Goal: Task Accomplishment & Management: Manage account settings

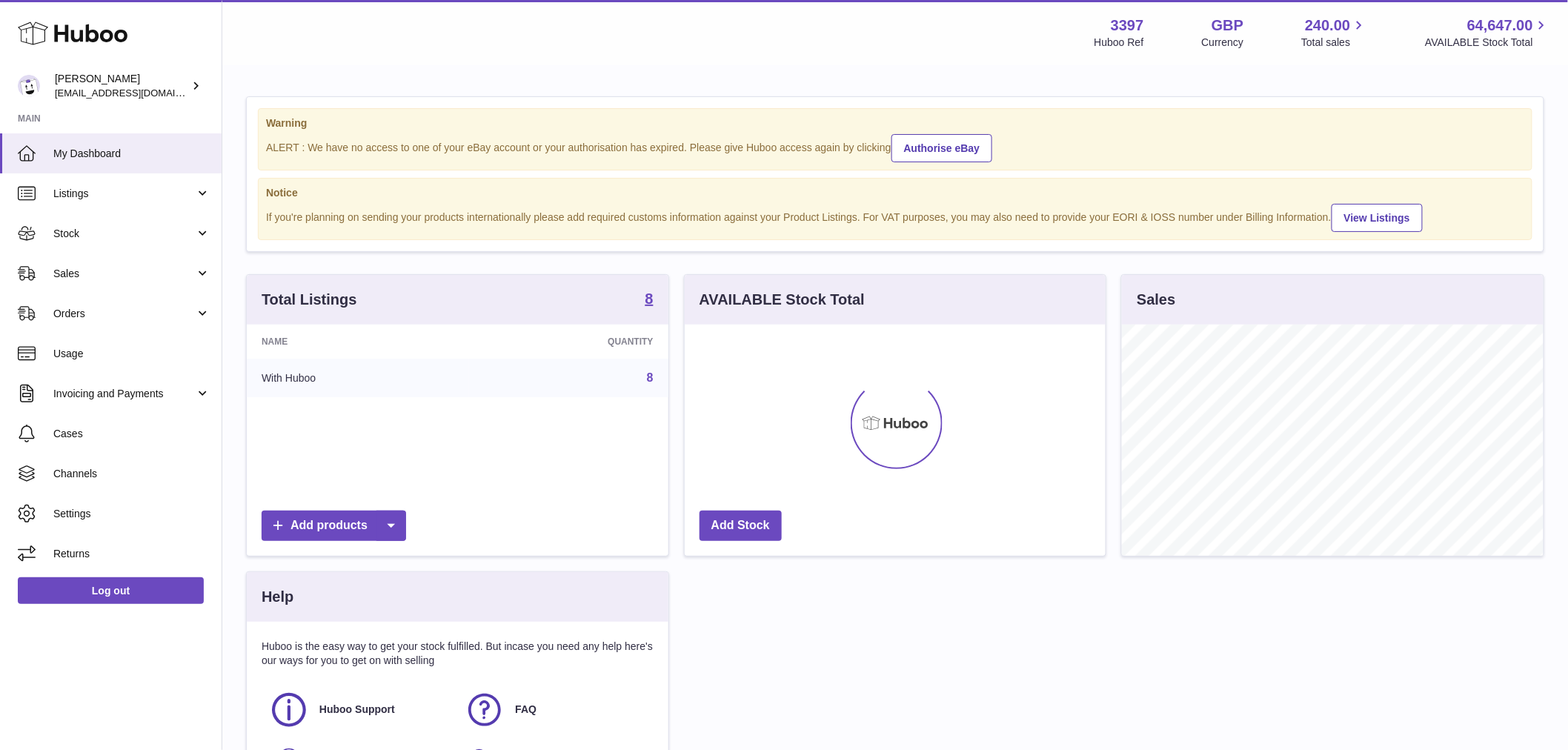
scroll to position [231, 420]
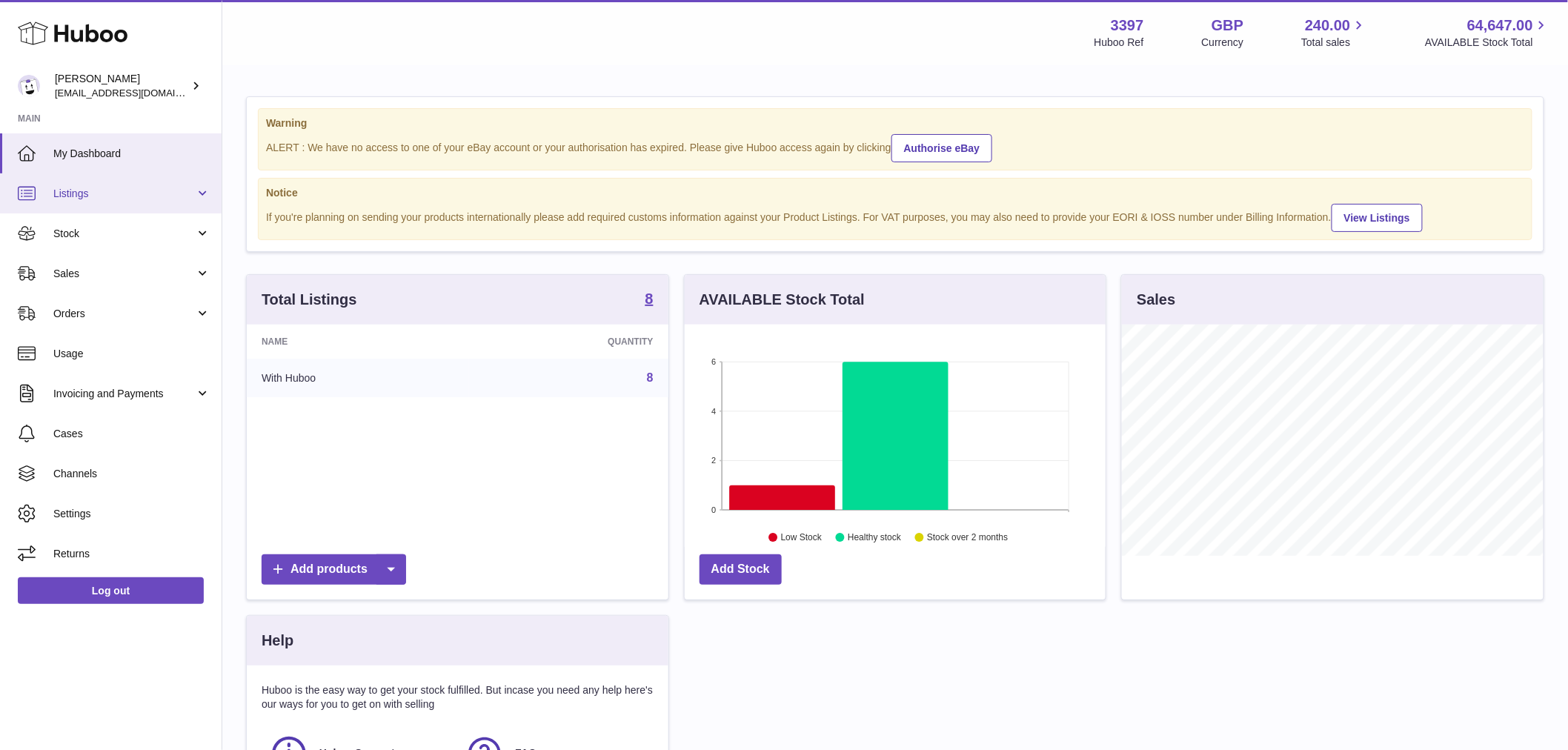
click at [156, 193] on span "Listings" at bounding box center [124, 194] width 141 height 14
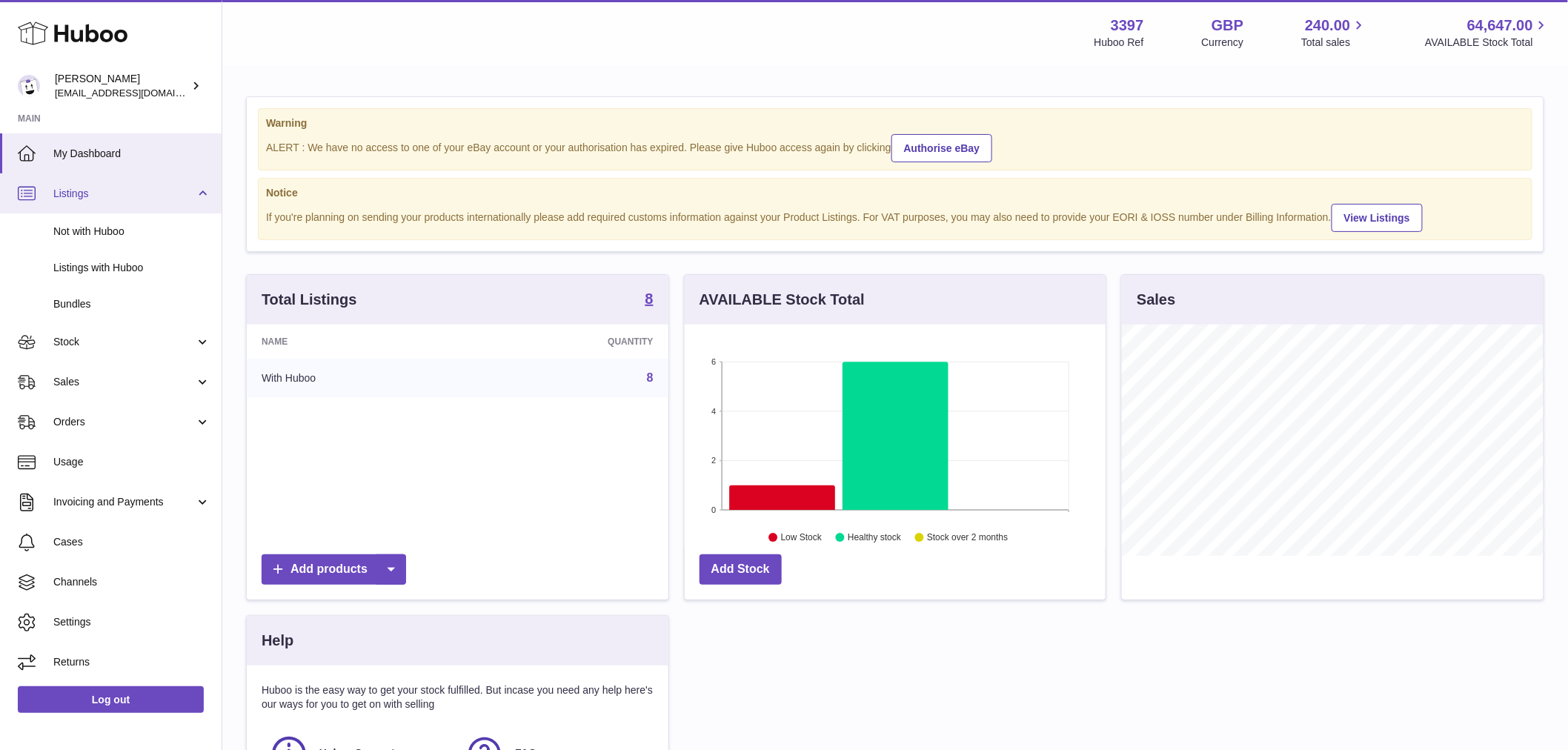
click at [156, 193] on span "Listings" at bounding box center [124, 194] width 141 height 14
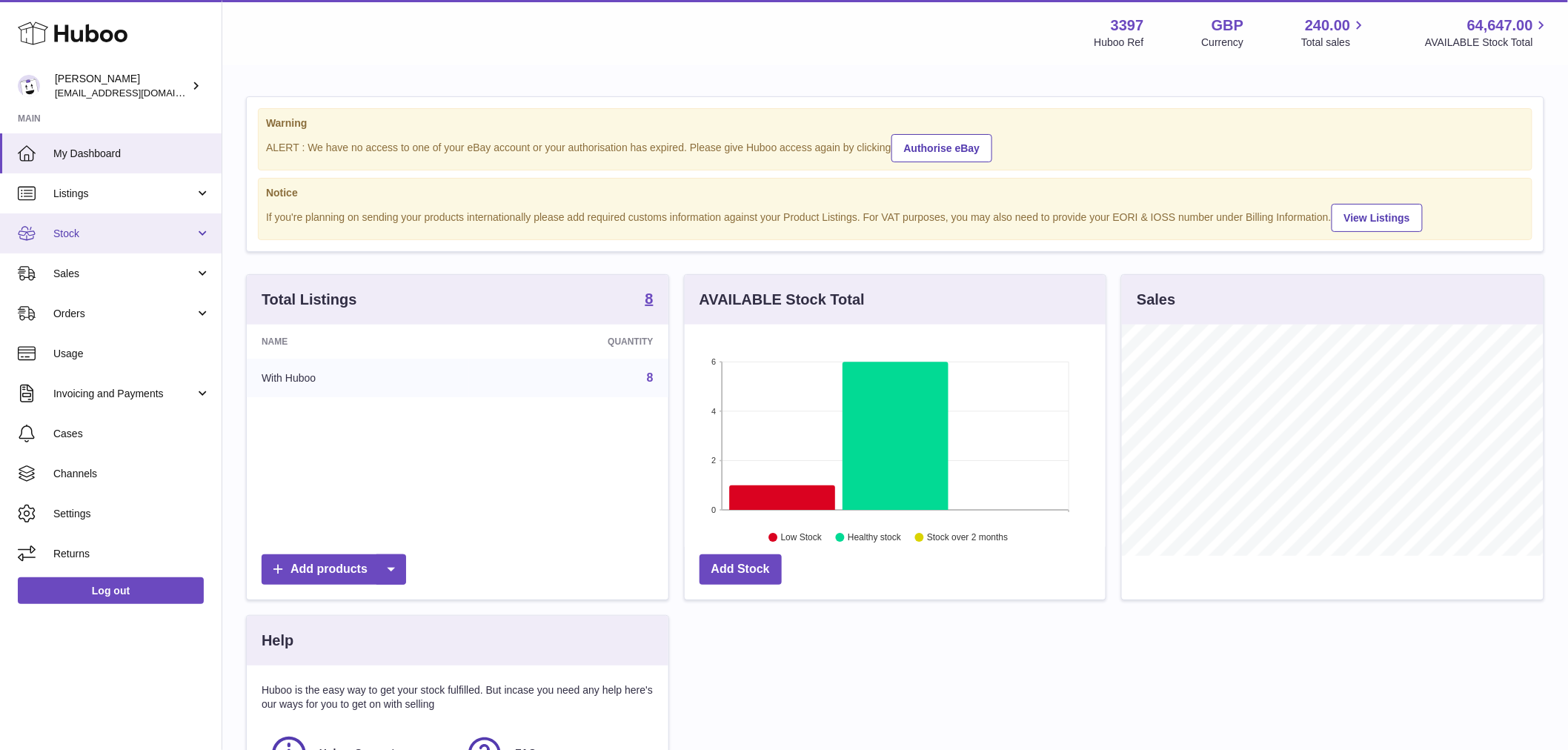
click at [139, 227] on span "Stock" at bounding box center [124, 233] width 141 height 14
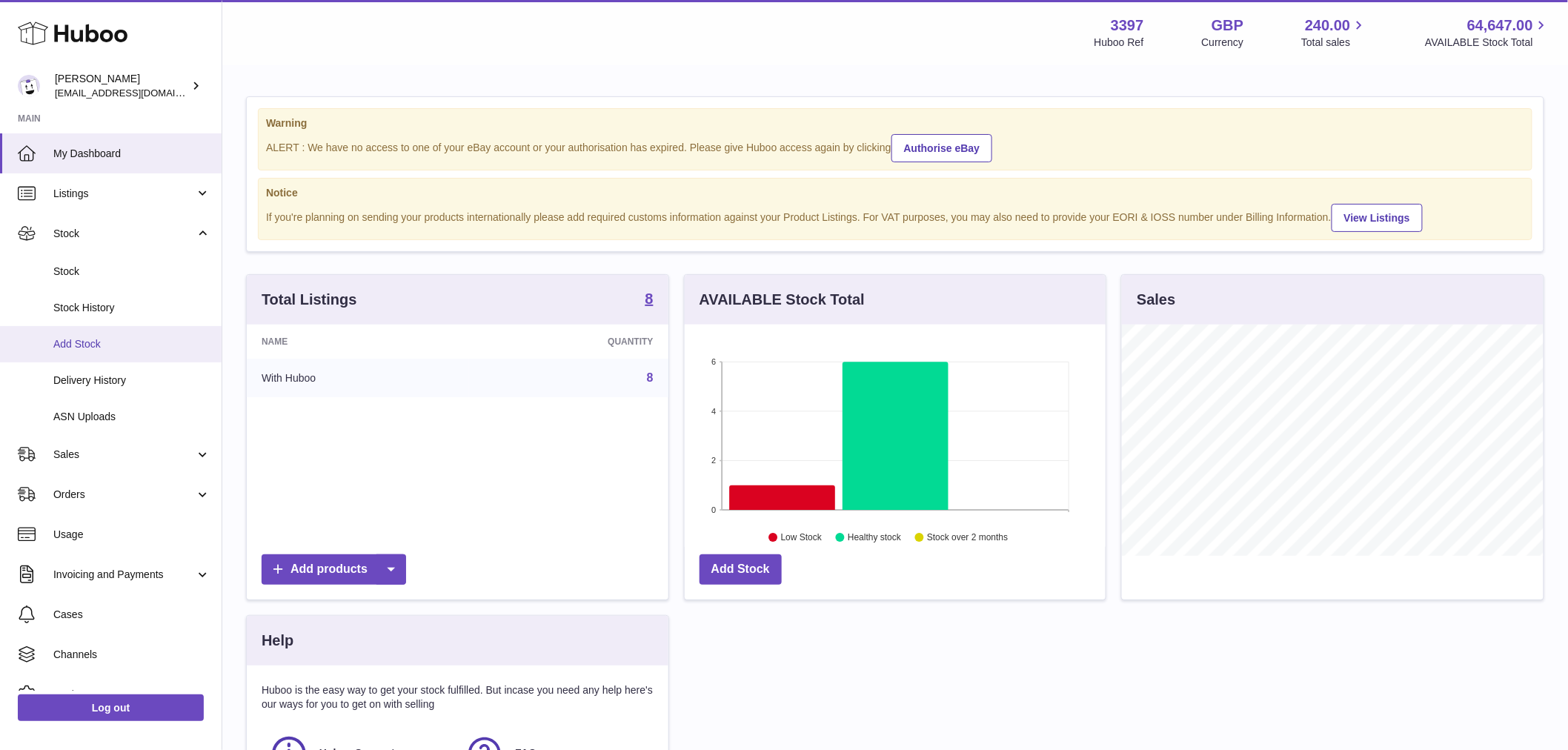
click at [132, 332] on link "Add Stock" at bounding box center [111, 344] width 222 height 36
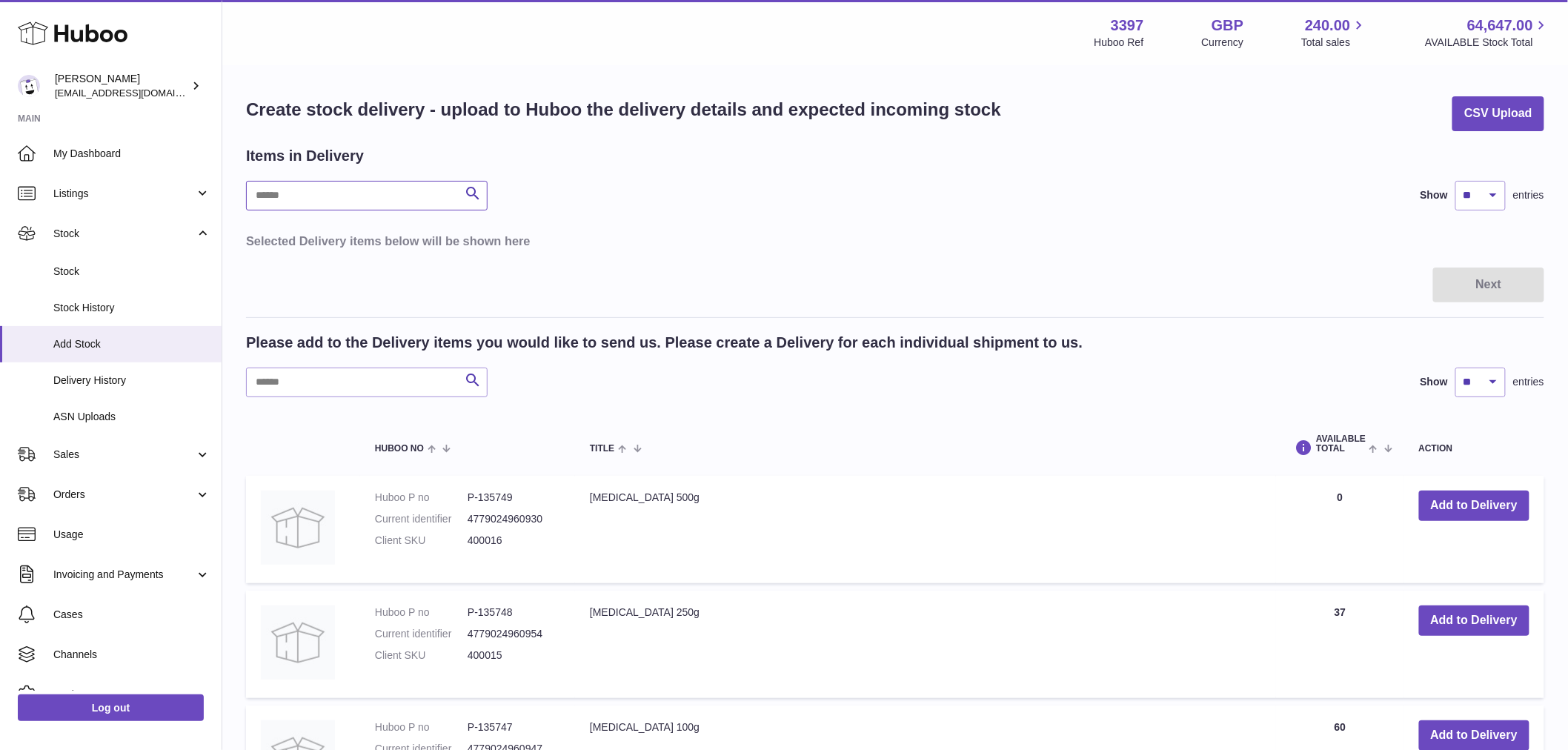
click at [351, 198] on input "text" at bounding box center [366, 196] width 241 height 30
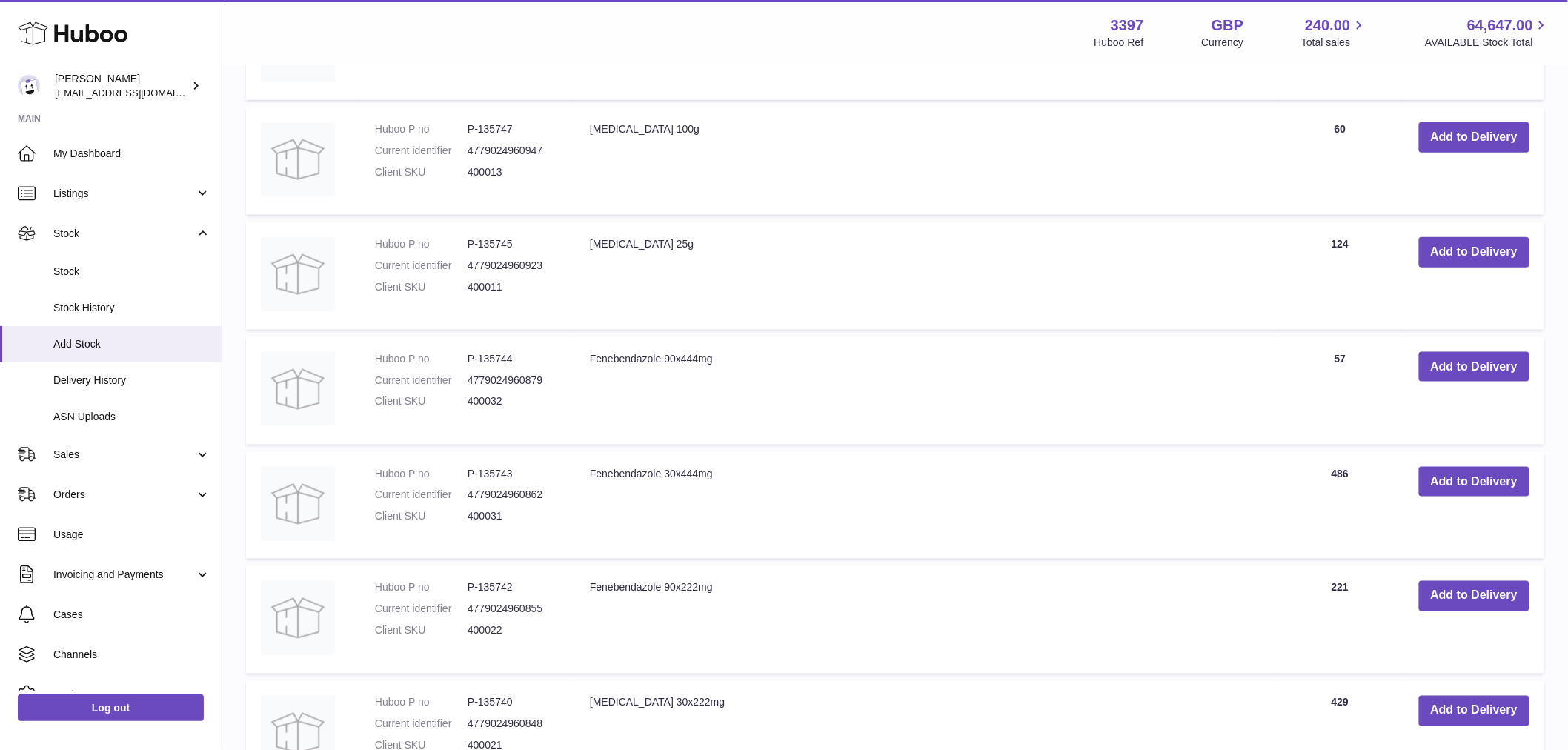
scroll to position [552, 0]
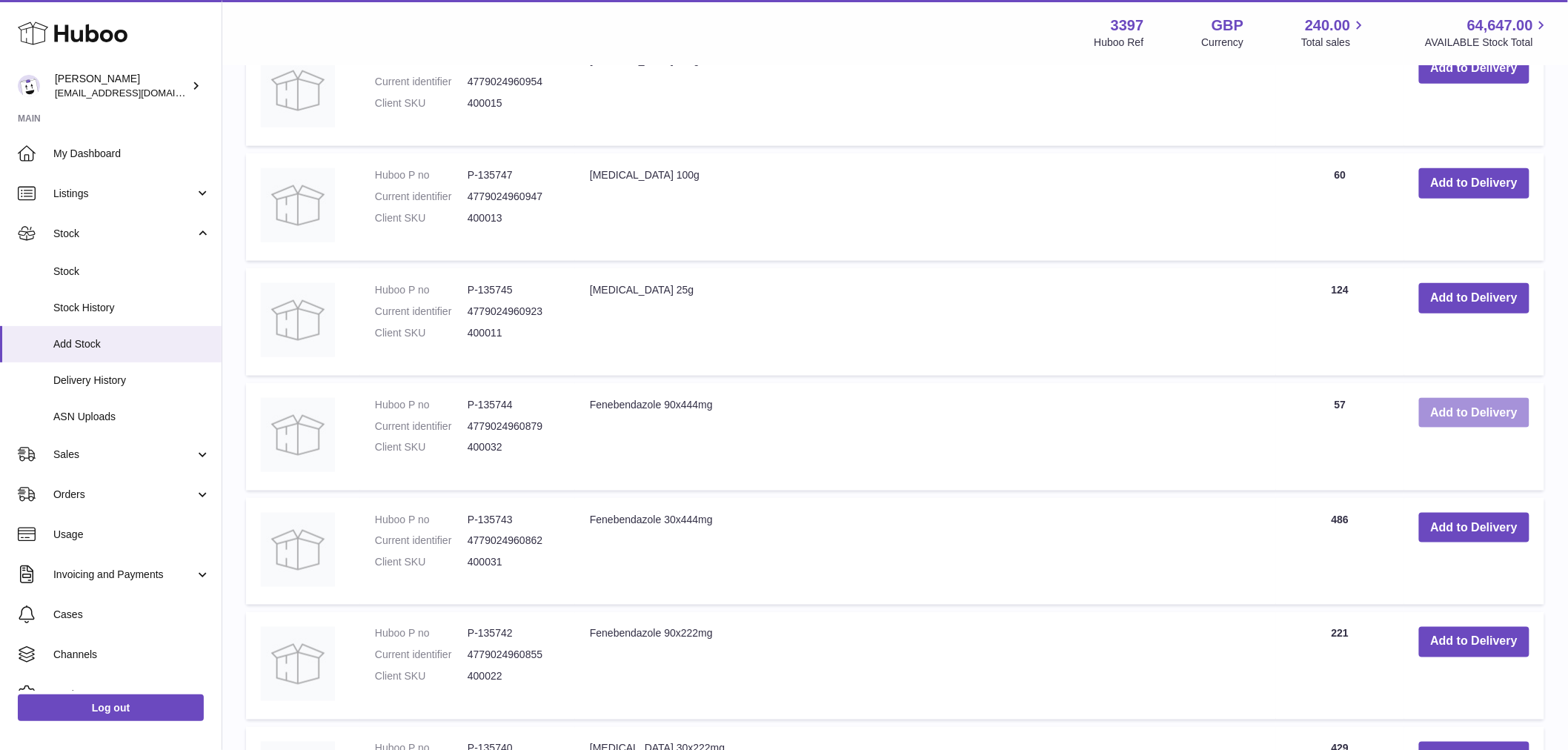
click at [1441, 417] on button "Add to Delivery" at bounding box center [1474, 413] width 110 height 31
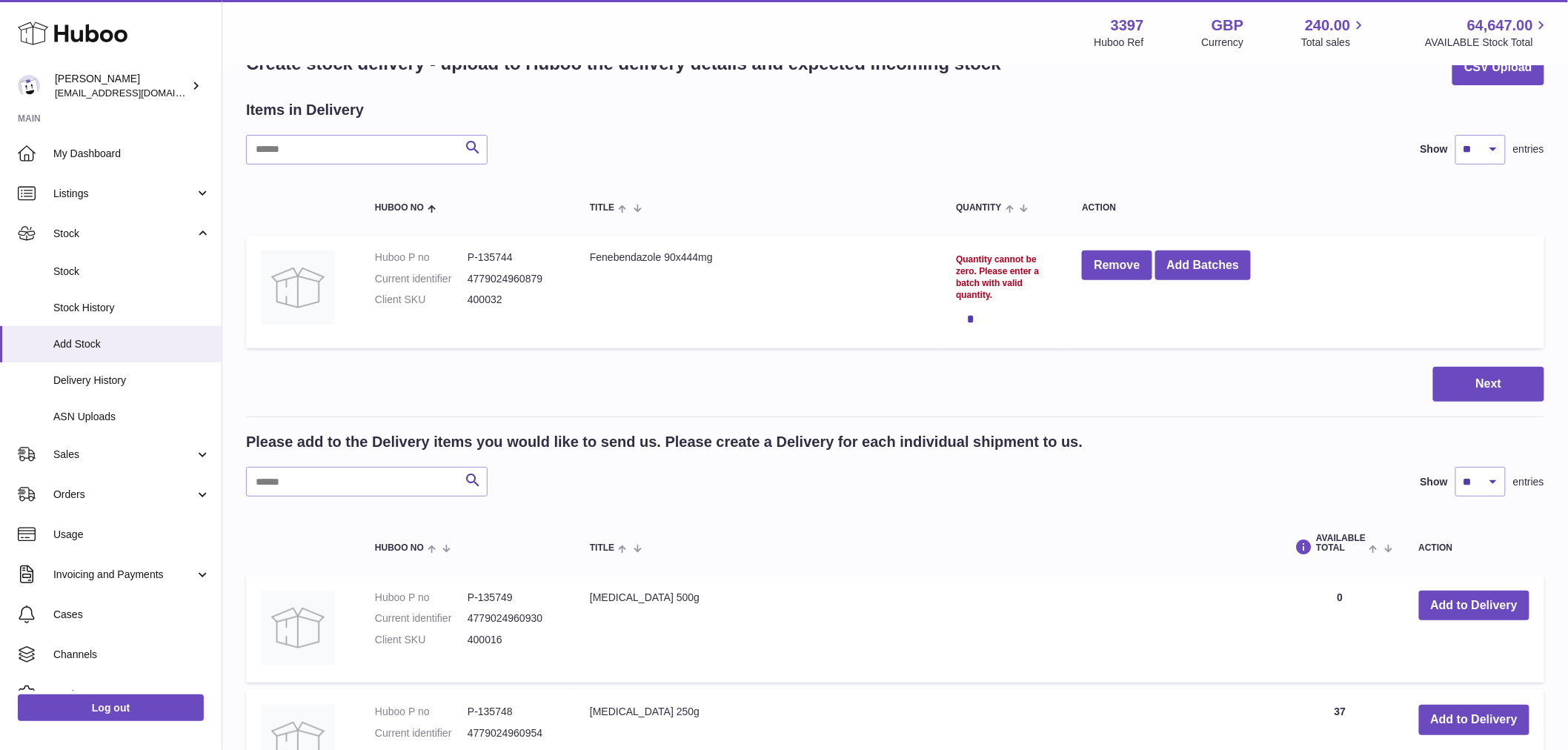
scroll to position [0, 0]
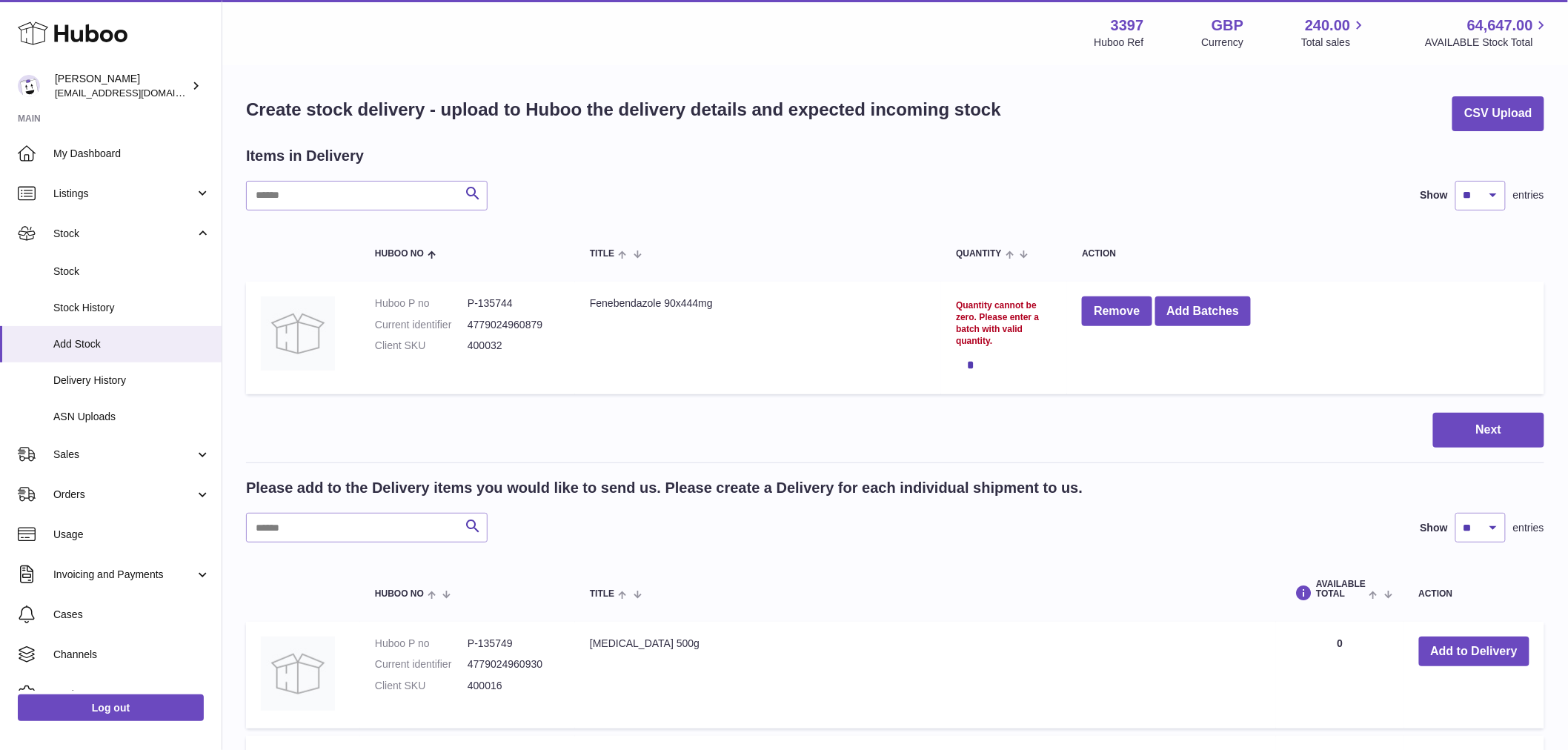
click at [969, 361] on div "*" at bounding box center [1004, 365] width 97 height 30
click at [1191, 318] on button "Add Batches" at bounding box center [1203, 311] width 97 height 31
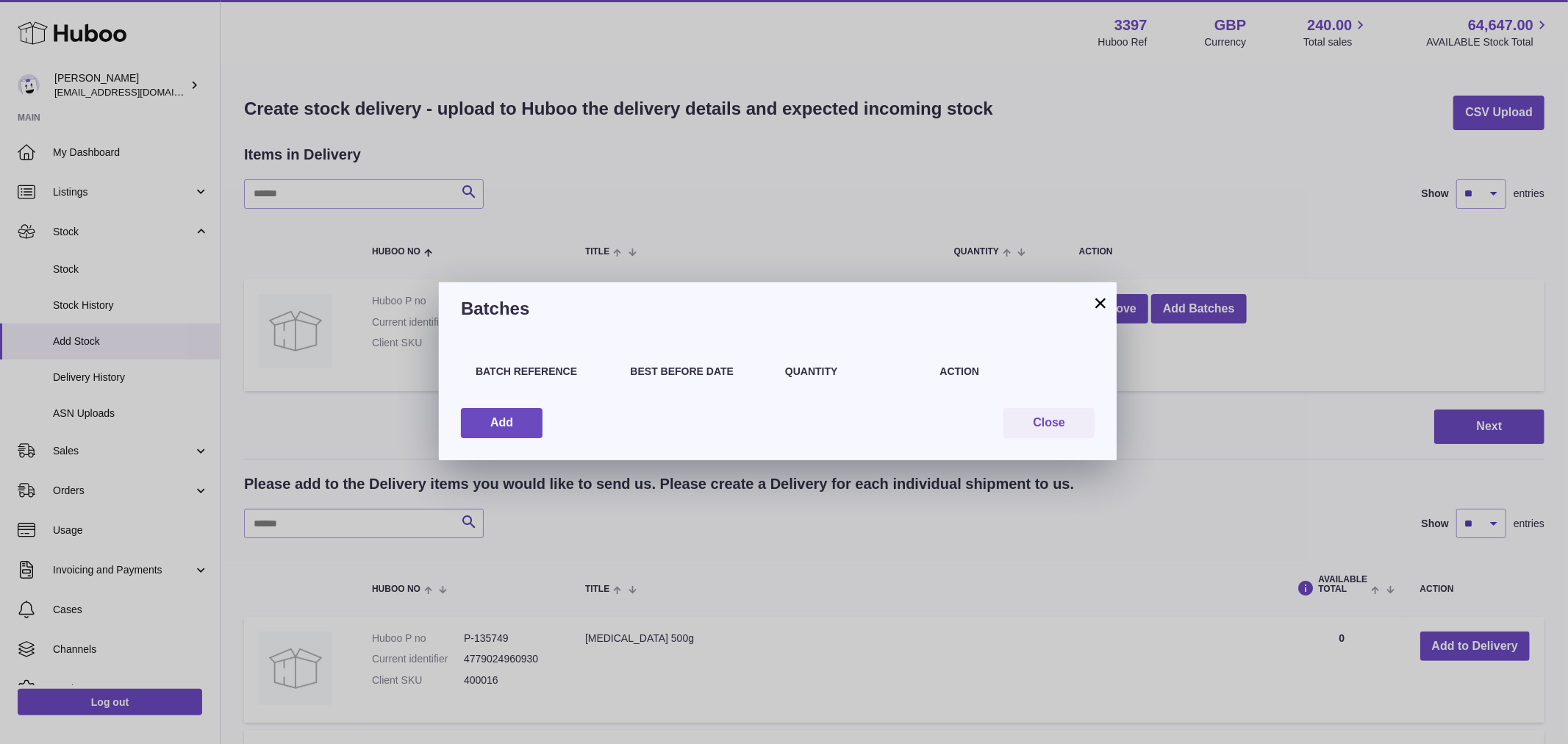
click at [1100, 309] on button "×" at bounding box center [1100, 303] width 18 height 18
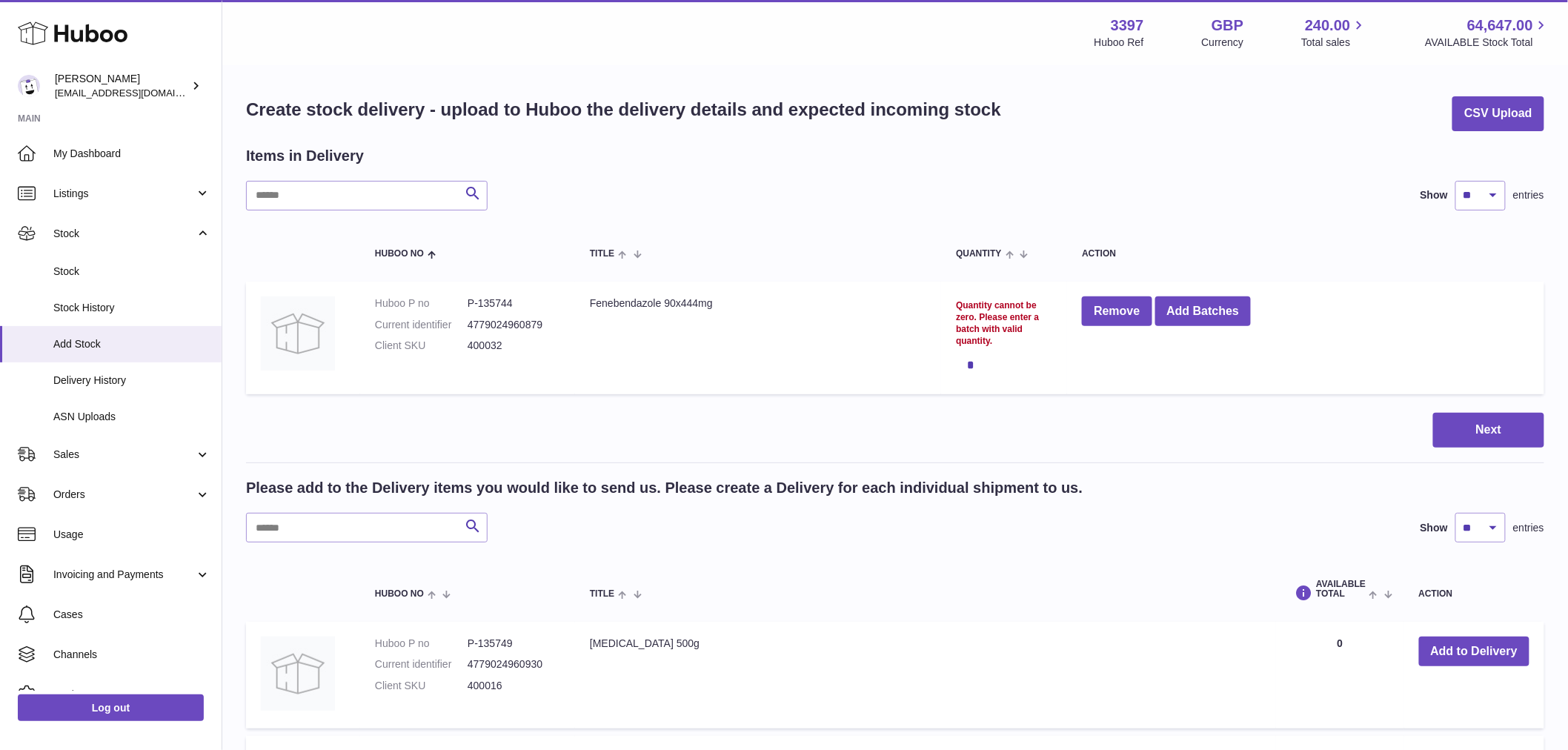
click at [980, 314] on div "Quantity cannot be zero. Please enter a batch with valid quantity." at bounding box center [1004, 323] width 97 height 48
click at [989, 255] on span "Quantity" at bounding box center [978, 254] width 45 height 9
click at [1011, 252] on span at bounding box center [1008, 253] width 13 height 12
click at [1019, 260] on th "Quantity" at bounding box center [1004, 253] width 126 height 42
click at [997, 310] on div "Quantity cannot be zero. Please enter a batch with valid quantity." at bounding box center [1004, 323] width 97 height 48
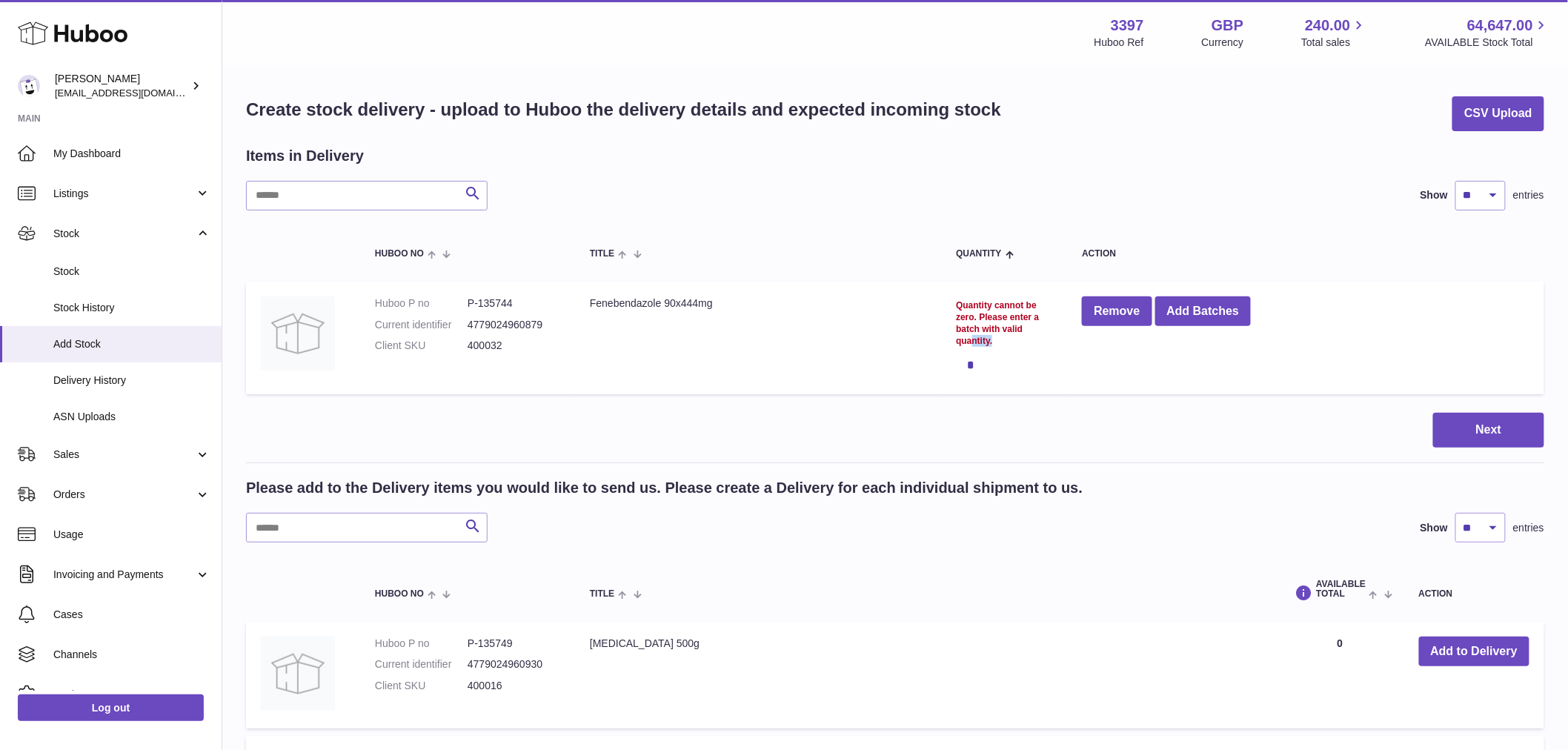
drag, startPoint x: 971, startPoint y: 329, endPoint x: 976, endPoint y: 358, distance: 29.4
click at [976, 358] on form "Quantity cannot be zero. Please enter a batch with valid quantity. *" at bounding box center [1004, 340] width 97 height 81
click at [968, 361] on div "*" at bounding box center [1004, 365] width 97 height 30
click at [968, 365] on div "*" at bounding box center [1004, 365] width 97 height 30
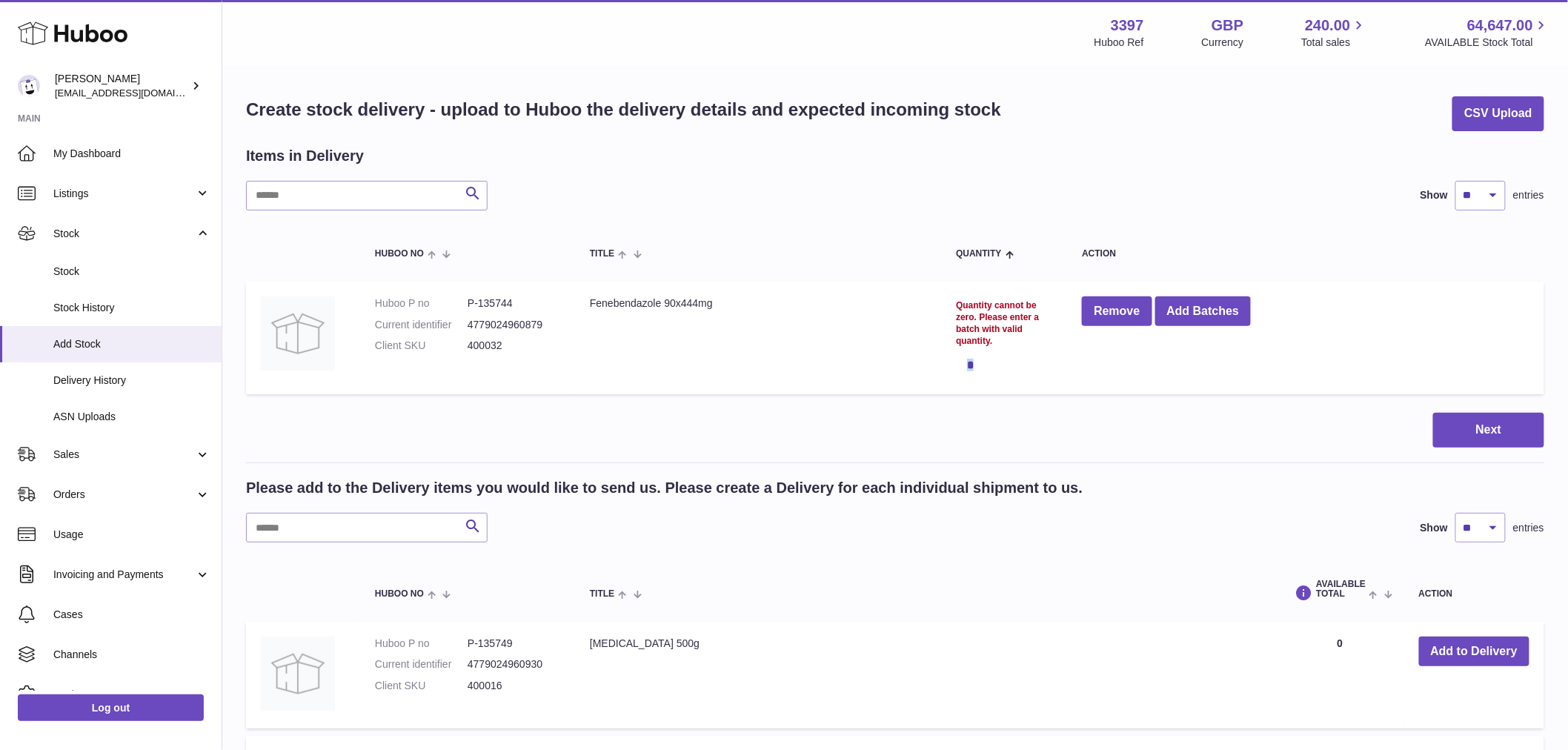
click at [969, 364] on div "*" at bounding box center [1004, 365] width 97 height 30
click at [1094, 315] on button "Remove" at bounding box center [1116, 311] width 70 height 31
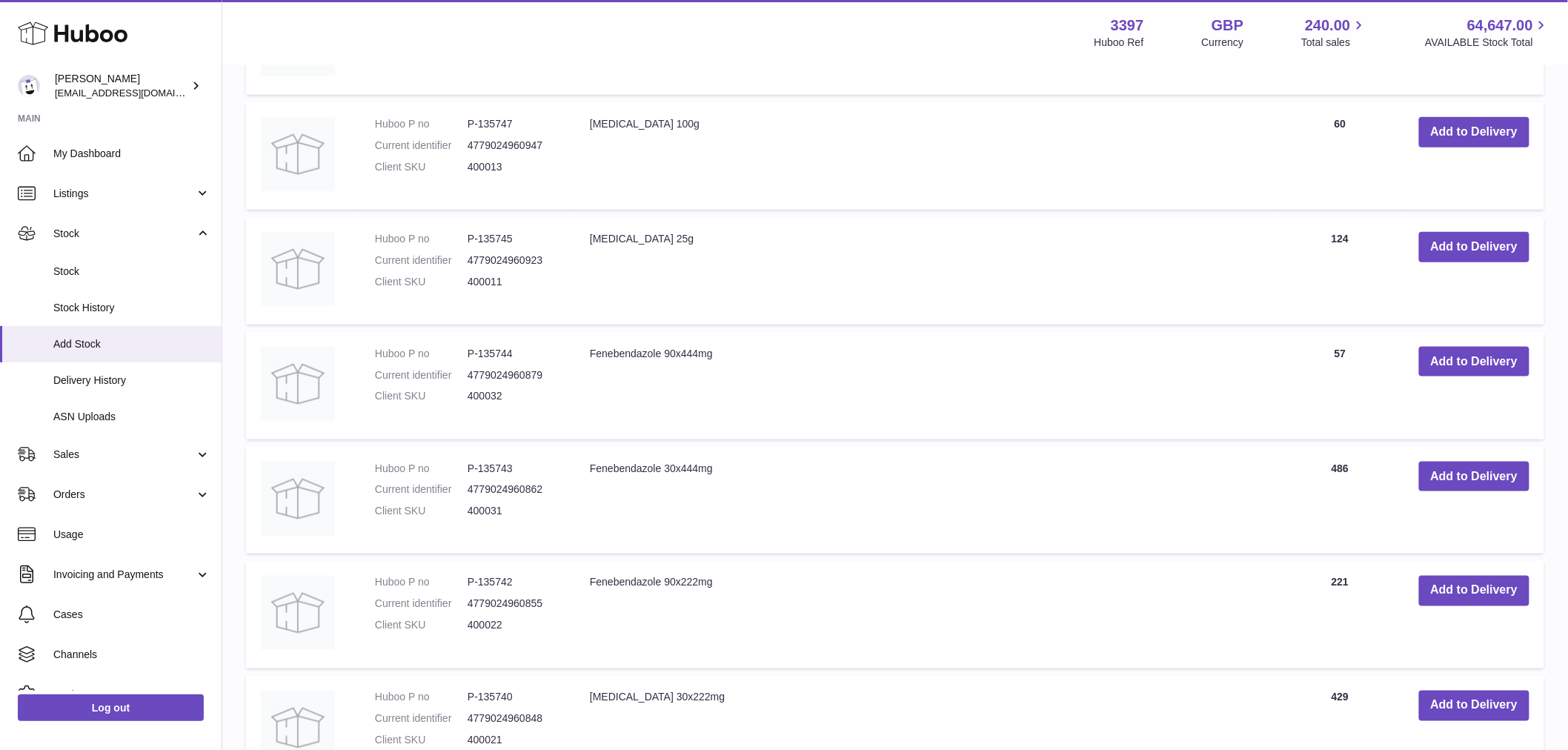
scroll to position [799, 0]
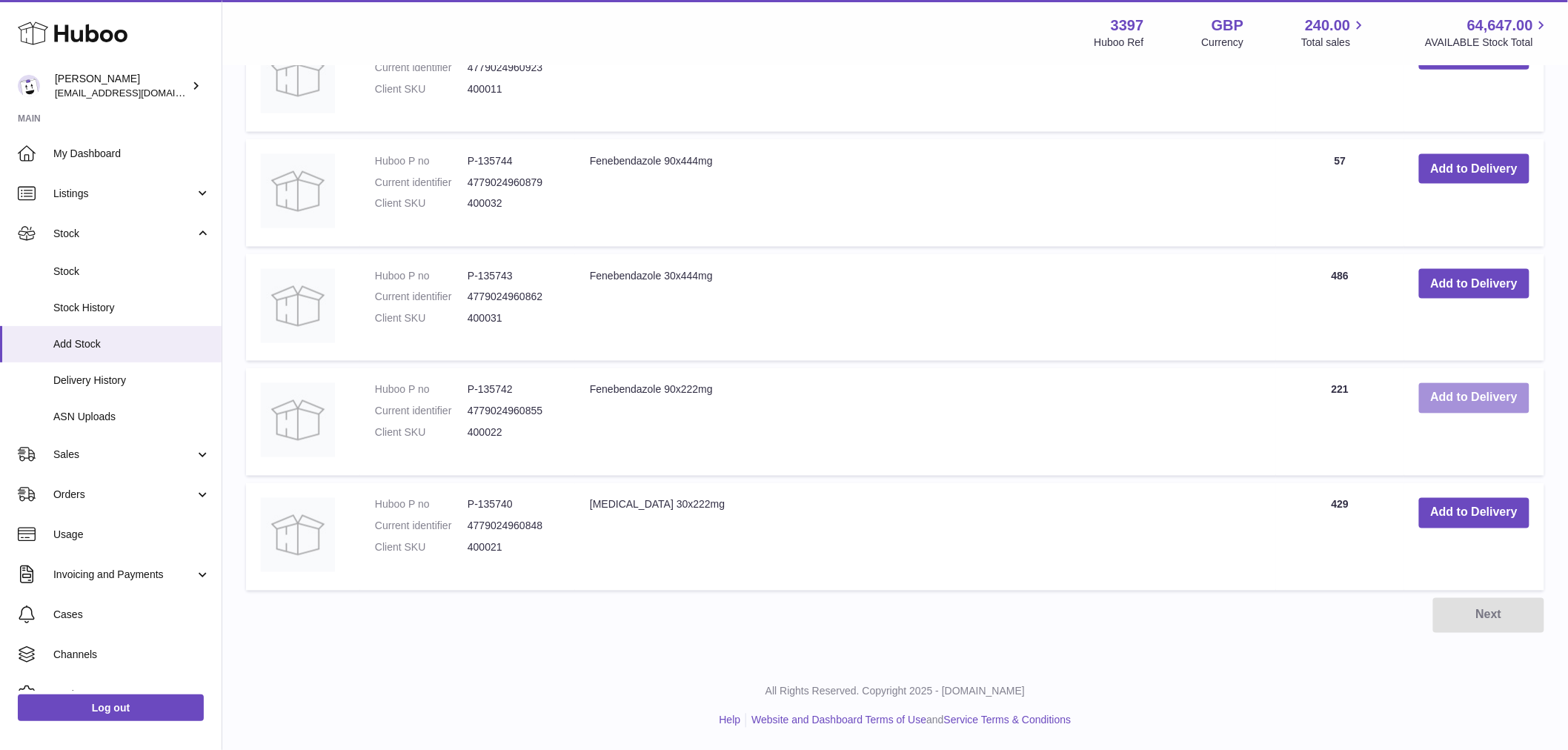
click at [1507, 404] on button "Add to Delivery" at bounding box center [1474, 398] width 110 height 31
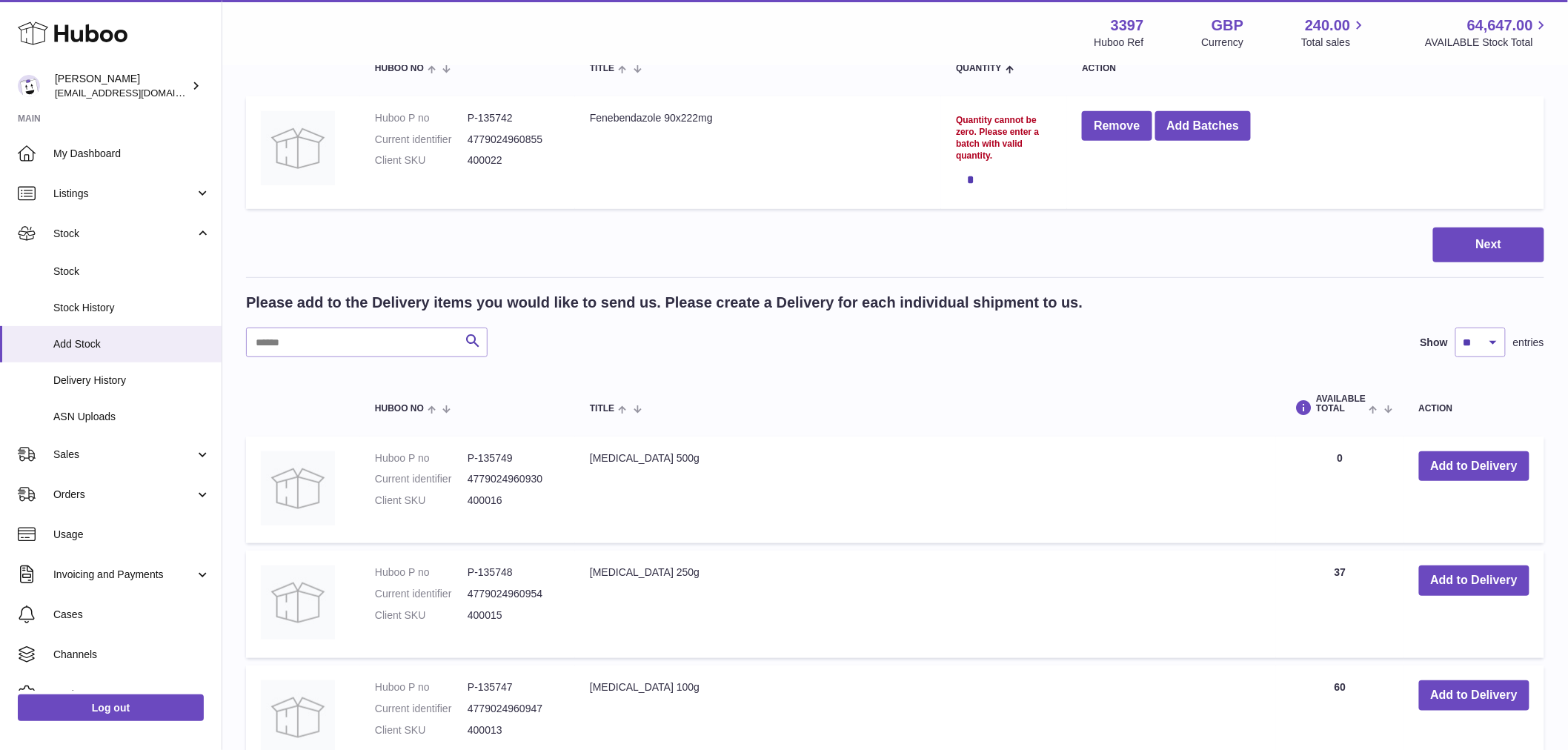
scroll to position [0, 0]
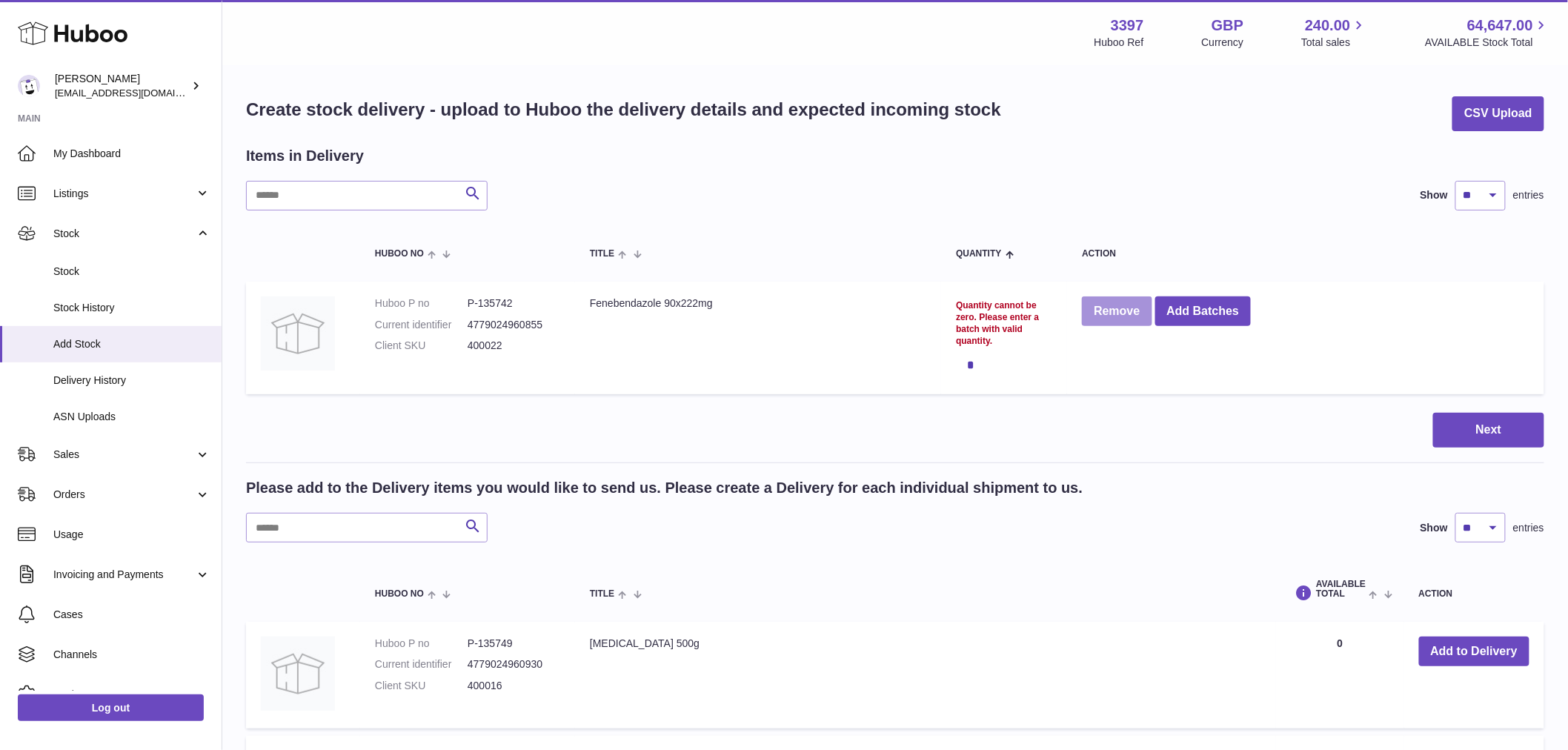
click at [1133, 318] on button "Remove" at bounding box center [1116, 311] width 70 height 31
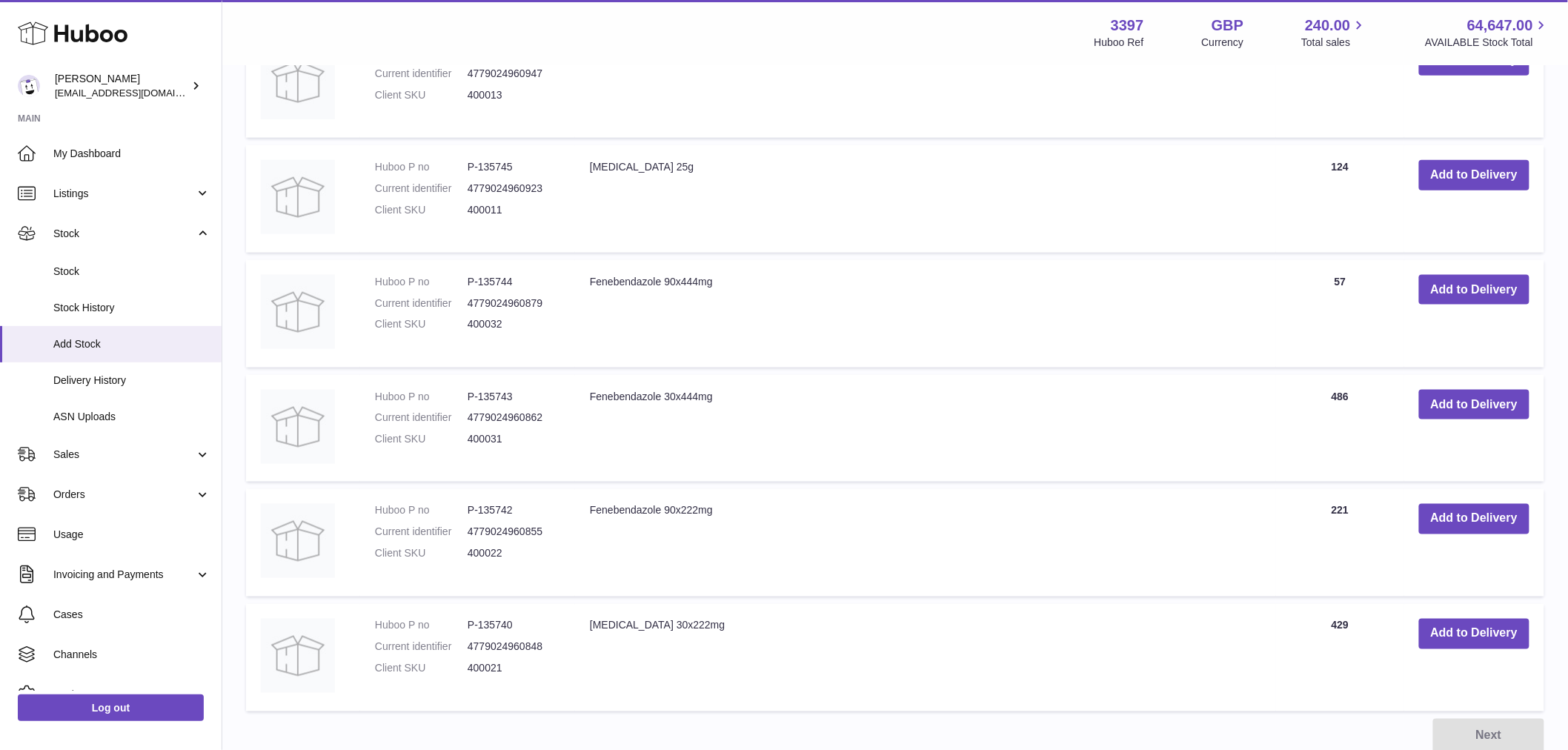
scroll to position [634, 0]
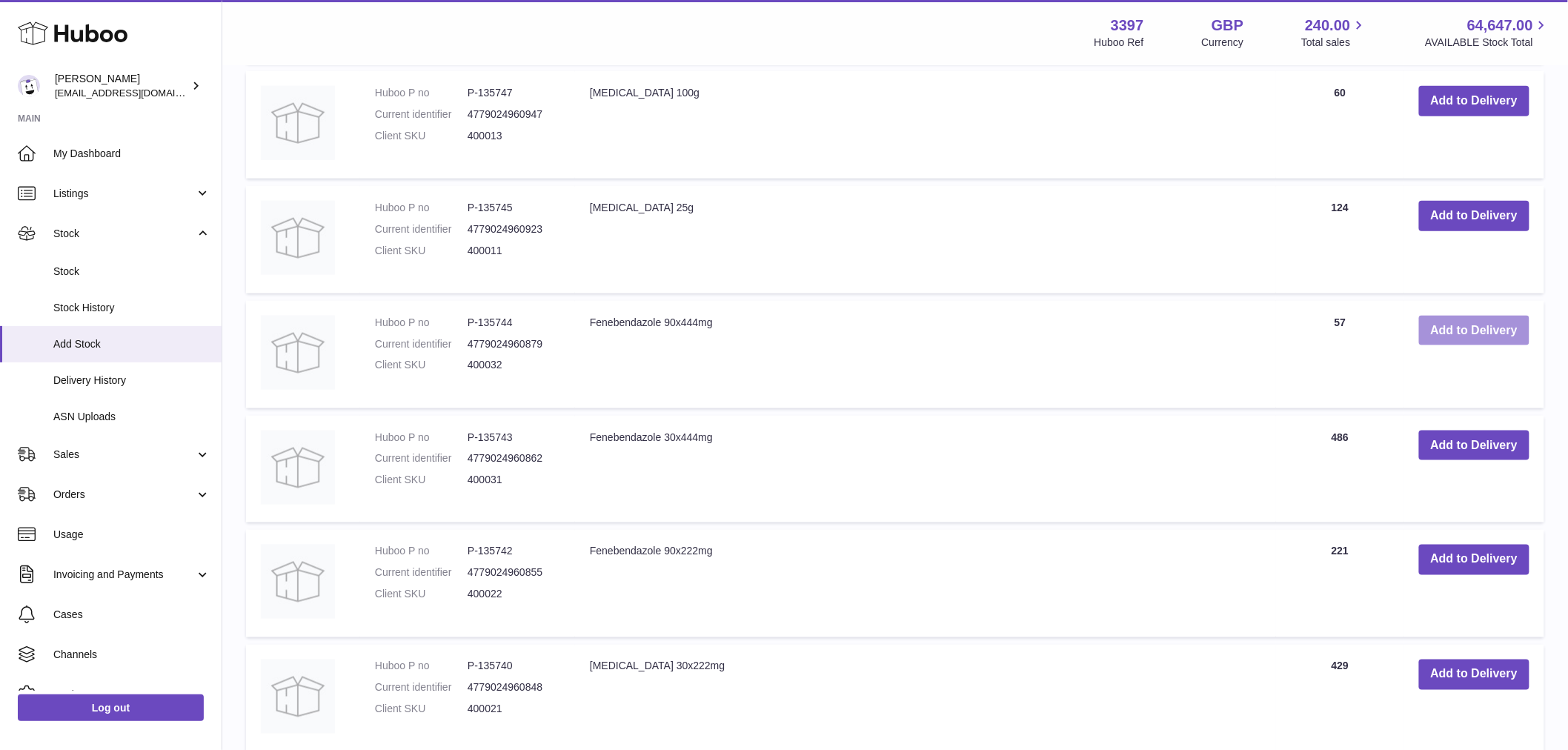
click at [1479, 337] on button "Add to Delivery" at bounding box center [1474, 331] width 110 height 31
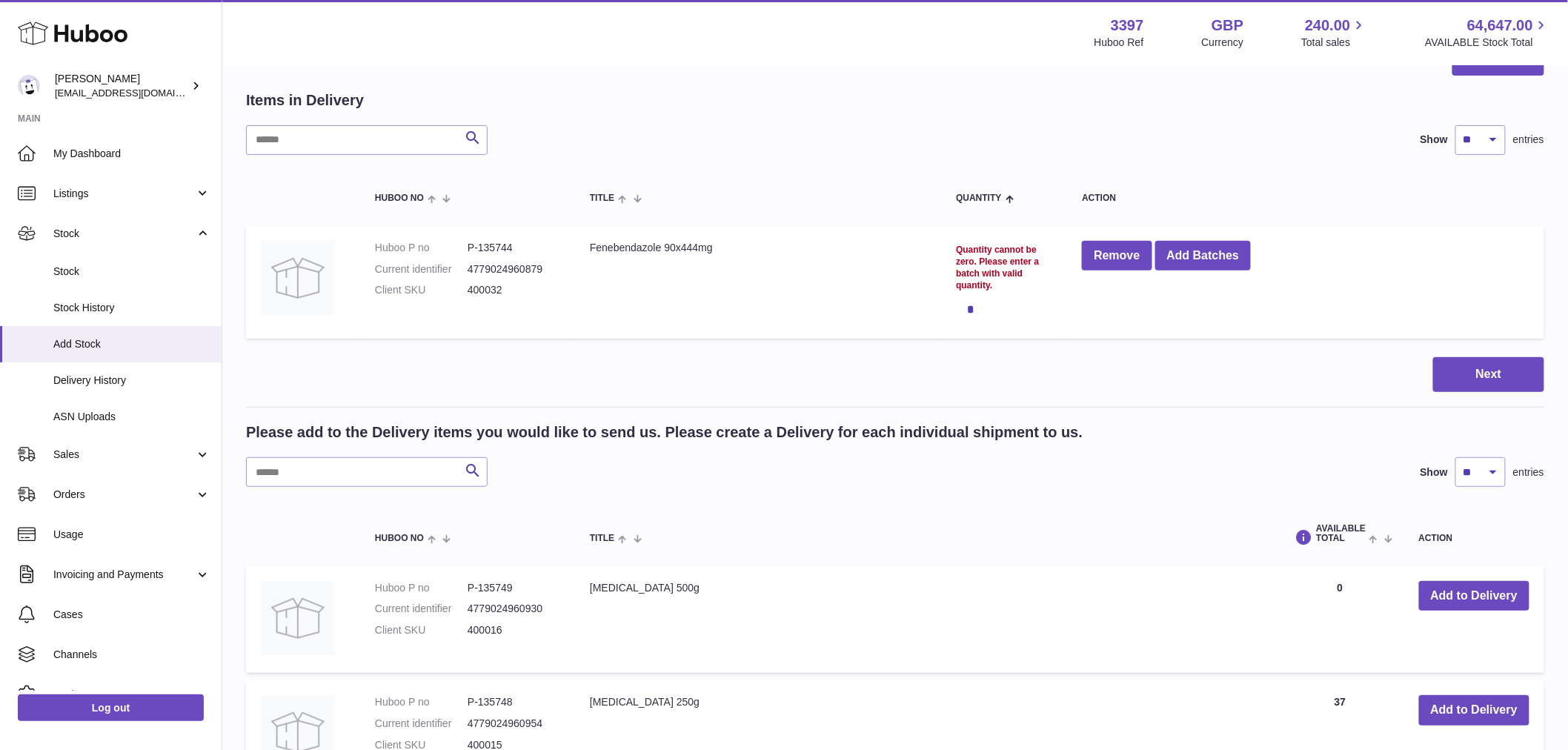
scroll to position [0, 0]
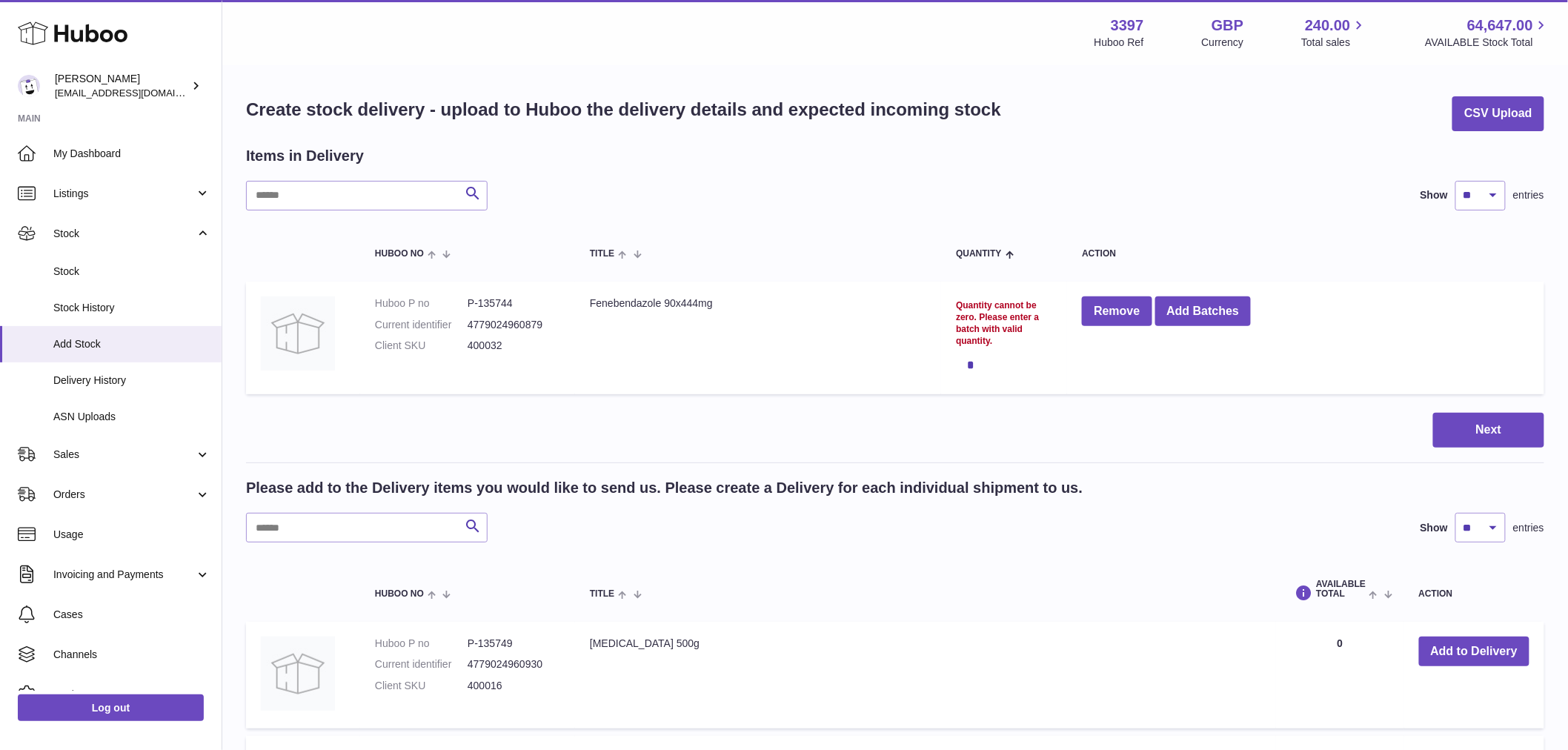
click at [676, 300] on td "Fenebendazole 90x444mg" at bounding box center [758, 338] width 366 height 113
click at [479, 319] on dd "4779024960879" at bounding box center [514, 325] width 93 height 14
click at [420, 346] on dt "Client SKU" at bounding box center [421, 346] width 93 height 14
drag, startPoint x: 946, startPoint y: 319, endPoint x: 1005, endPoint y: 319, distance: 59.0
click at [1005, 319] on td "Quantity cannot be zero. Please enter a batch with valid quantity. *" at bounding box center [1004, 338] width 126 height 113
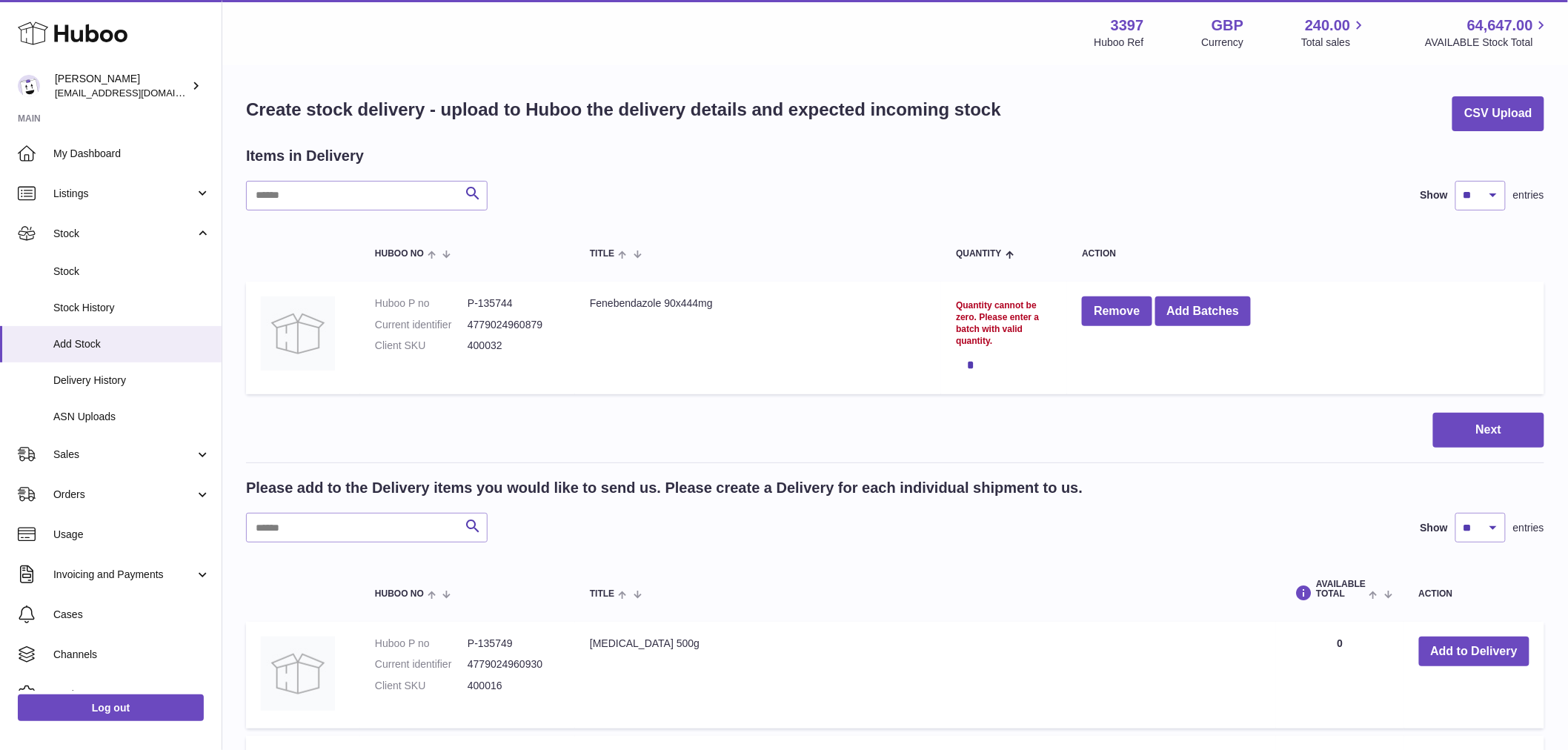
click at [990, 344] on div "Quantity cannot be zero. Please enter a batch with valid quantity." at bounding box center [1004, 323] width 97 height 48
click at [1188, 308] on button "Add Batches" at bounding box center [1203, 311] width 97 height 31
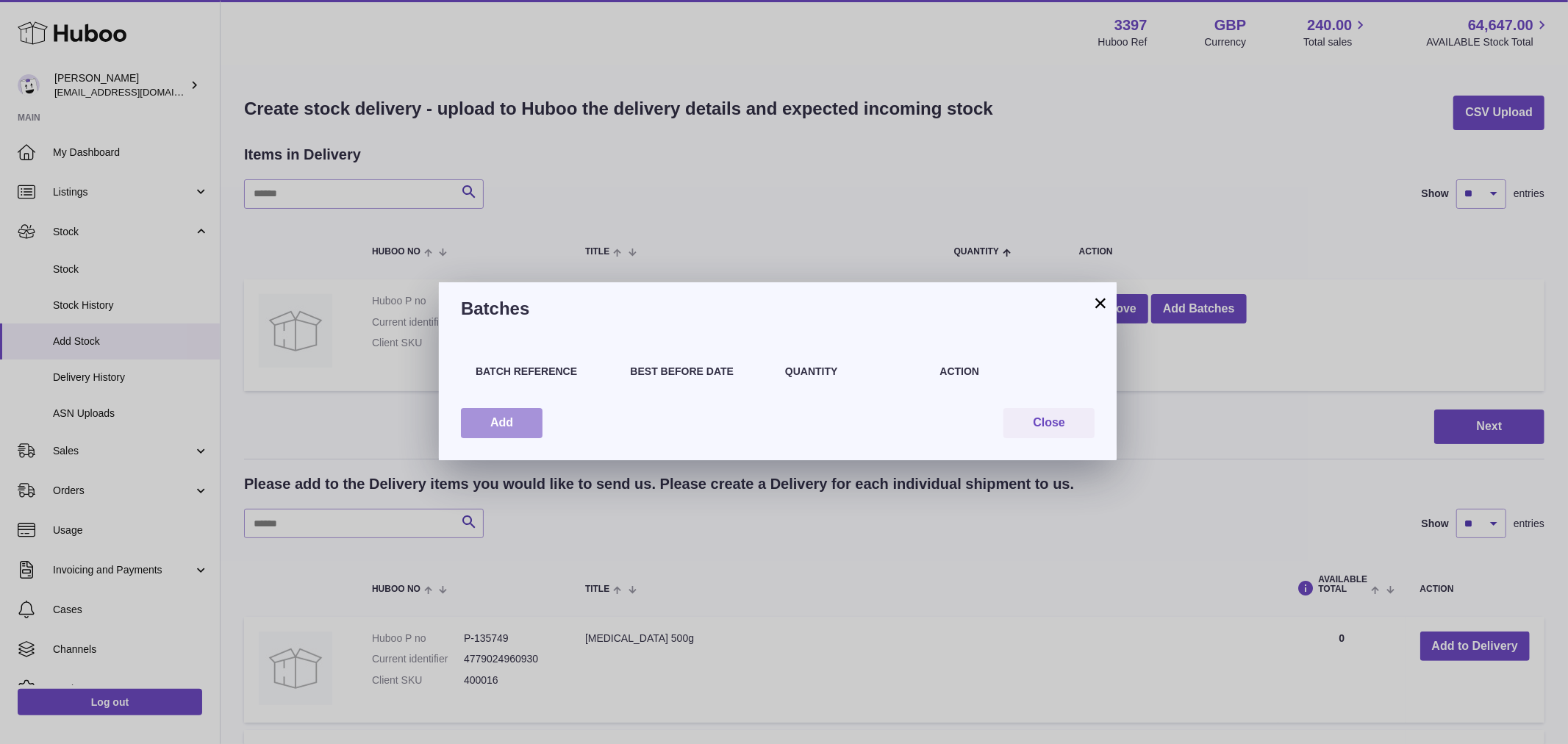
click at [533, 420] on button "Add" at bounding box center [501, 423] width 82 height 30
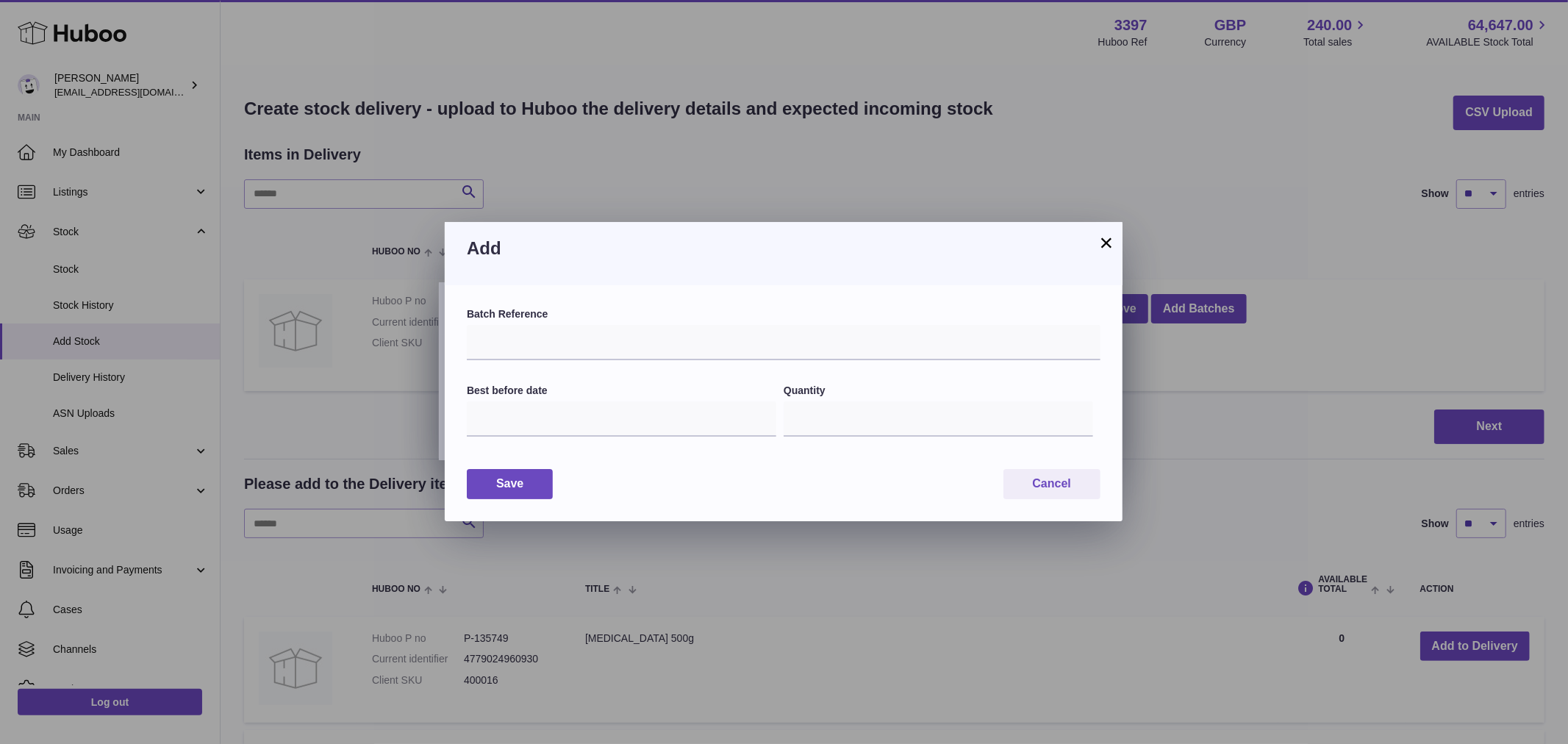
click at [1112, 243] on button "×" at bounding box center [1106, 243] width 18 height 18
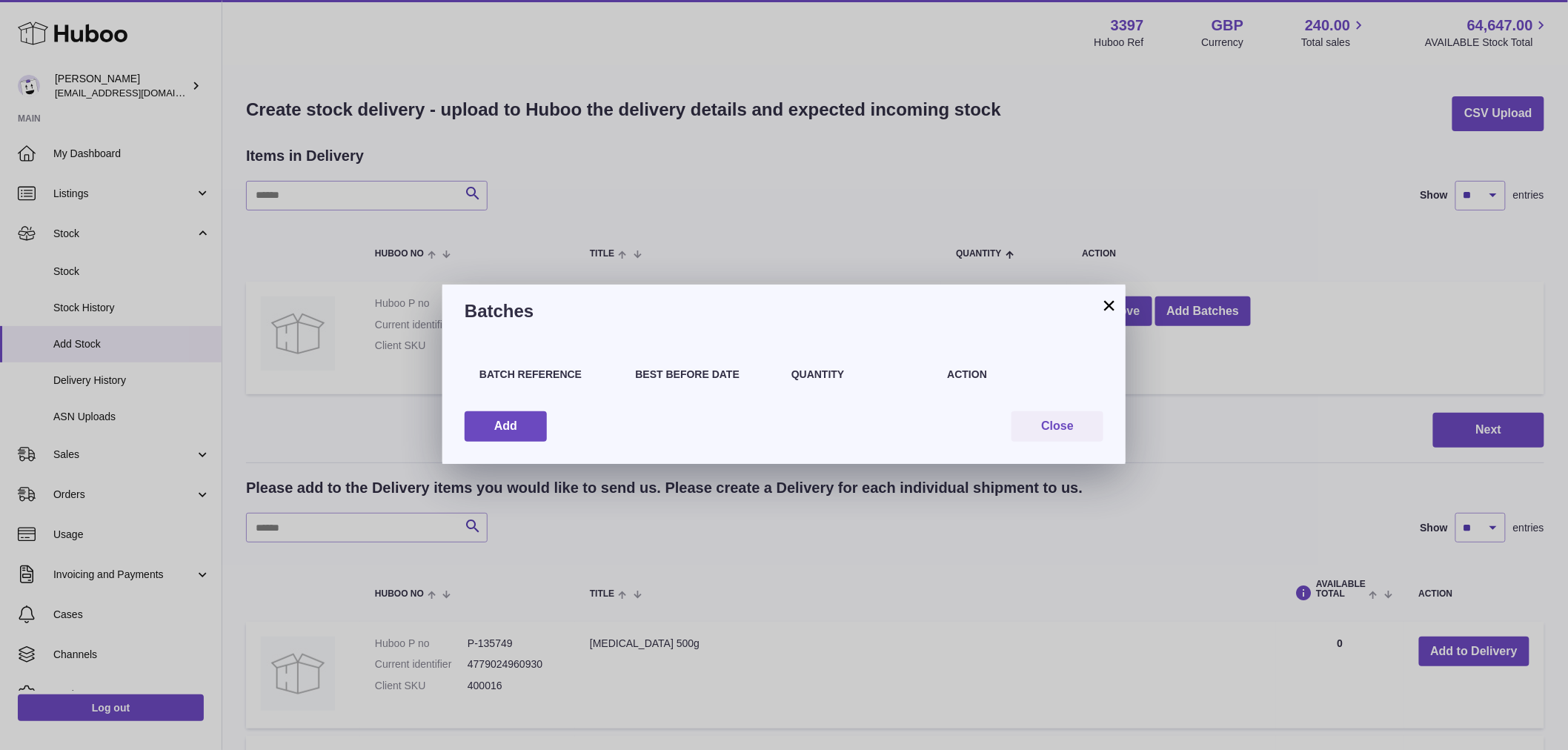
click at [1108, 308] on button "×" at bounding box center [1109, 305] width 18 height 18
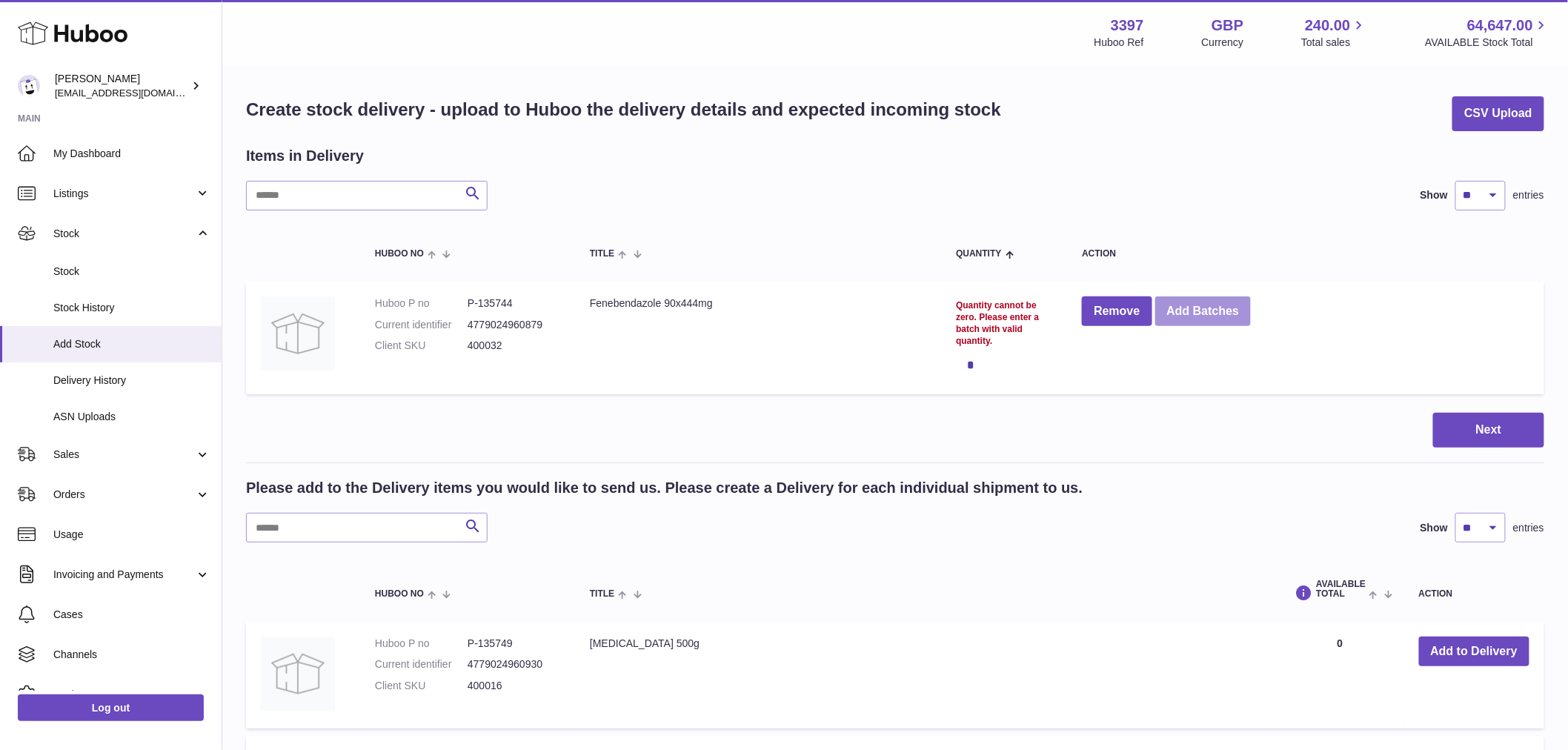
click at [1200, 307] on button "Add Batches" at bounding box center [1203, 311] width 97 height 31
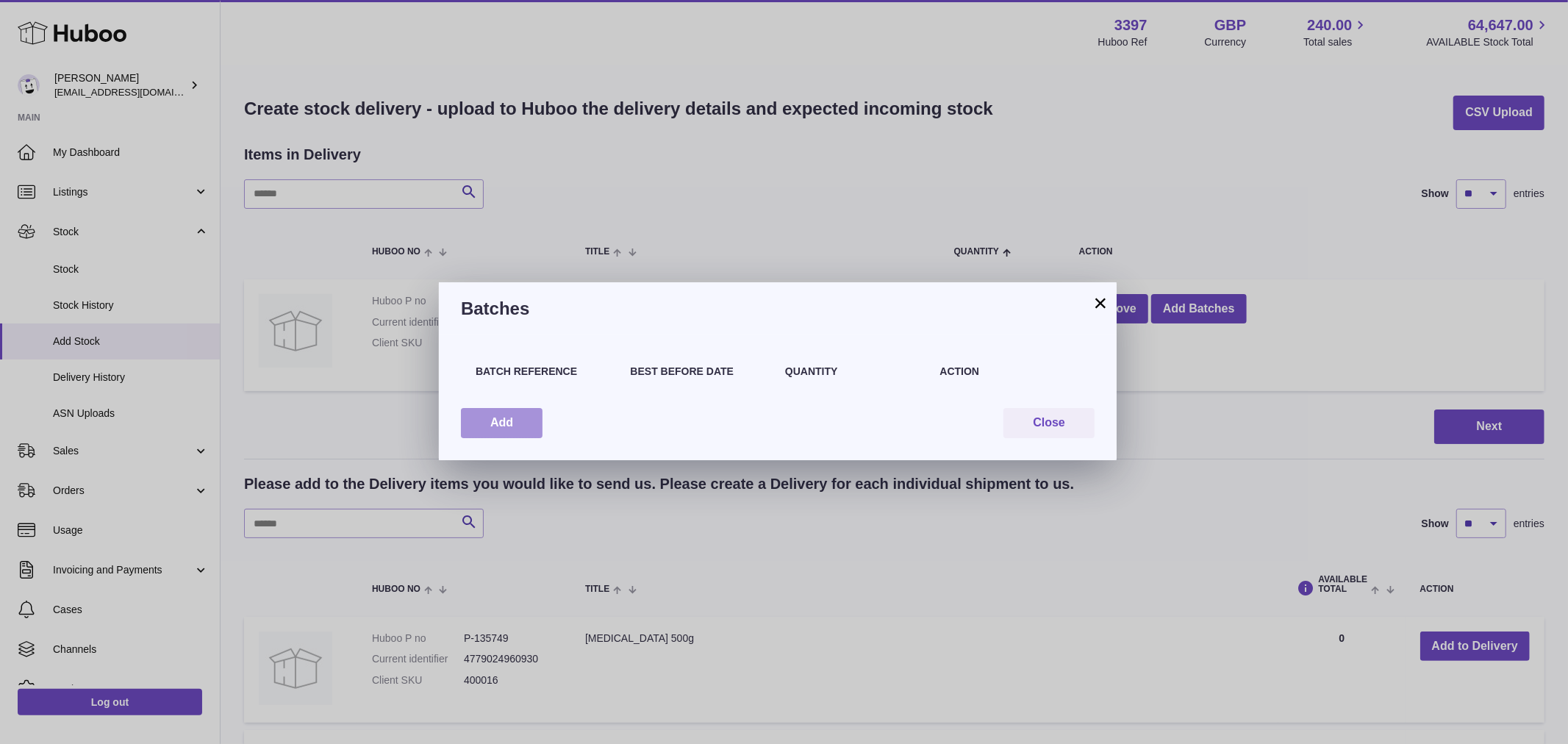
click at [526, 412] on button "Add" at bounding box center [501, 423] width 82 height 30
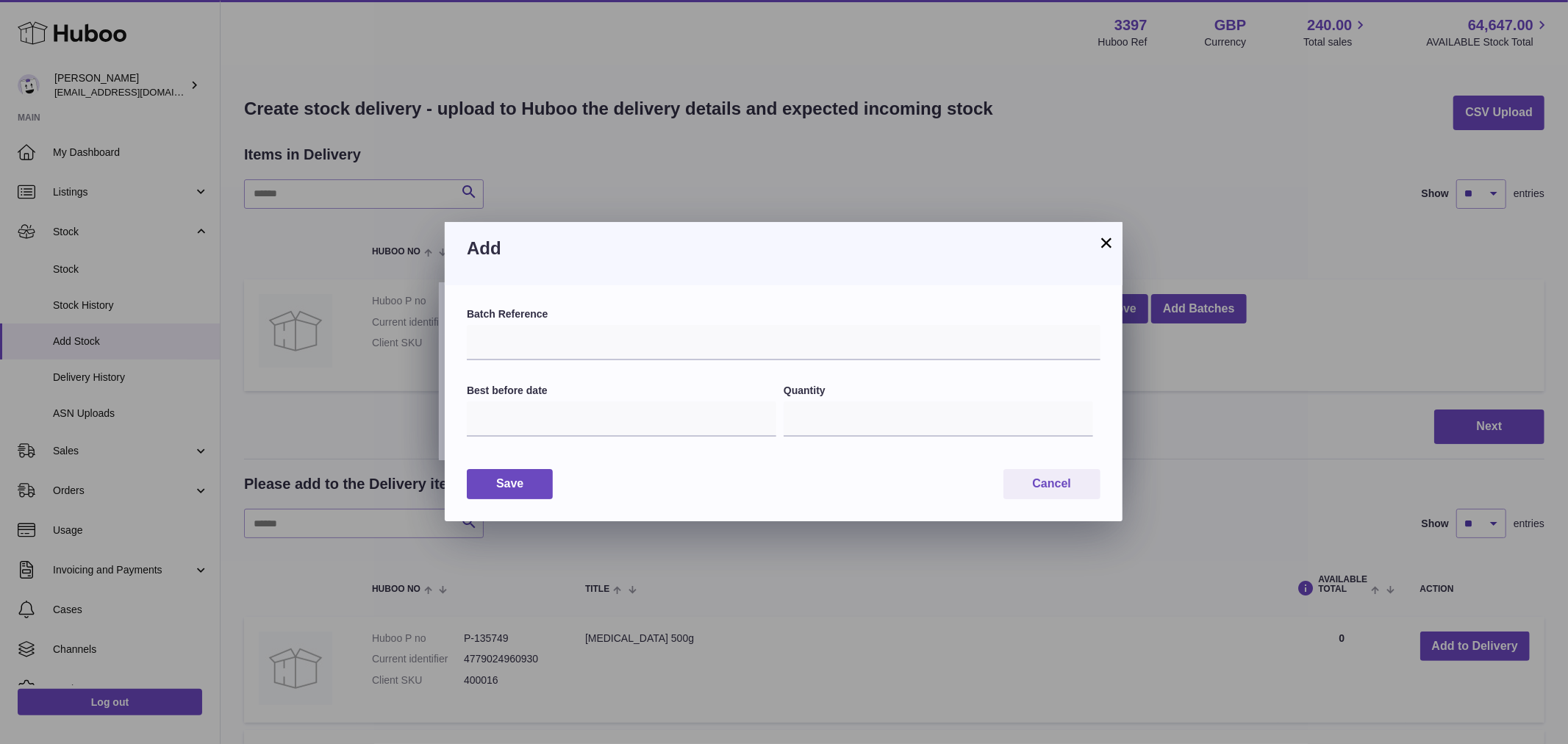
click at [1107, 238] on button "×" at bounding box center [1106, 243] width 18 height 18
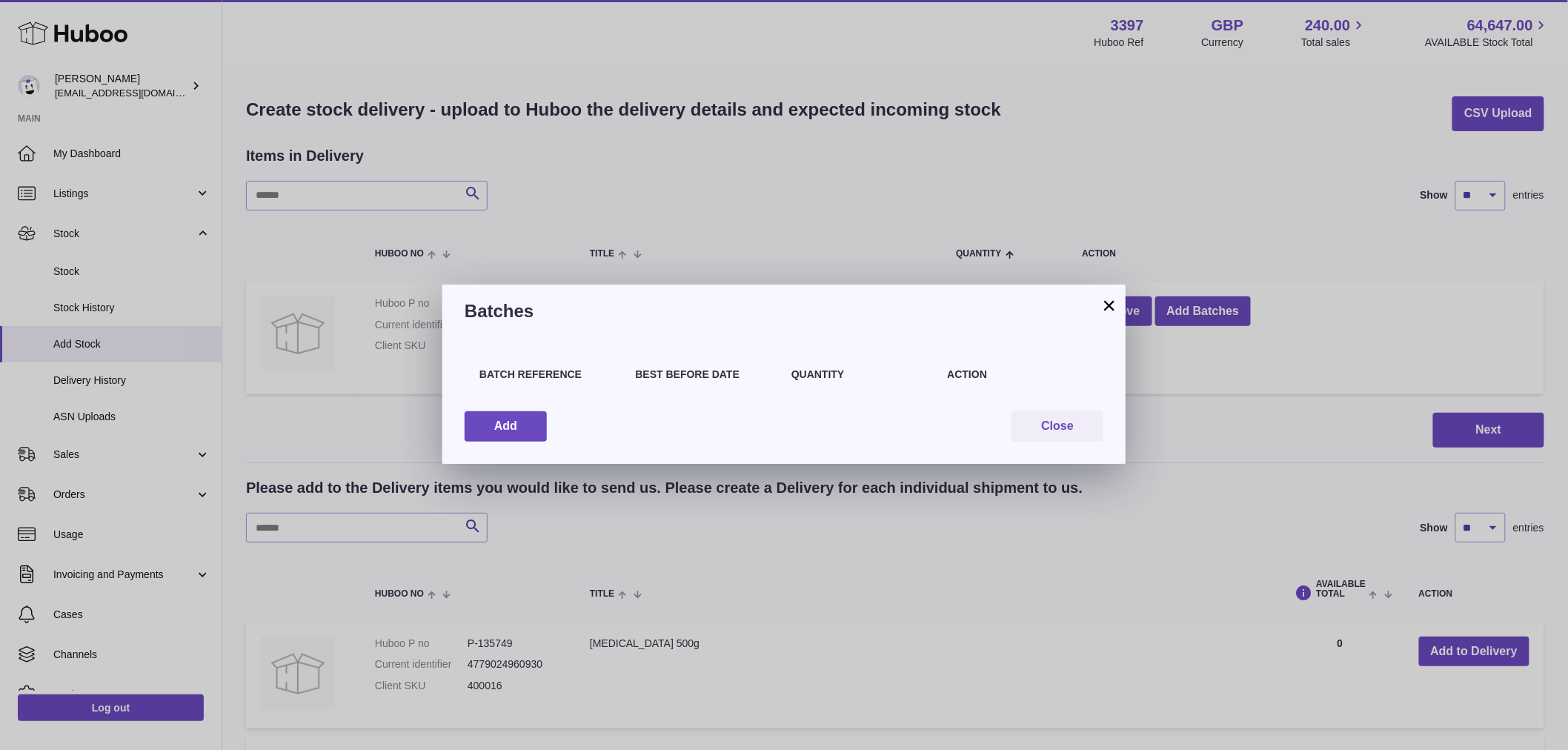
click at [1103, 298] on button "×" at bounding box center [1109, 305] width 18 height 18
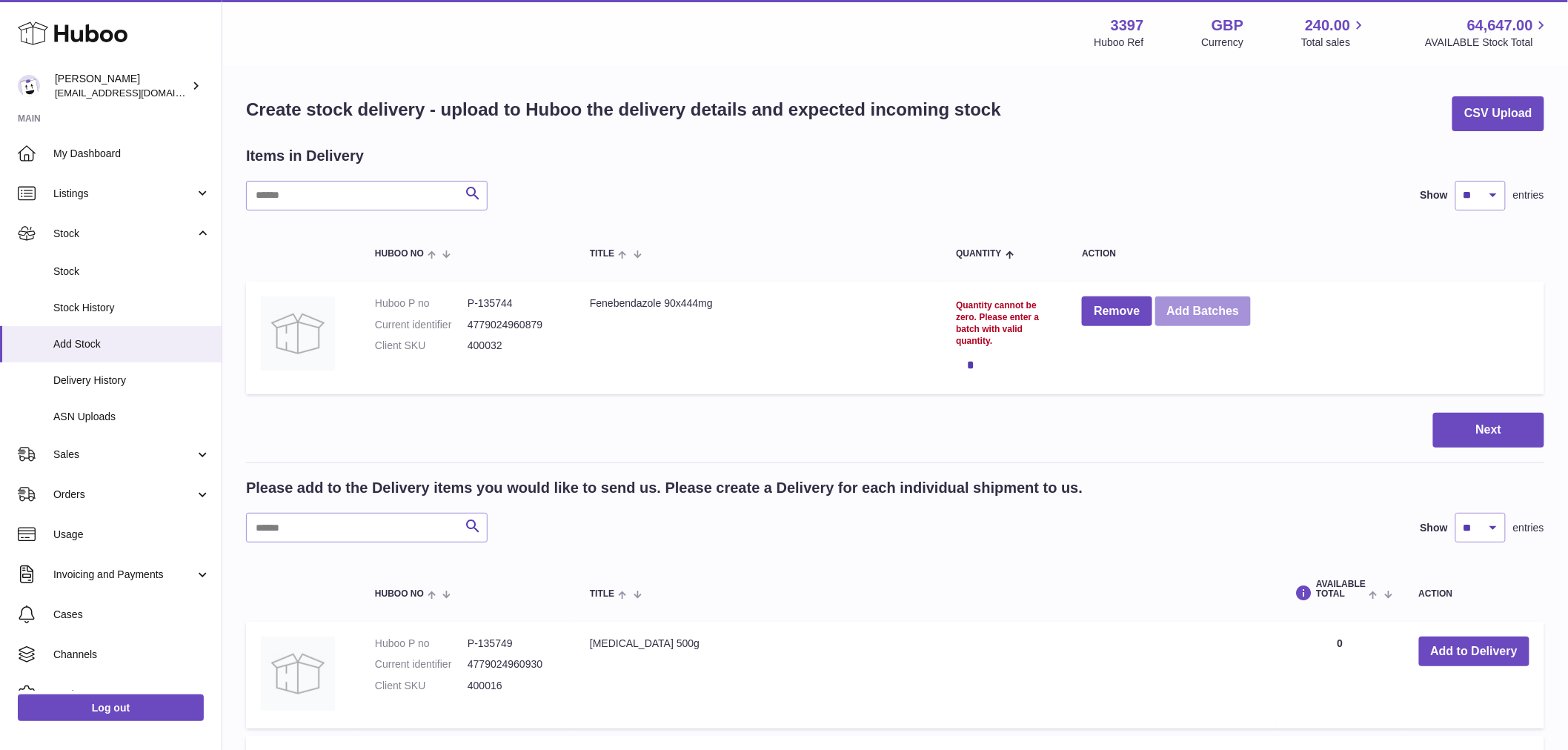
click at [1224, 311] on button "Add Batches" at bounding box center [1203, 311] width 97 height 31
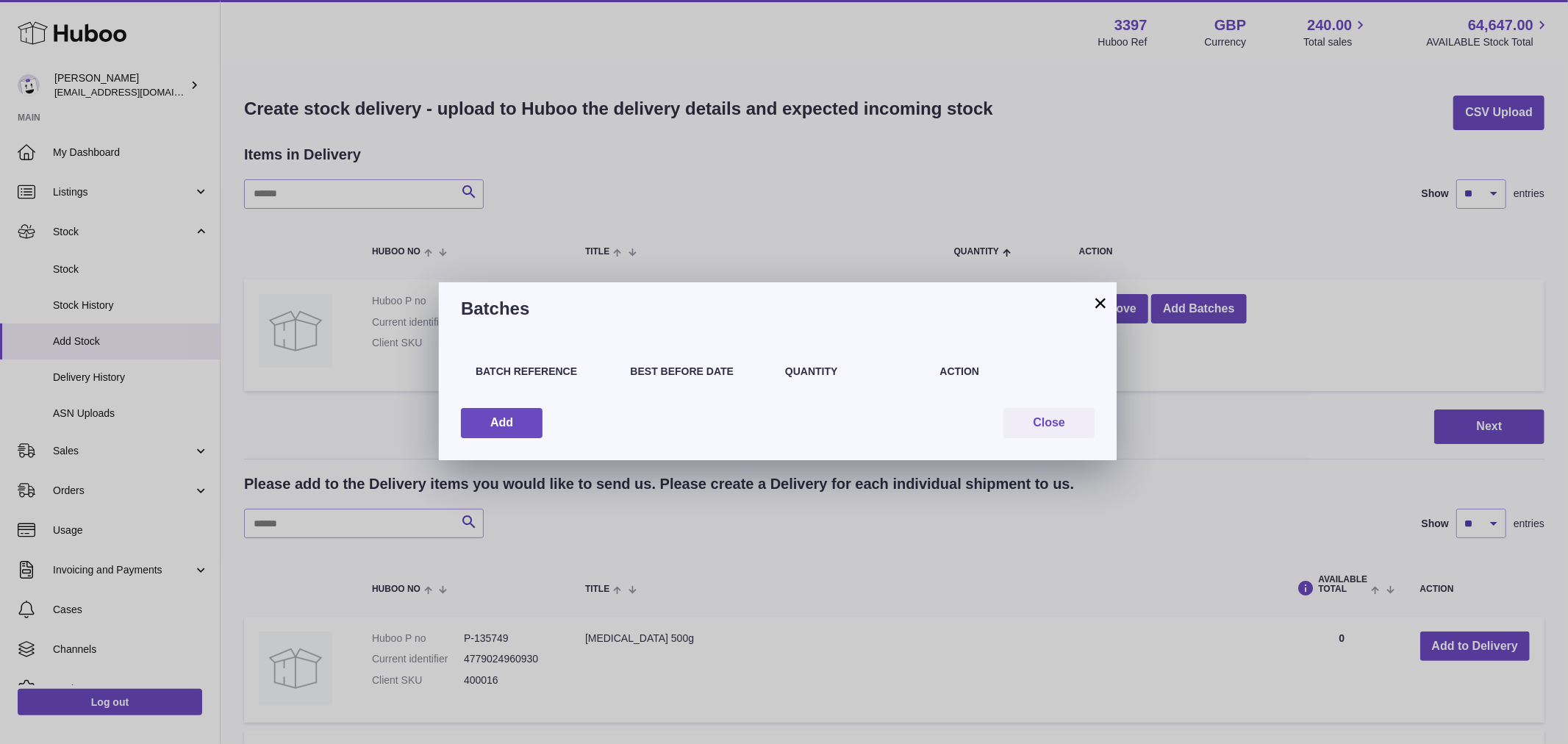
click at [1106, 301] on button "×" at bounding box center [1100, 303] width 18 height 18
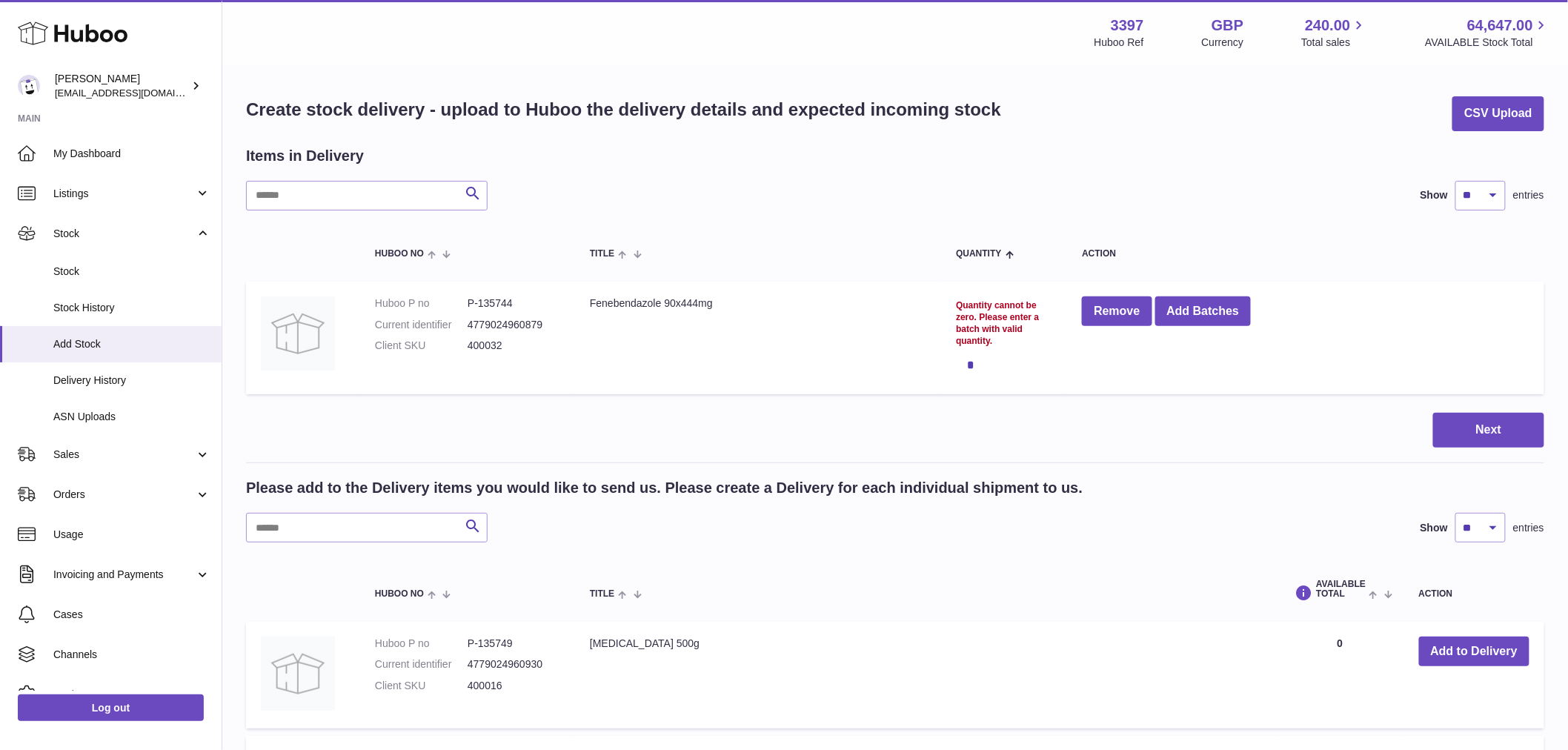
drag, startPoint x: 956, startPoint y: 303, endPoint x: 1040, endPoint y: 329, distance: 87.9
click at [1040, 329] on div "Quantity cannot be zero. Please enter a batch with valid quantity." at bounding box center [1004, 323] width 97 height 48
click at [1217, 311] on button "Add Batches" at bounding box center [1203, 311] width 97 height 31
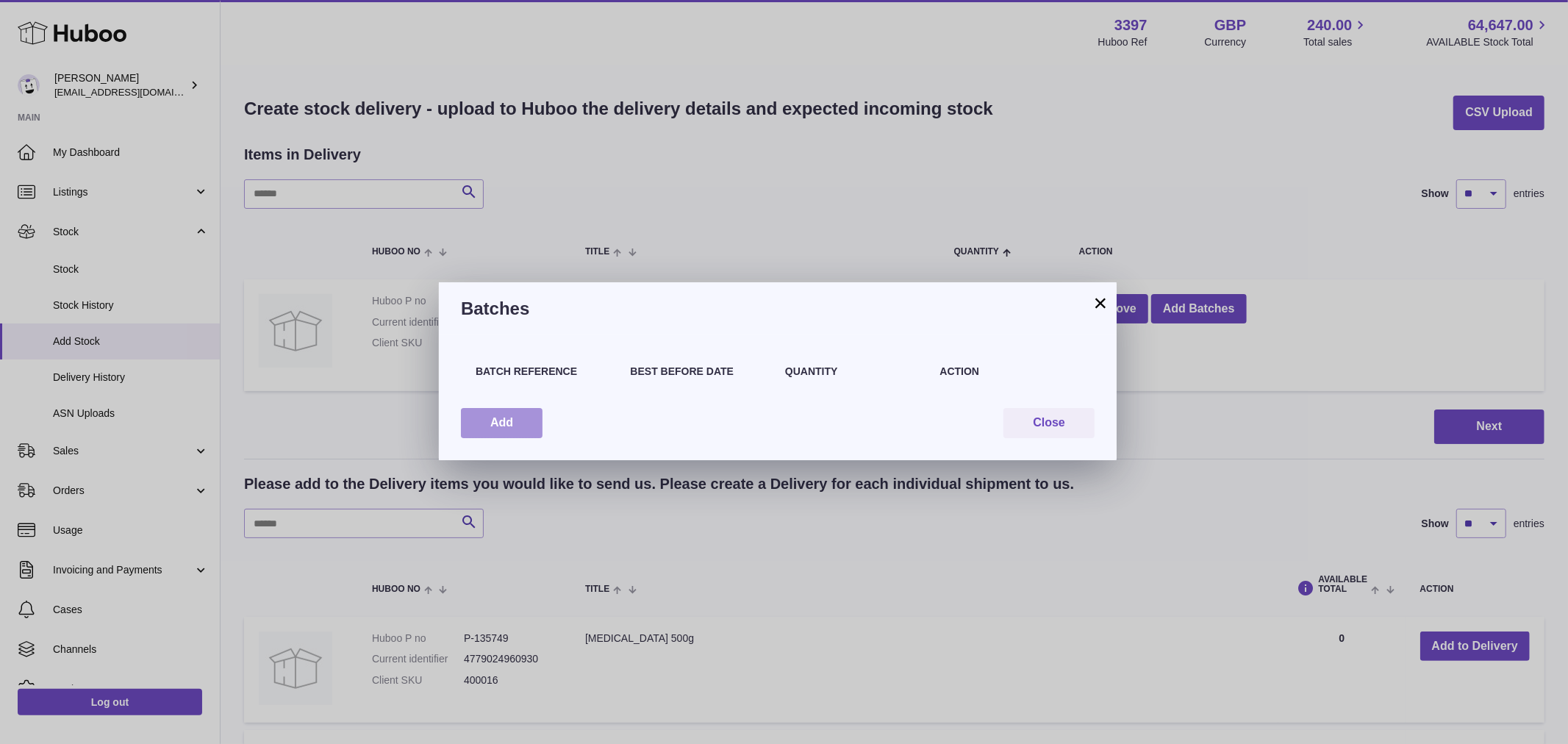
click at [508, 422] on button "Add" at bounding box center [501, 423] width 82 height 30
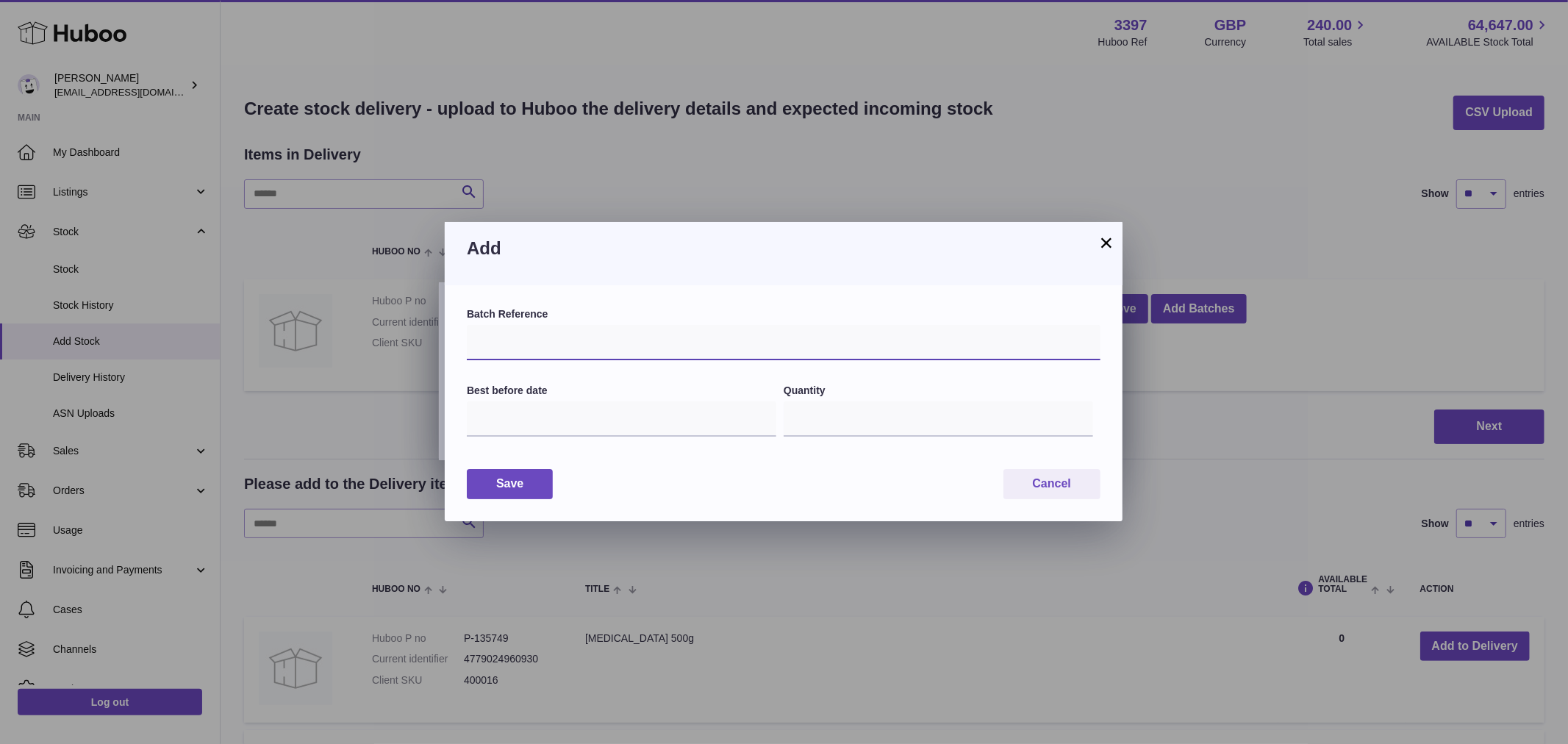
click at [595, 342] on input "text" at bounding box center [784, 342] width 634 height 35
type input "*"
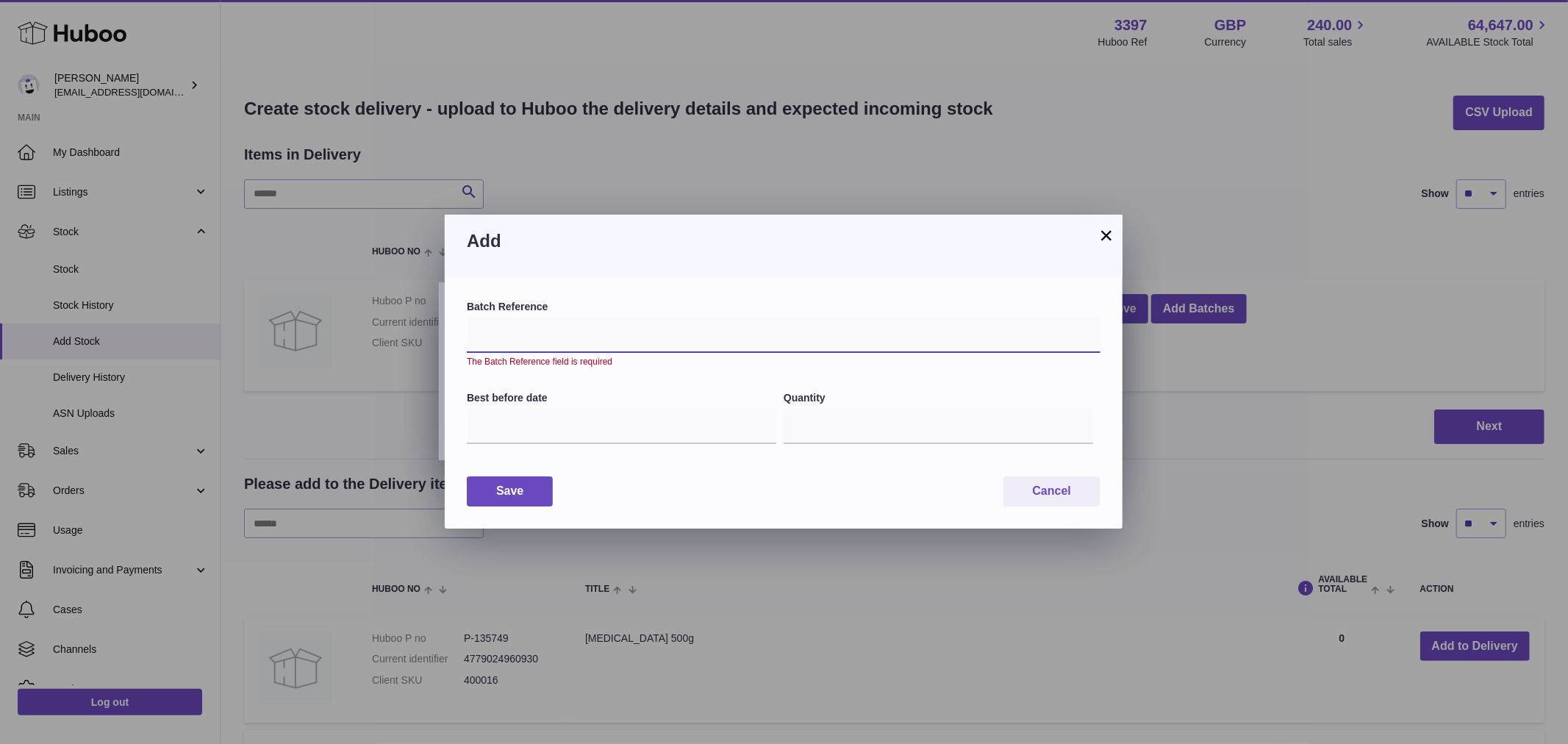
click at [596, 342] on input "text" at bounding box center [784, 335] width 634 height 35
type input "********"
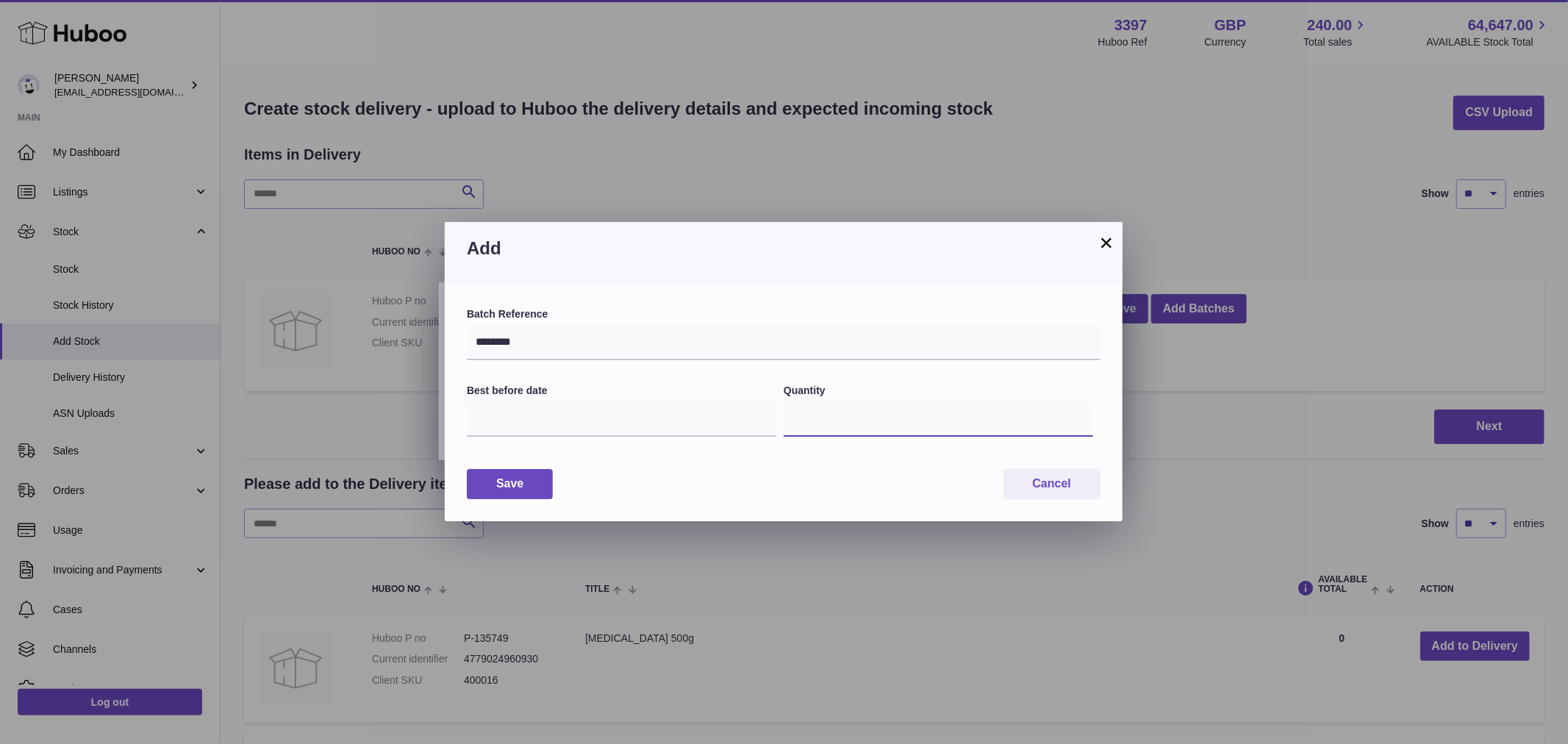
click at [824, 424] on input "*" at bounding box center [938, 419] width 310 height 35
type input "***"
click at [638, 427] on input "text" at bounding box center [621, 419] width 310 height 35
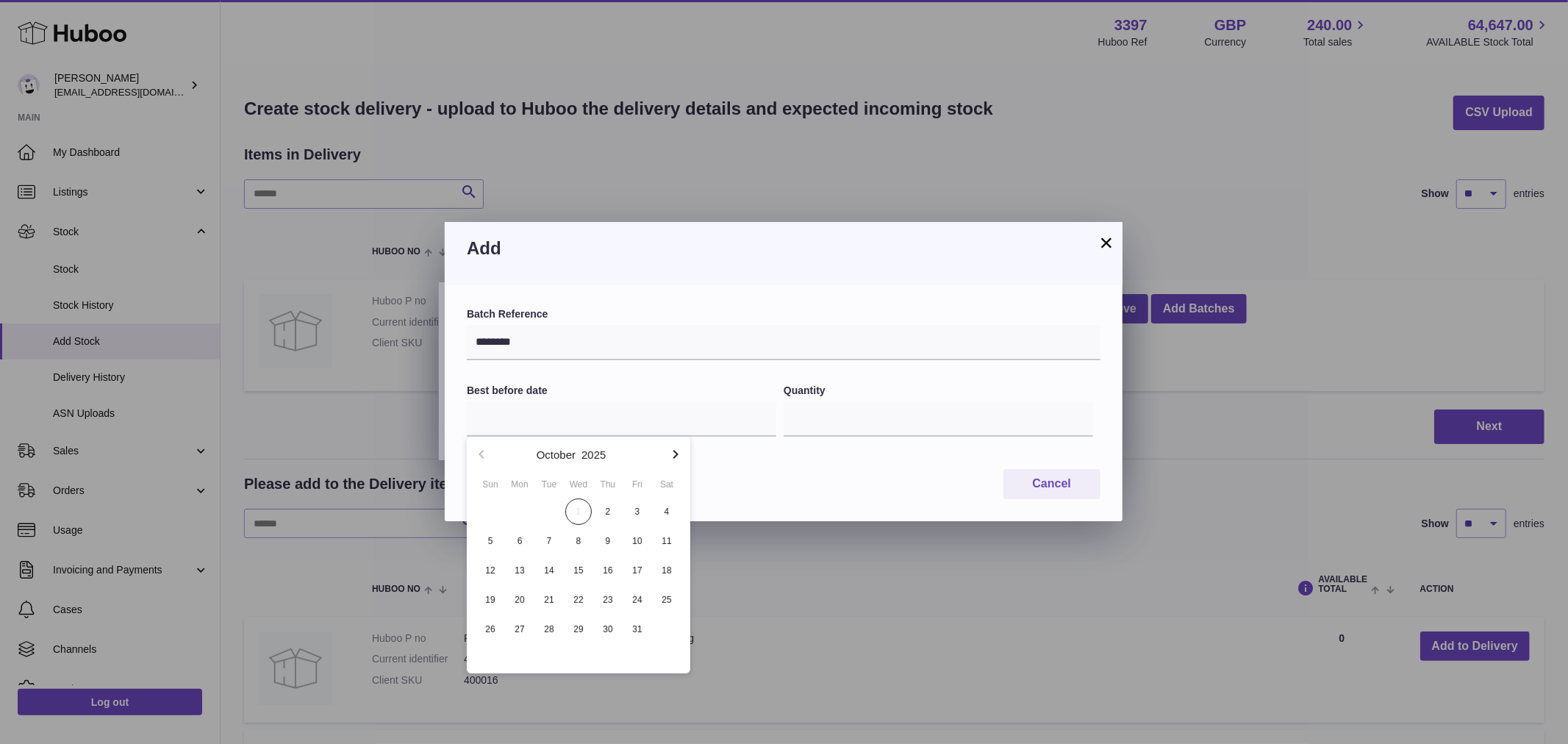
click at [954, 465] on div "Batch Reference ******** Best before date Quantity *** Save Cancel" at bounding box center [783, 403] width 678 height 236
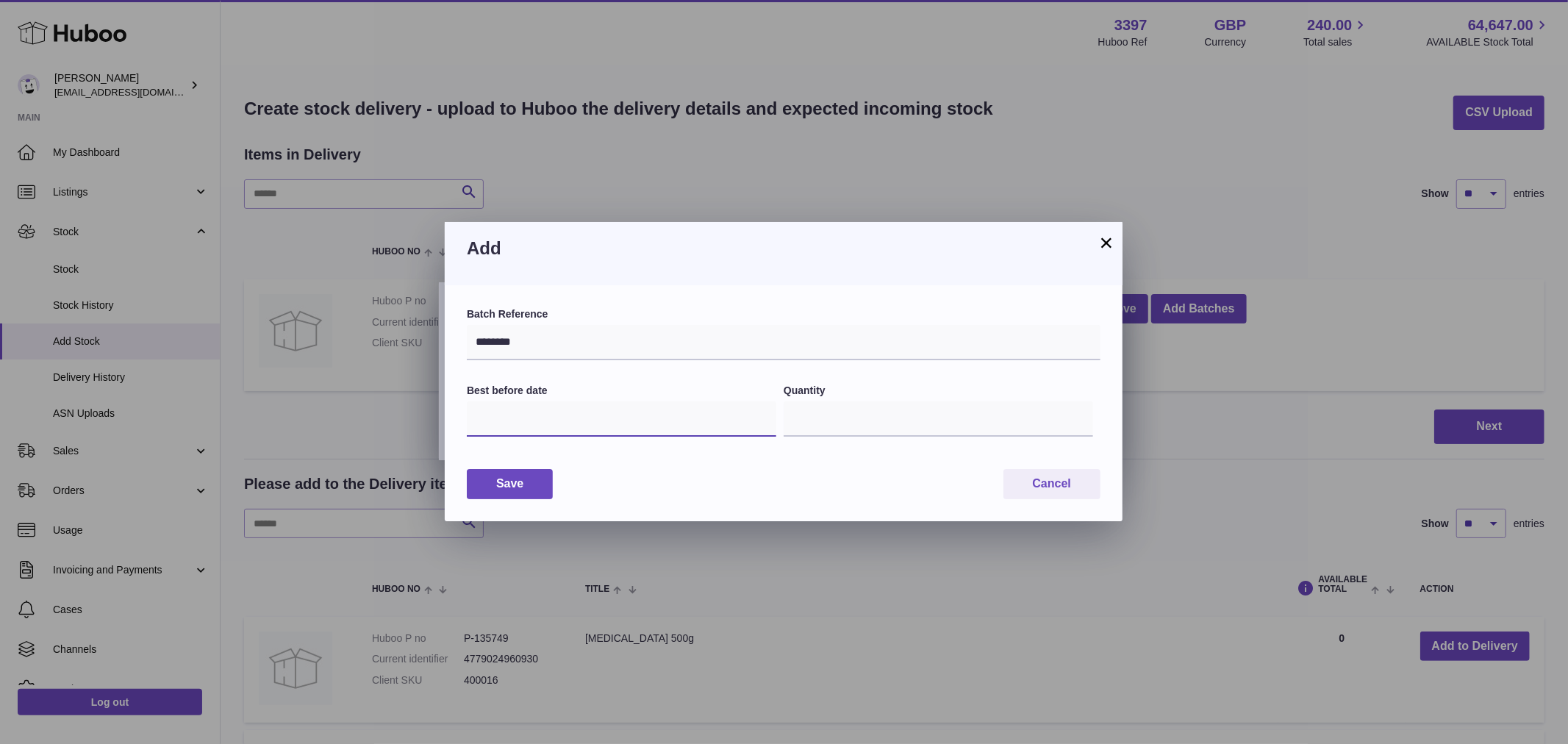
click at [636, 421] on input "text" at bounding box center [621, 419] width 310 height 35
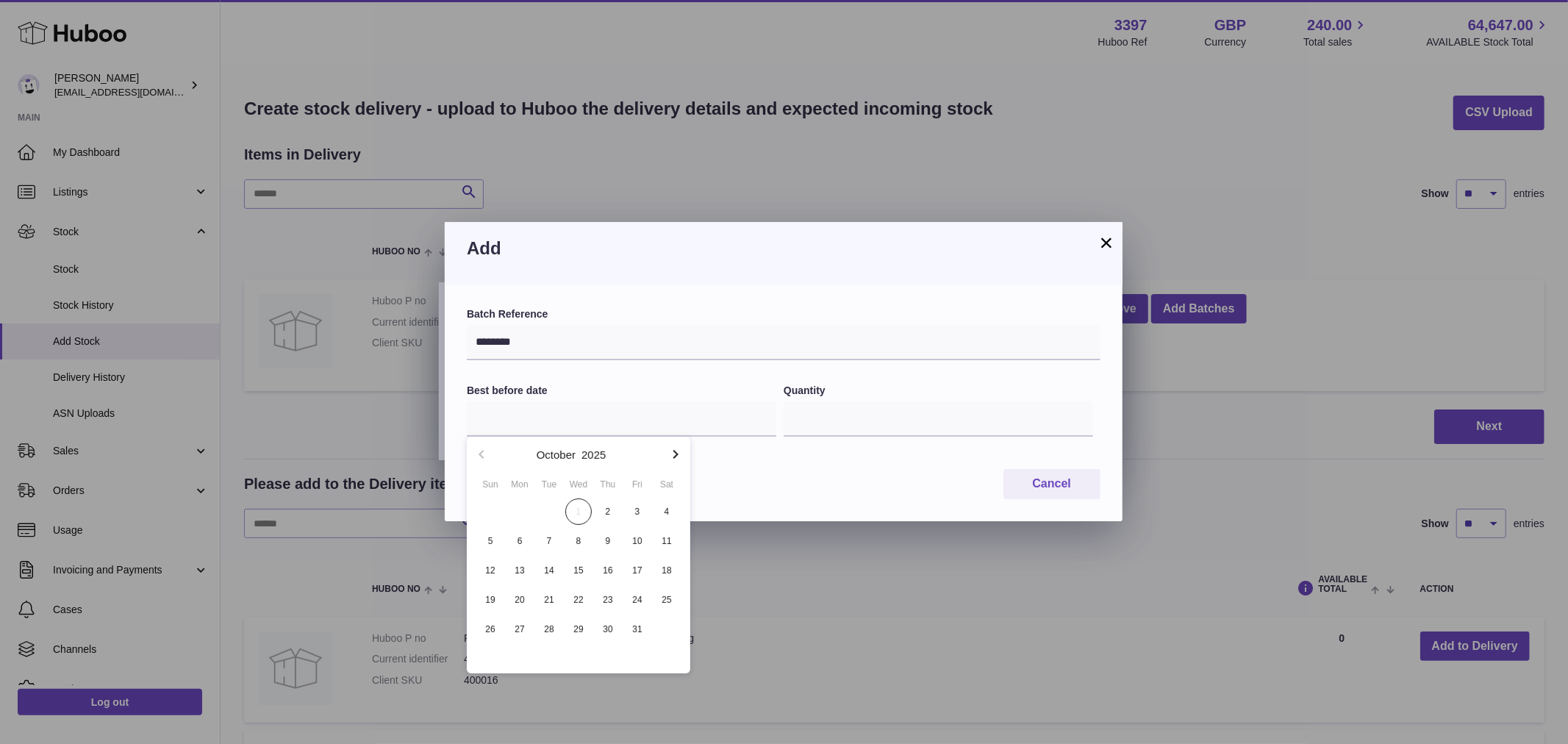
drag, startPoint x: 847, startPoint y: 462, endPoint x: 871, endPoint y: 465, distance: 24.2
click at [848, 462] on div "Batch Reference ******** Best before date Quantity *** Save Cancel" at bounding box center [783, 403] width 678 height 236
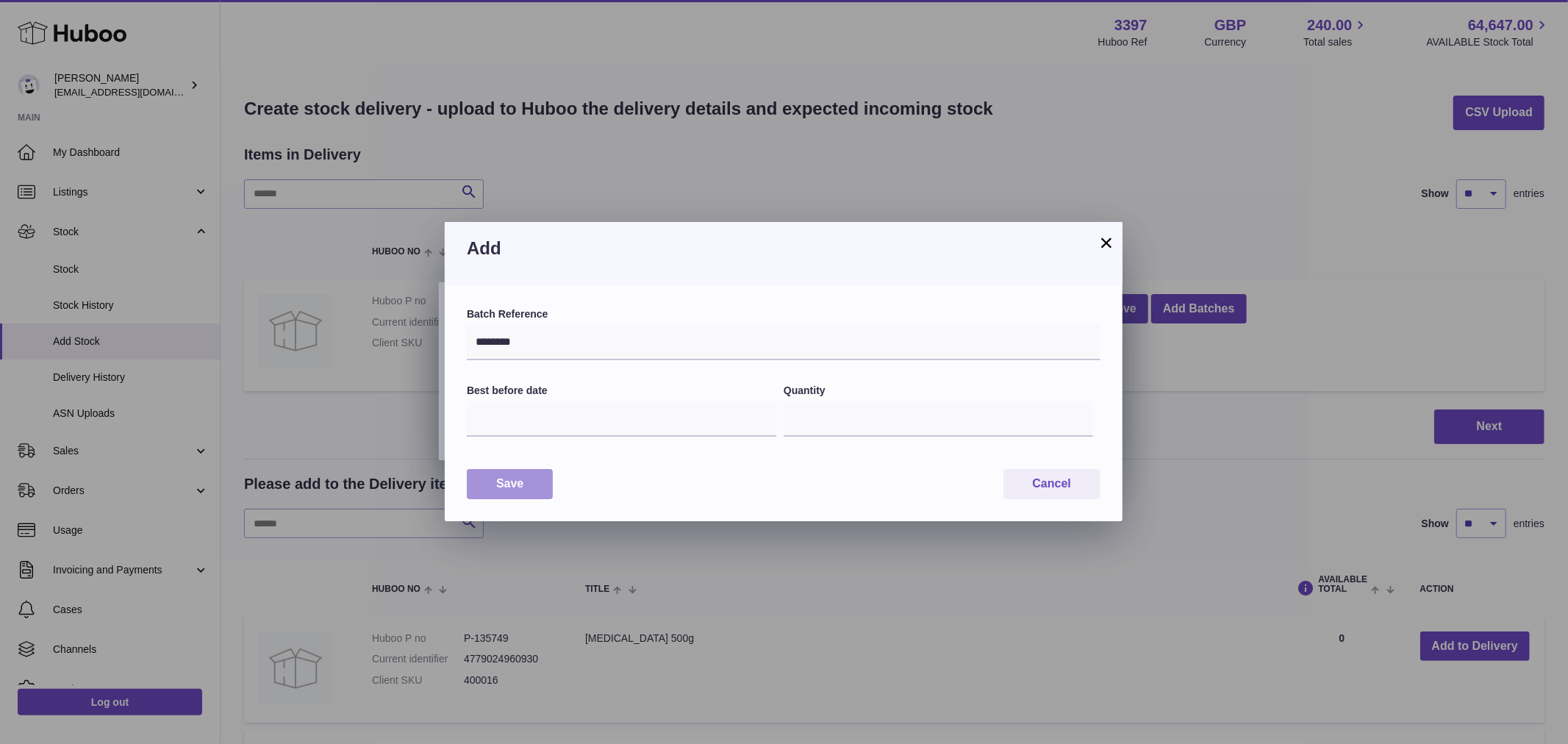
click at [535, 481] on button "Save" at bounding box center [510, 484] width 86 height 30
type input "***"
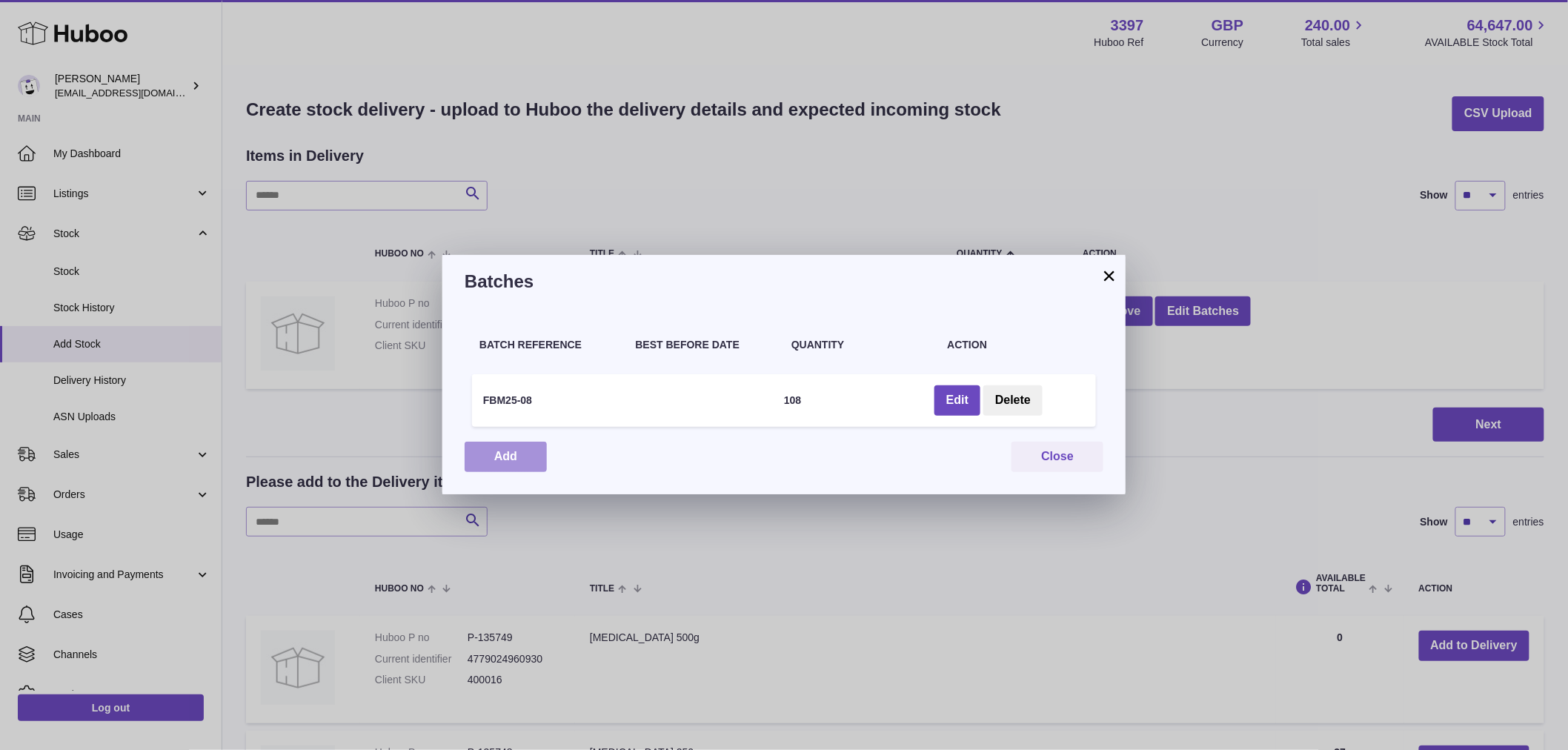
click at [497, 456] on button "Add" at bounding box center [505, 457] width 83 height 31
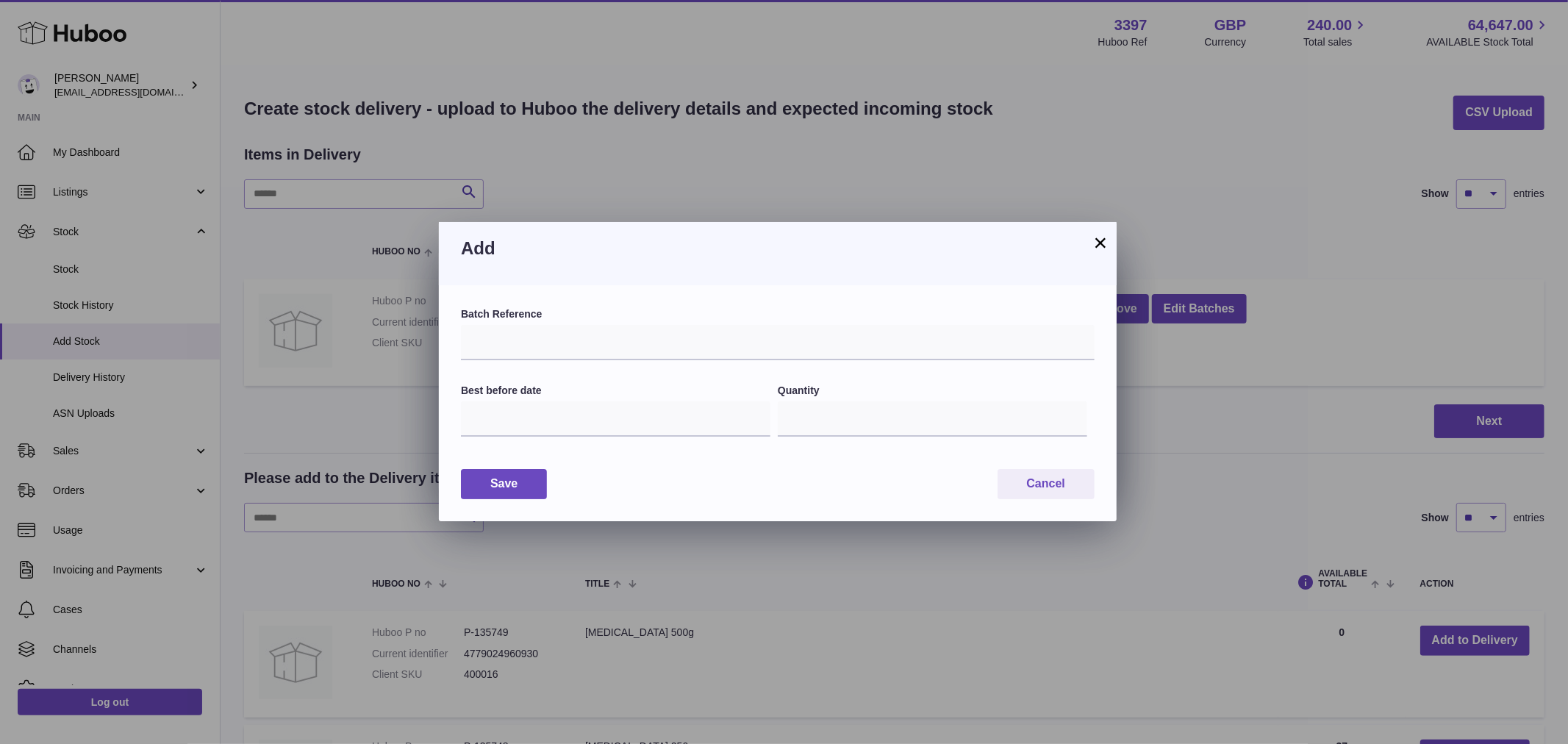
click at [1097, 246] on button "×" at bounding box center [1100, 243] width 18 height 18
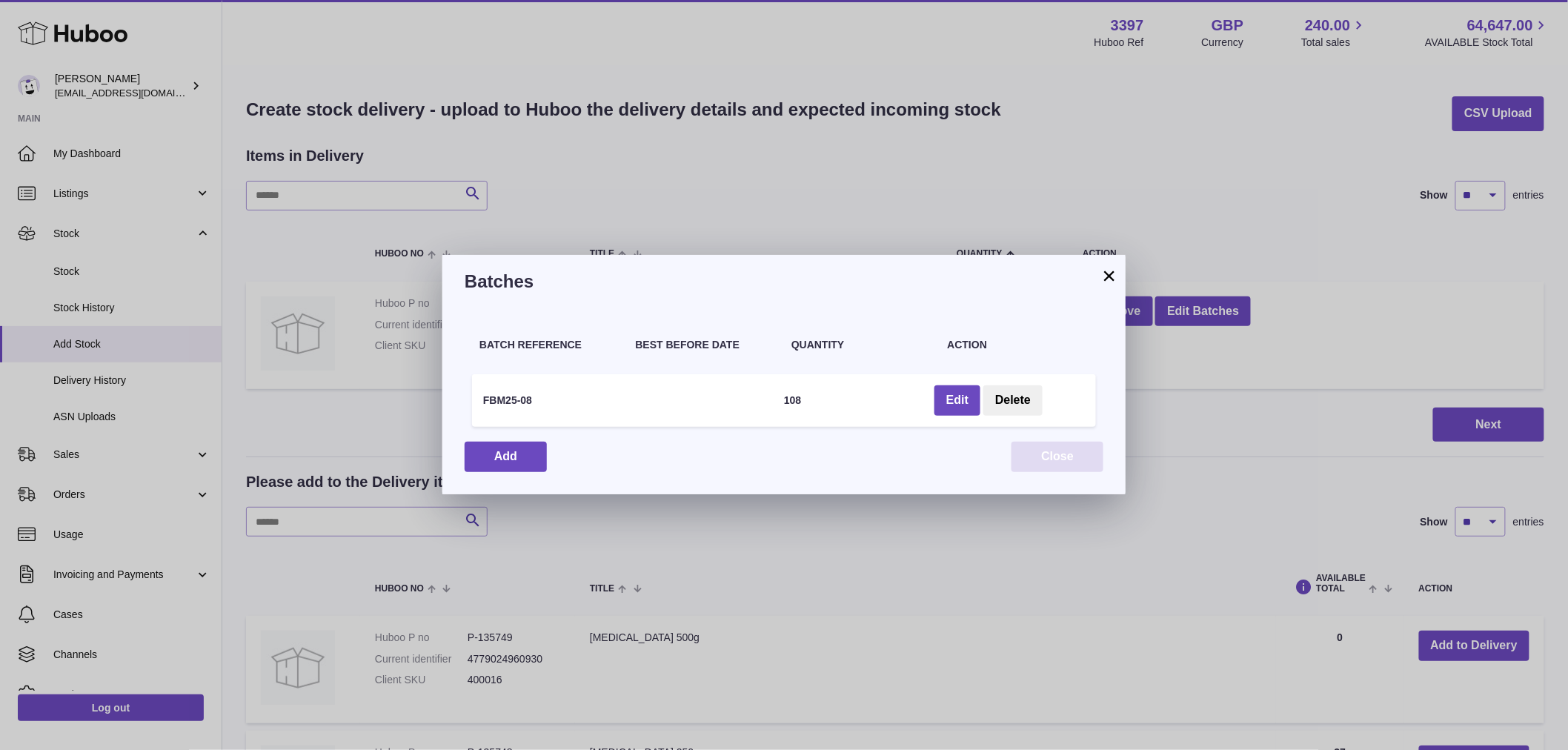
click at [1070, 454] on button "Close" at bounding box center [1057, 457] width 92 height 31
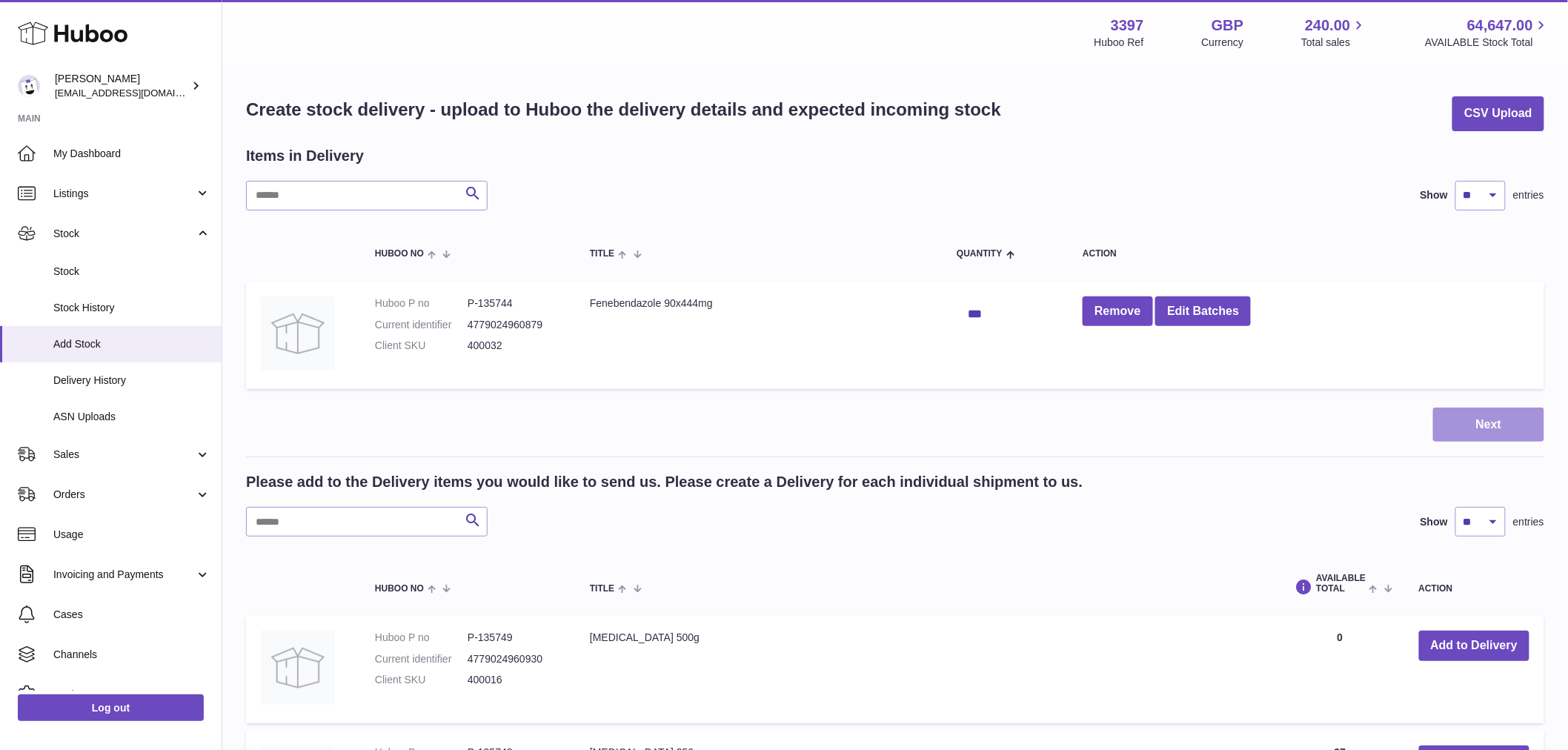
click at [1473, 432] on button "Next" at bounding box center [1488, 425] width 111 height 35
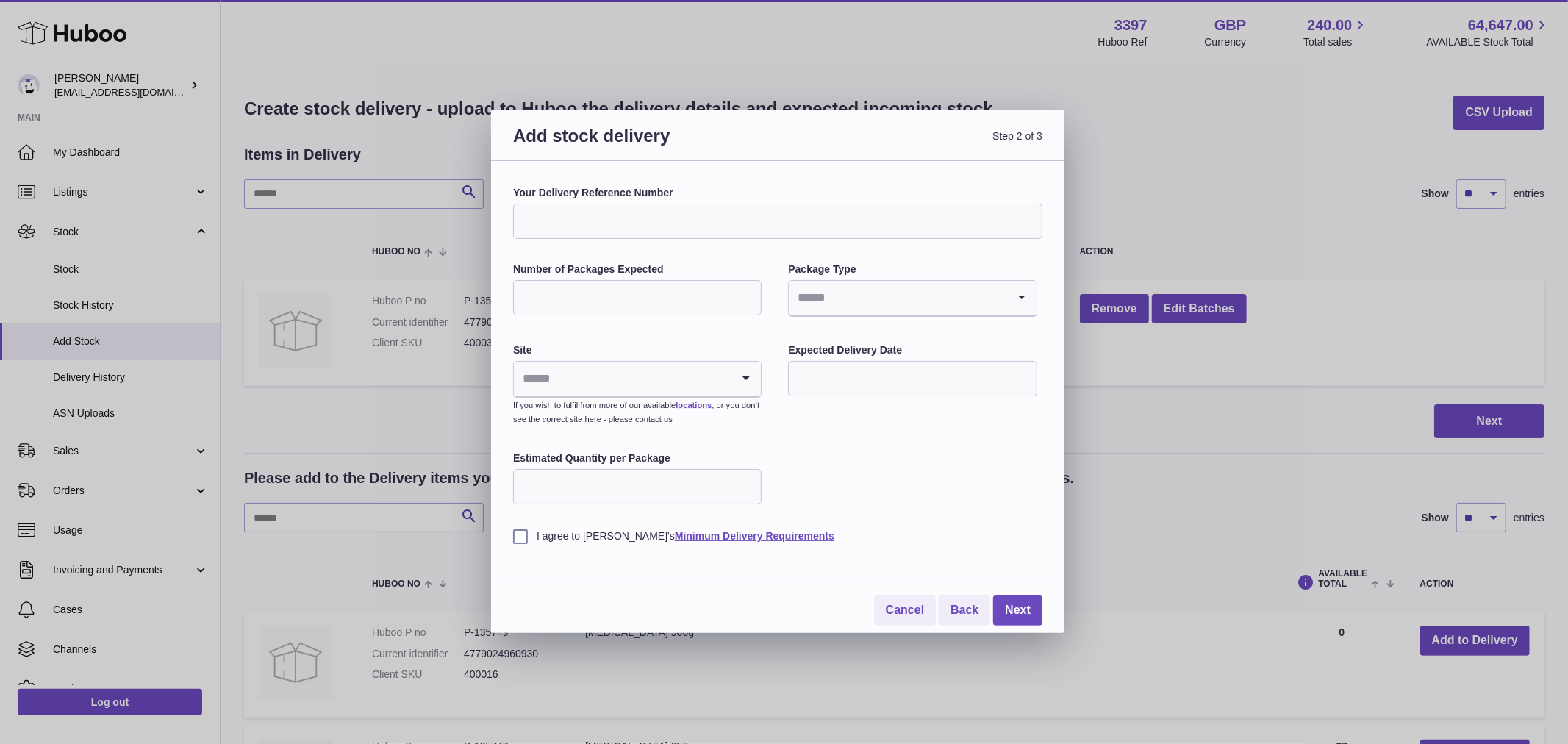
click at [654, 232] on input "Your Delivery Reference Number" at bounding box center [777, 221] width 529 height 35
click at [561, 209] on input "Your Delivery Reference Number" at bounding box center [777, 221] width 529 height 35
click at [571, 222] on input "**********" at bounding box center [777, 221] width 529 height 35
type input "**********"
click at [676, 292] on input "Number of Packages Expected" at bounding box center [637, 297] width 249 height 35
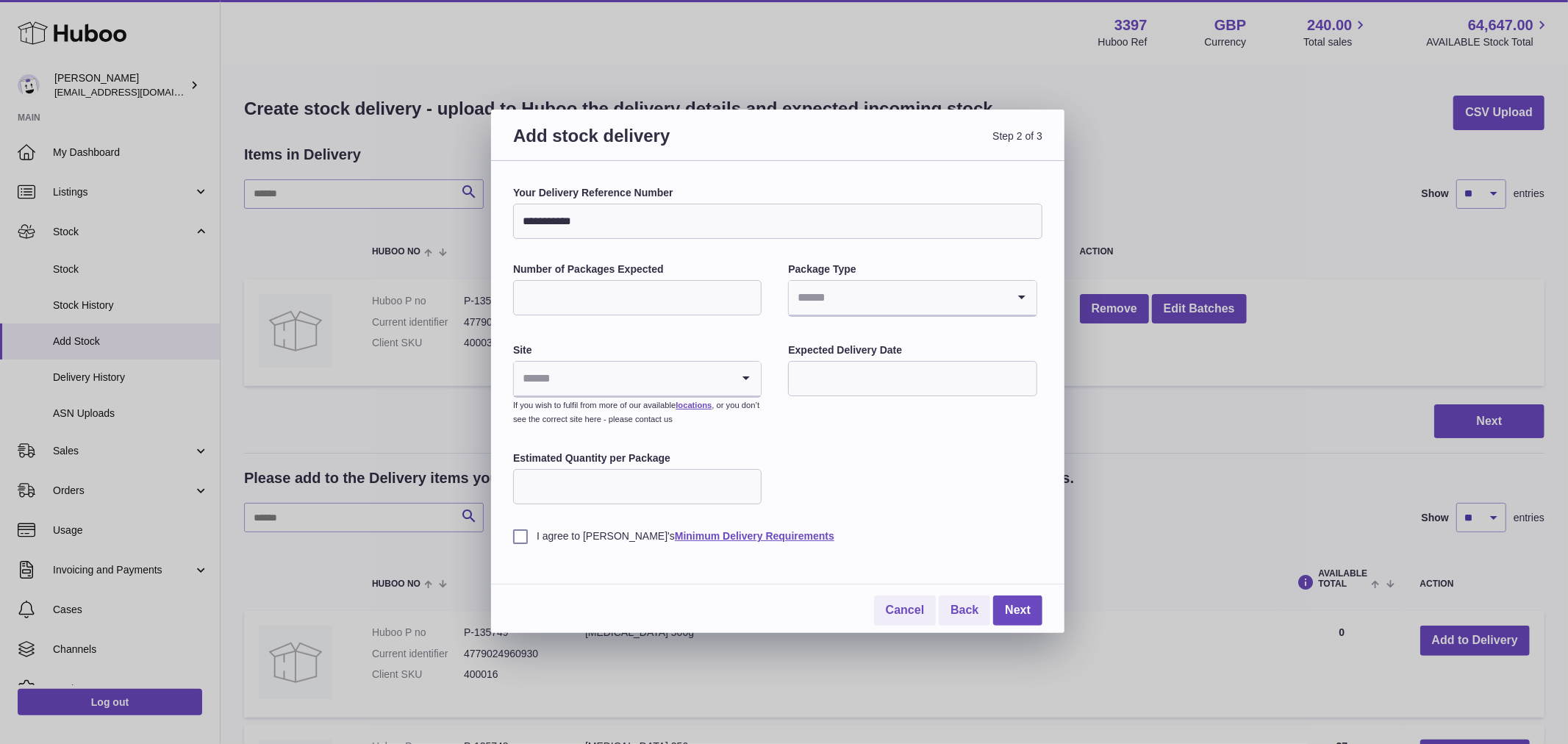
type input "*"
click at [844, 298] on input "Search for option" at bounding box center [897, 297] width 218 height 34
click at [837, 386] on li "Boxes" at bounding box center [911, 396] width 246 height 30
click at [650, 368] on input "Search for option" at bounding box center [622, 378] width 218 height 34
click at [634, 421] on li "🇬🇧 | Unit 2 More Plus [GEOGRAPHIC_DATA]" at bounding box center [637, 418] width 246 height 30
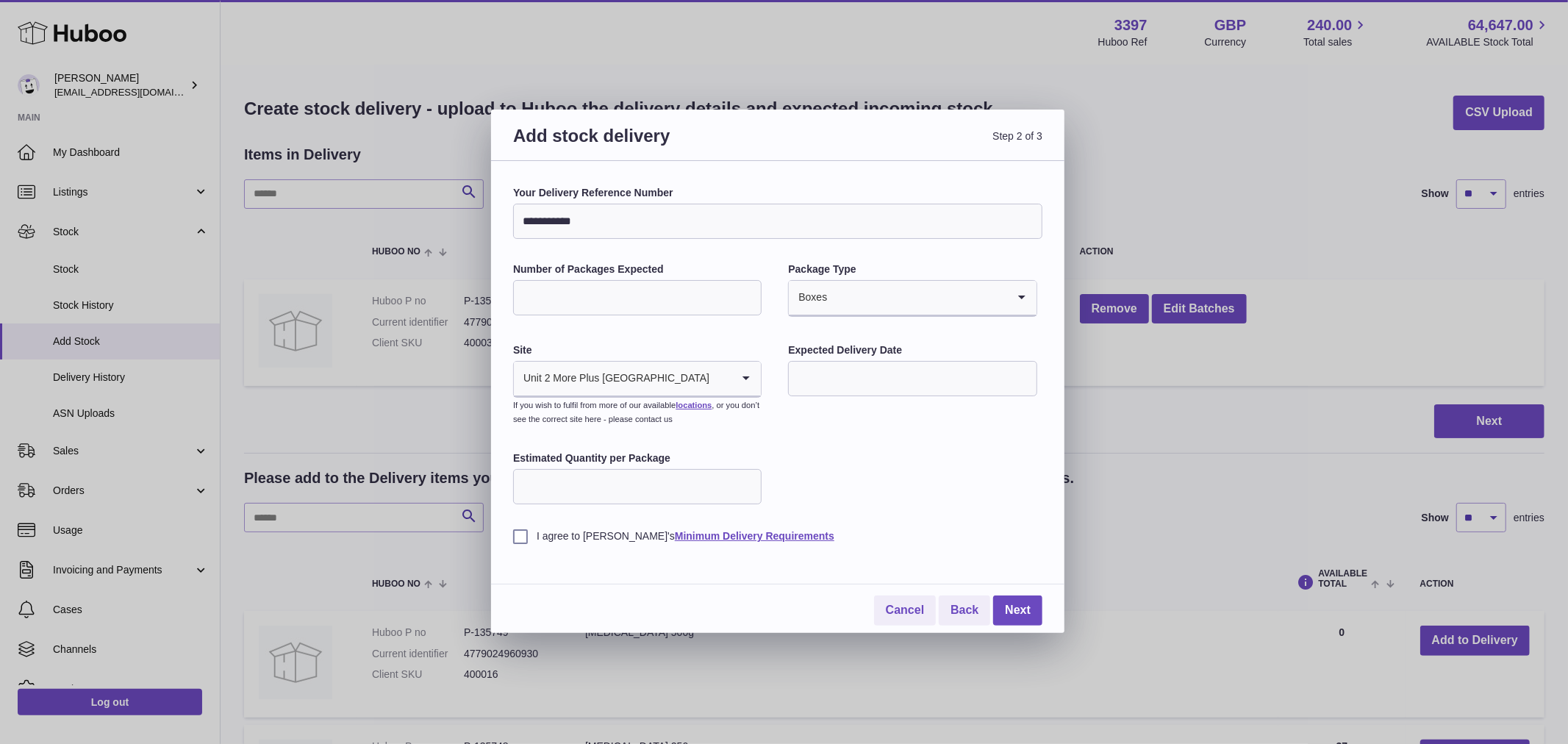
click at [873, 377] on input "text" at bounding box center [911, 378] width 249 height 35
click at [807, 498] on span "6" at bounding box center [812, 501] width 27 height 27
type input "**********"
click at [664, 490] on input "Estimated Quantity per Package" at bounding box center [637, 486] width 249 height 35
type input "***"
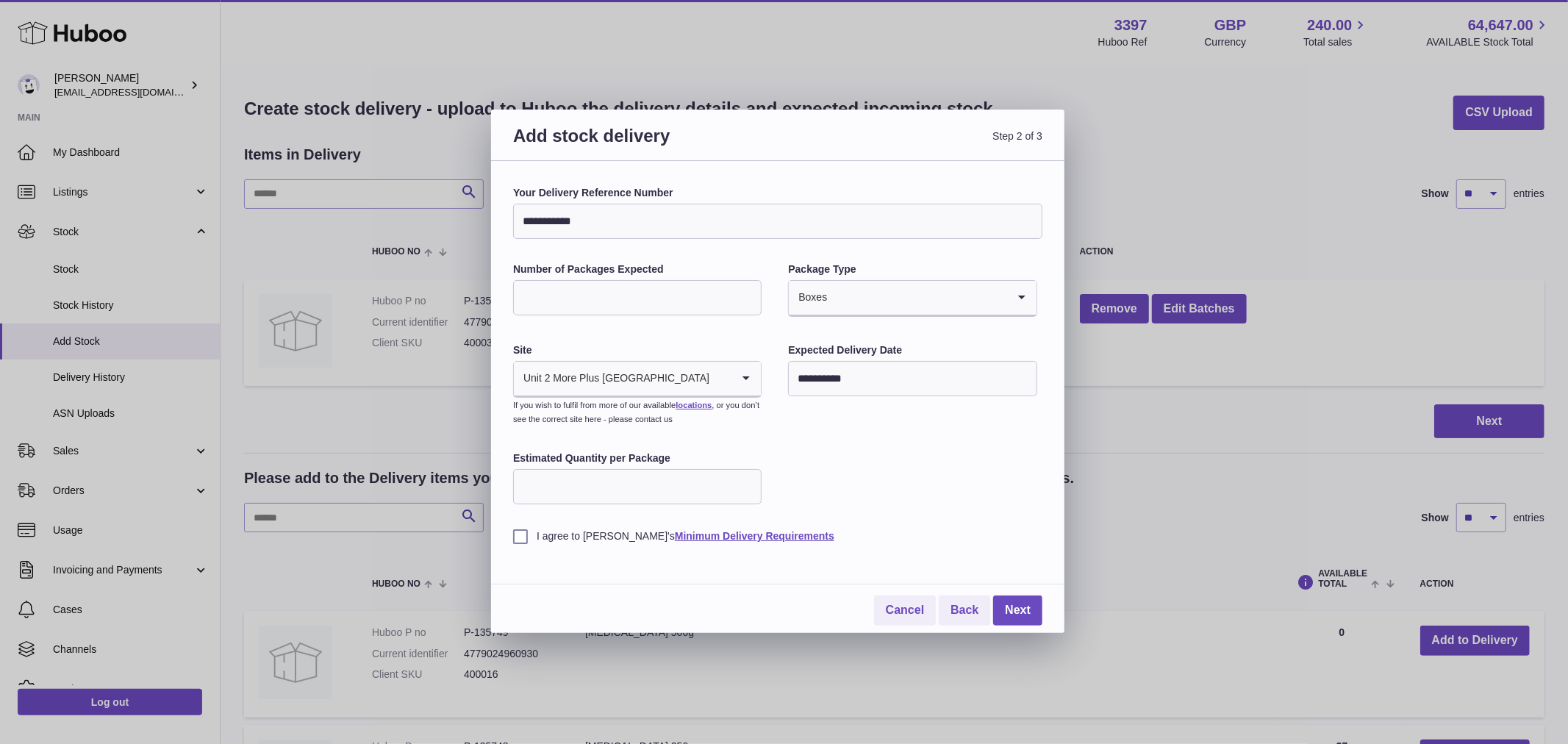
click at [522, 539] on label "I agree to [PERSON_NAME]'s Minimum Delivery Requirements" at bounding box center [777, 537] width 529 height 14
click at [939, 490] on div "**********" at bounding box center [777, 364] width 529 height 357
click at [1015, 599] on link "Next" at bounding box center [1017, 610] width 49 height 30
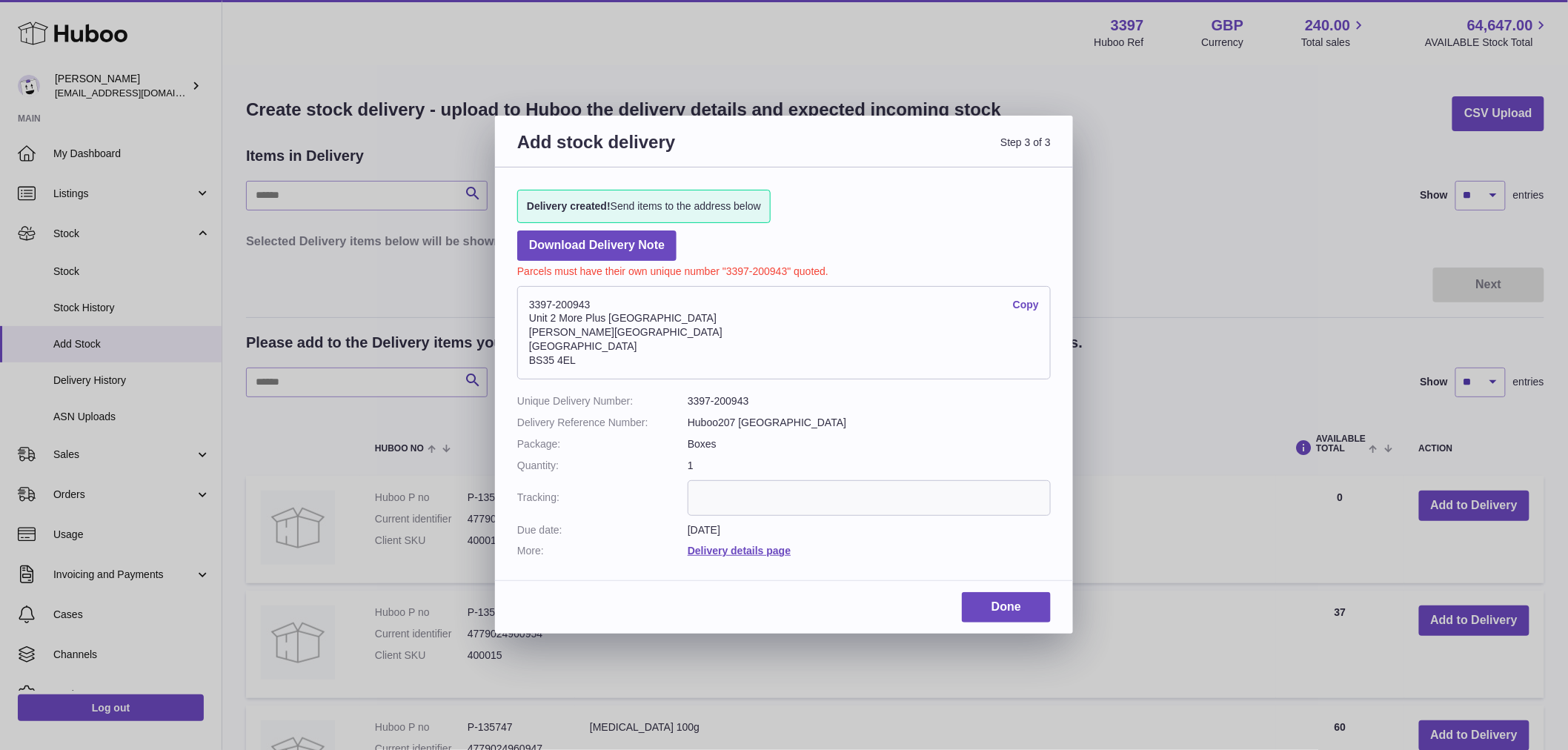
drag, startPoint x: 528, startPoint y: 302, endPoint x: 587, endPoint y: 299, distance: 59.1
click at [587, 299] on address "3397-200943 Copy [STREET_ADDRESS][PERSON_NAME]" at bounding box center [784, 333] width 534 height 94
copy address "3397-200943"
drag, startPoint x: 531, startPoint y: 330, endPoint x: 579, endPoint y: 333, distance: 48.1
click at [579, 333] on address "3397-200943 Copy [STREET_ADDRESS][PERSON_NAME]" at bounding box center [784, 333] width 534 height 94
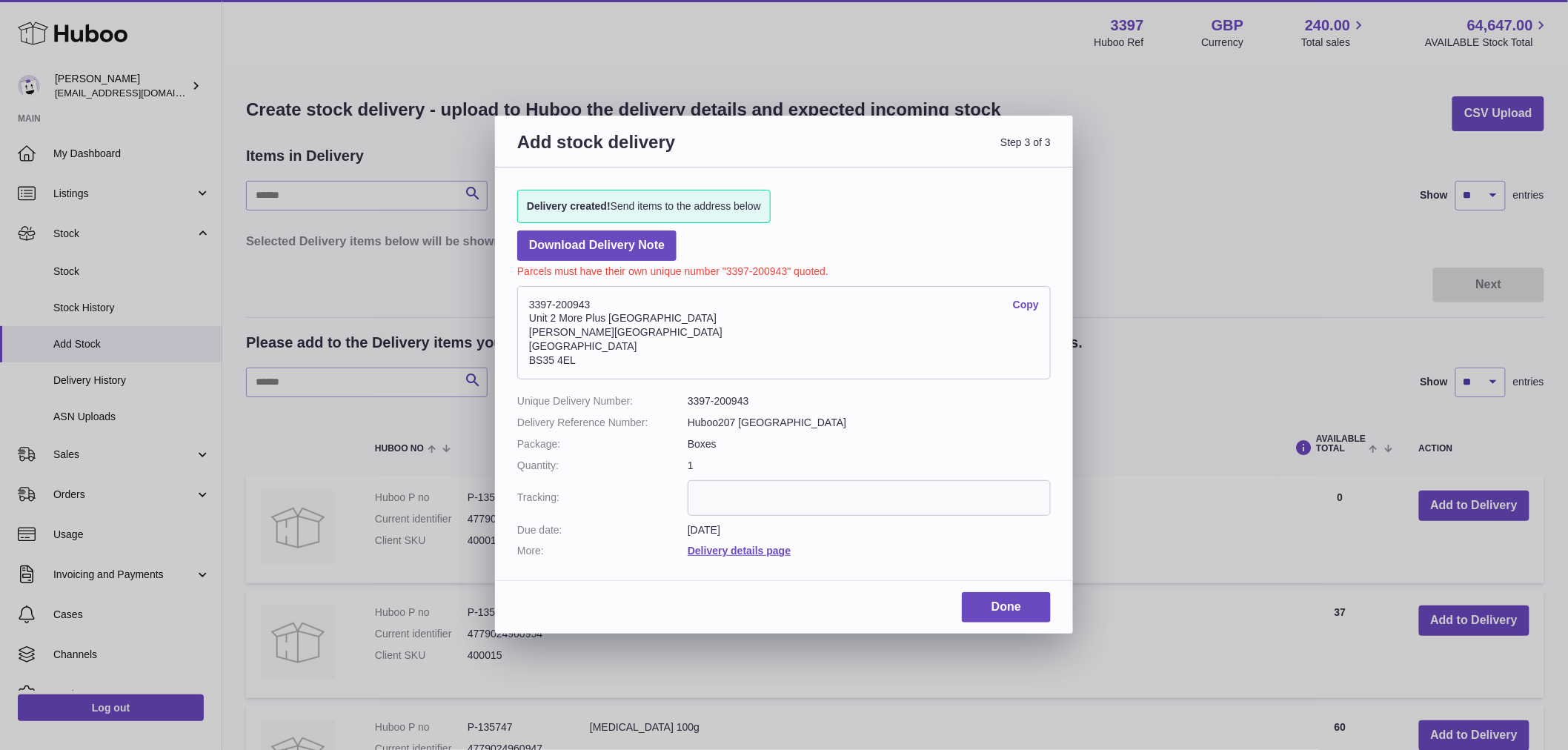
click at [575, 345] on address "3397-200943 Copy [STREET_ADDRESS][PERSON_NAME]" at bounding box center [784, 333] width 534 height 94
copy address "[GEOGRAPHIC_DATA]"
click at [564, 329] on address "3397-200943 Copy [STREET_ADDRESS][PERSON_NAME]" at bounding box center [784, 333] width 534 height 94
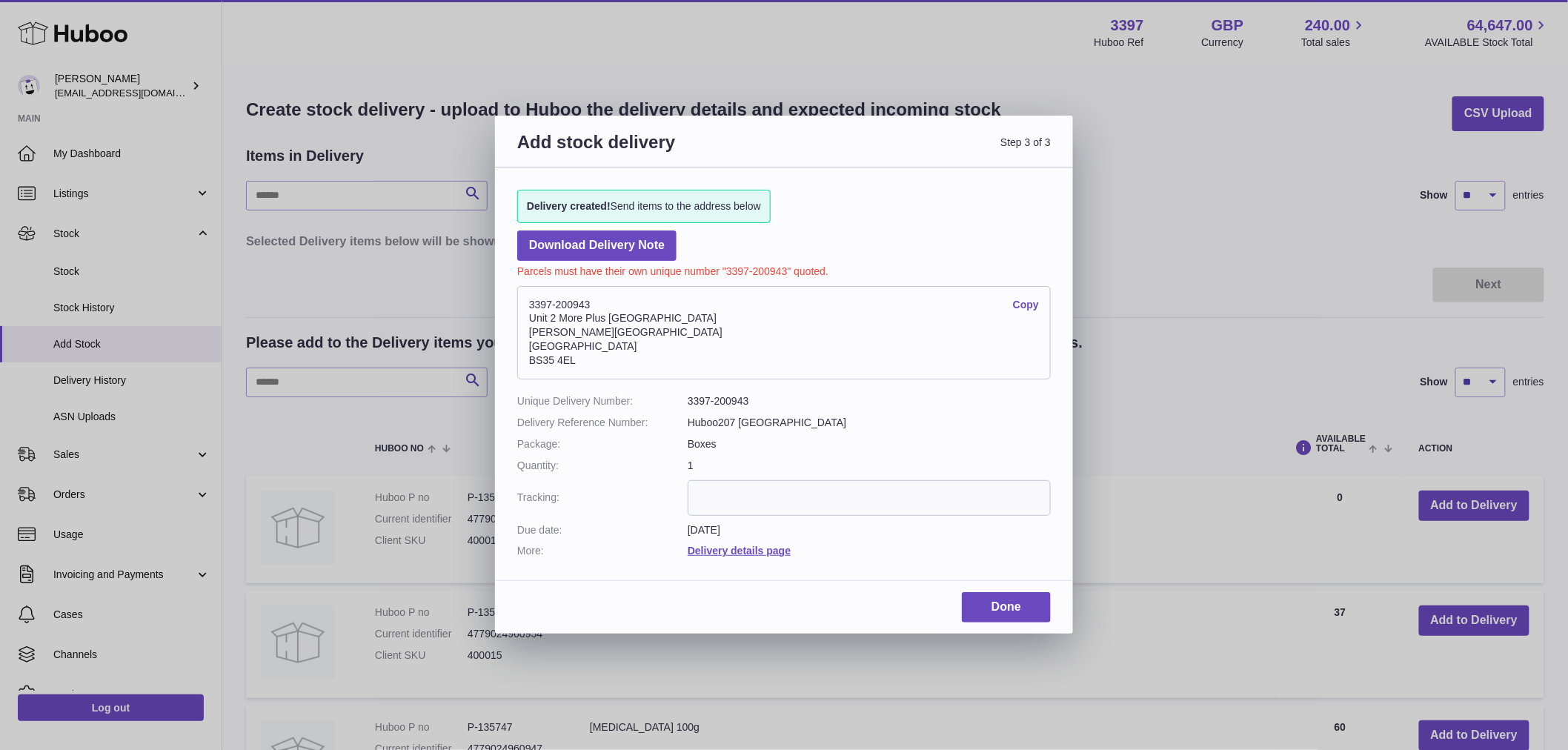
click at [564, 329] on address "3397-200943 Copy [STREET_ADDRESS][PERSON_NAME]" at bounding box center [784, 333] width 534 height 94
copy address "[PERSON_NAME][GEOGRAPHIC_DATA]"
drag, startPoint x: 536, startPoint y: 343, endPoint x: 619, endPoint y: 341, distance: 83.0
click at [575, 342] on address "3397-200943 Copy [STREET_ADDRESS][PERSON_NAME]" at bounding box center [784, 333] width 534 height 94
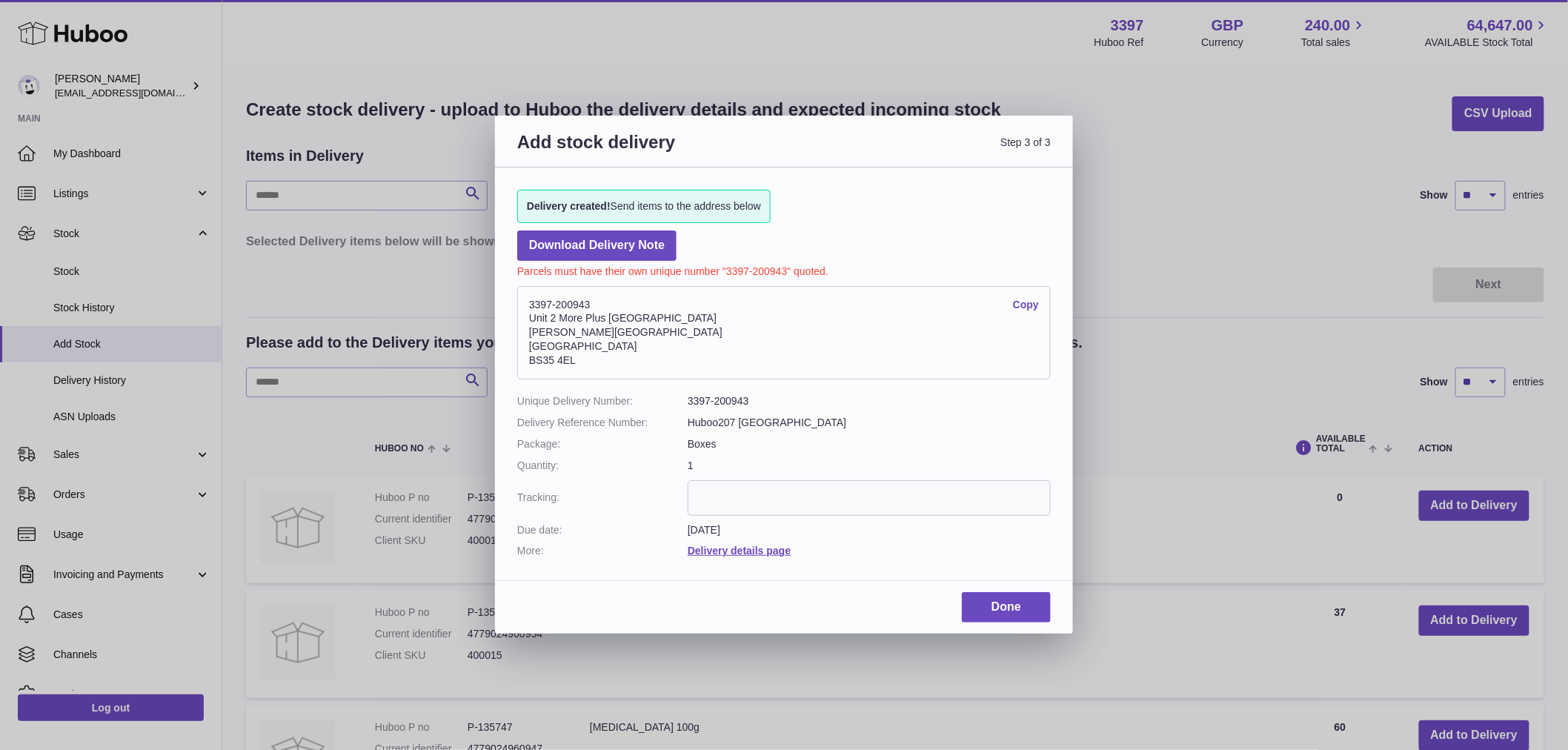
click at [776, 362] on address "3397-200943 Copy [STREET_ADDRESS][PERSON_NAME]" at bounding box center [784, 333] width 534 height 94
click at [566, 302] on address "3397-200943 Copy [STREET_ADDRESS][PERSON_NAME]" at bounding box center [784, 333] width 534 height 94
copy address "3397-200943"
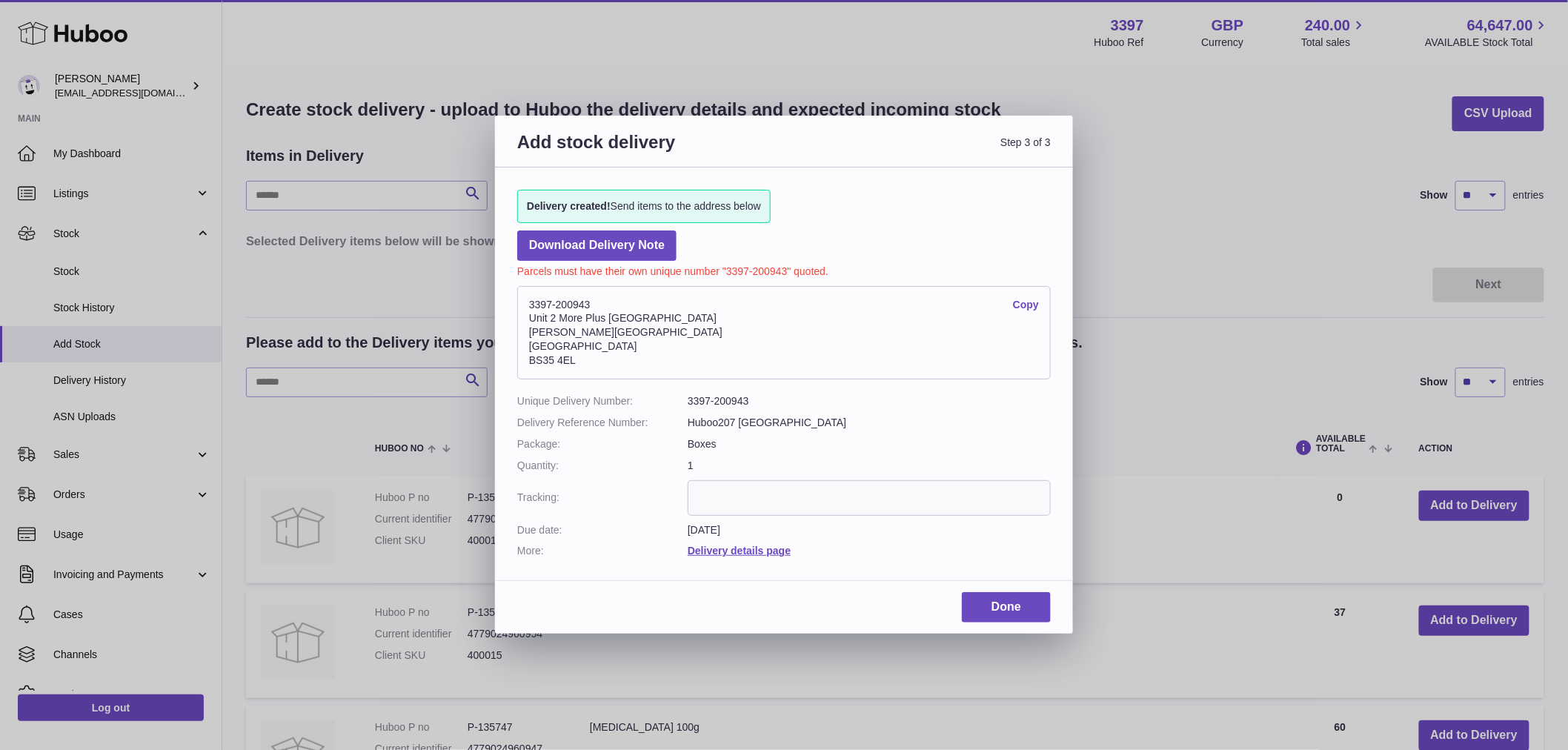
click at [735, 489] on input "text" at bounding box center [869, 498] width 363 height 35
paste input "*********"
type input "*********"
click at [1017, 616] on link "Done" at bounding box center [1005, 607] width 89 height 31
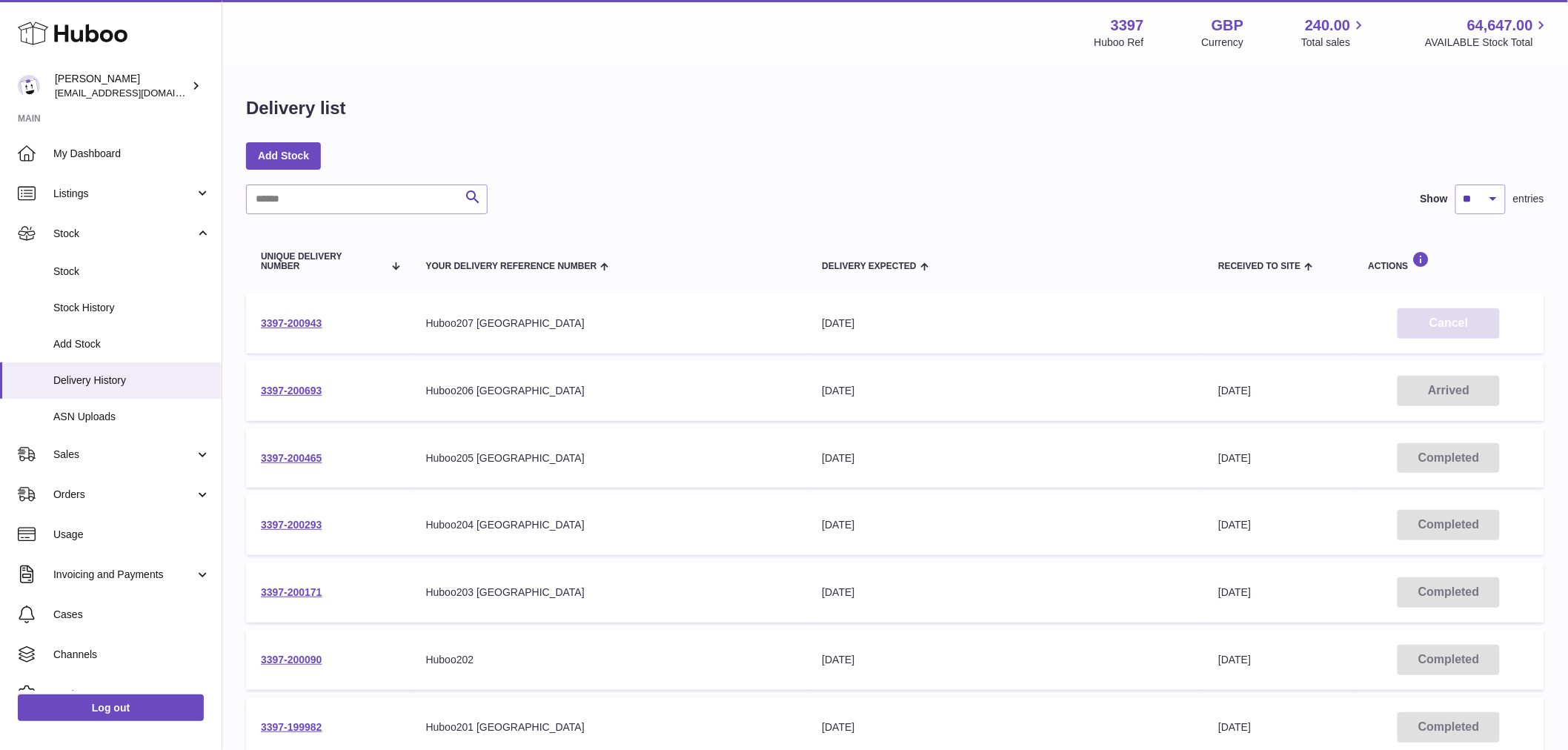
click at [1458, 316] on button "Cancel" at bounding box center [1449, 323] width 102 height 31
click at [130, 349] on span "Add Stock" at bounding box center [132, 344] width 157 height 14
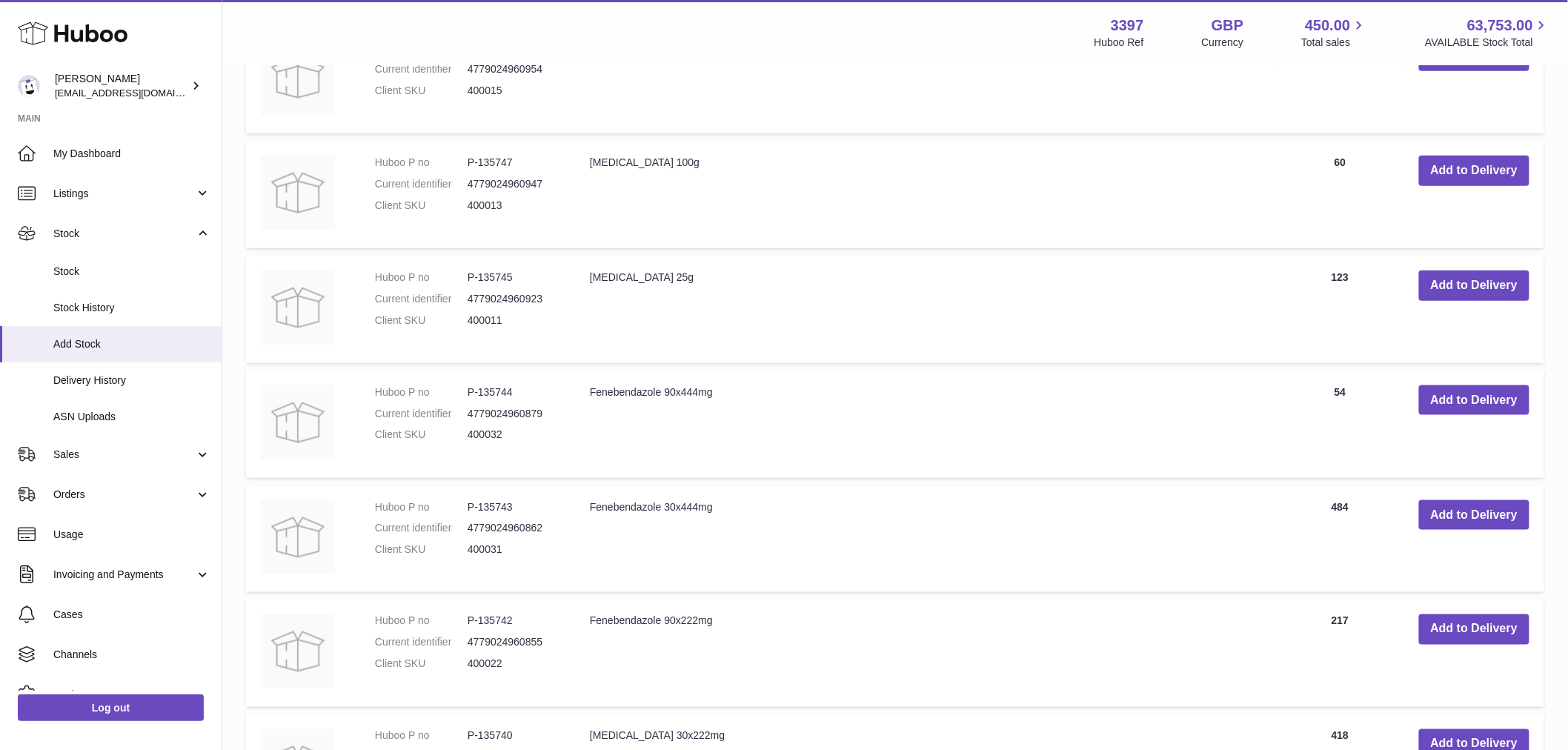
scroll to position [470, 0]
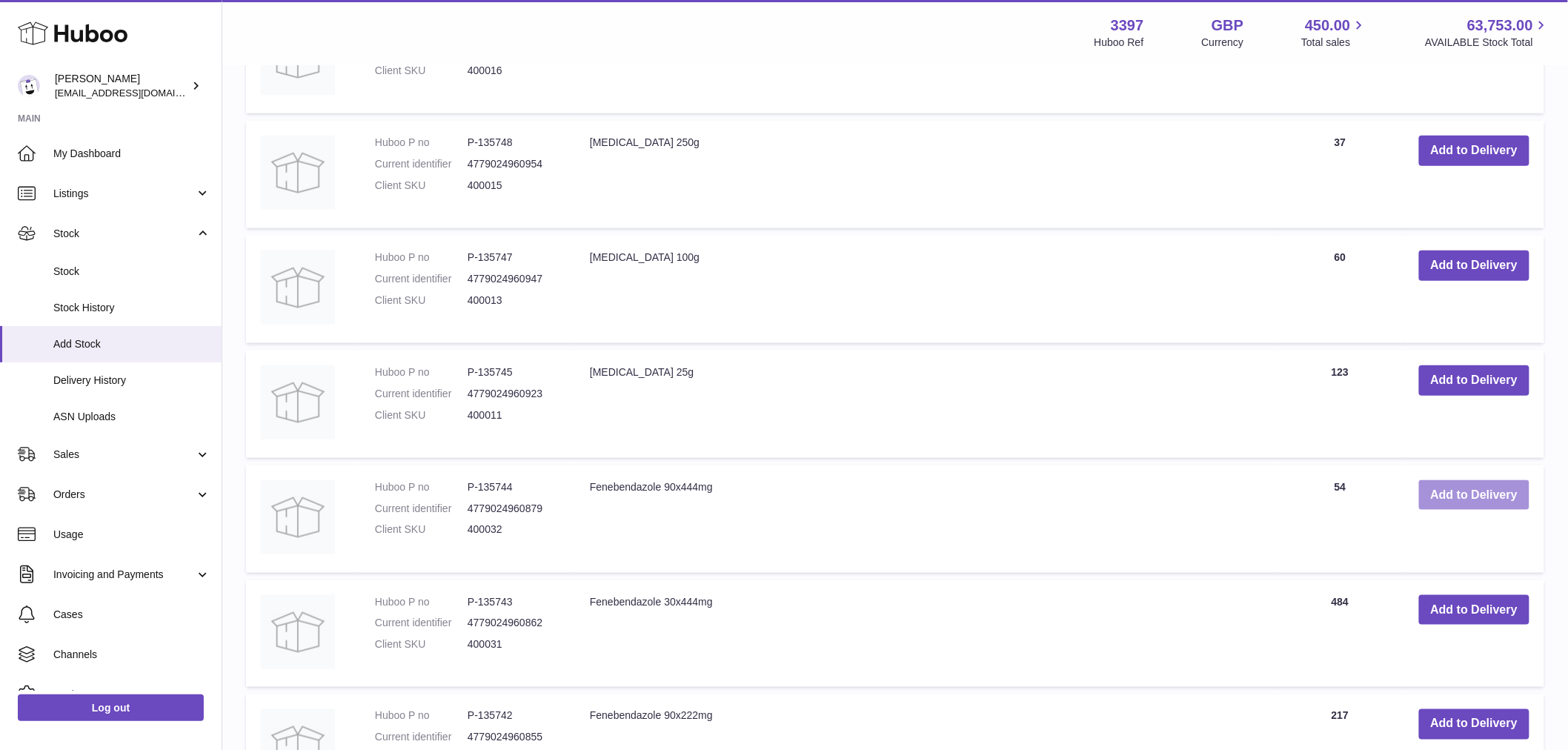
click at [1482, 494] on button "Add to Delivery" at bounding box center [1474, 495] width 110 height 31
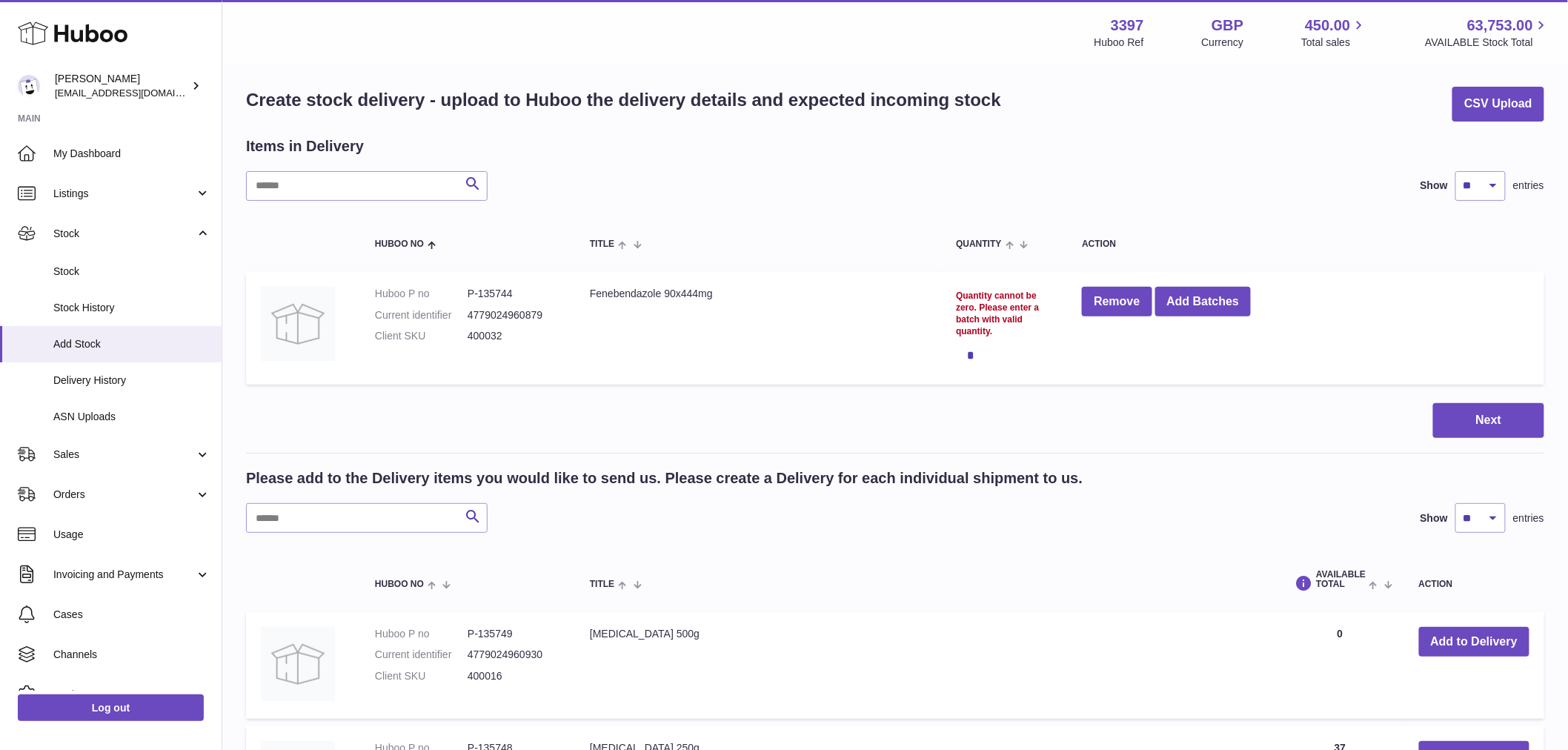
scroll to position [0, 0]
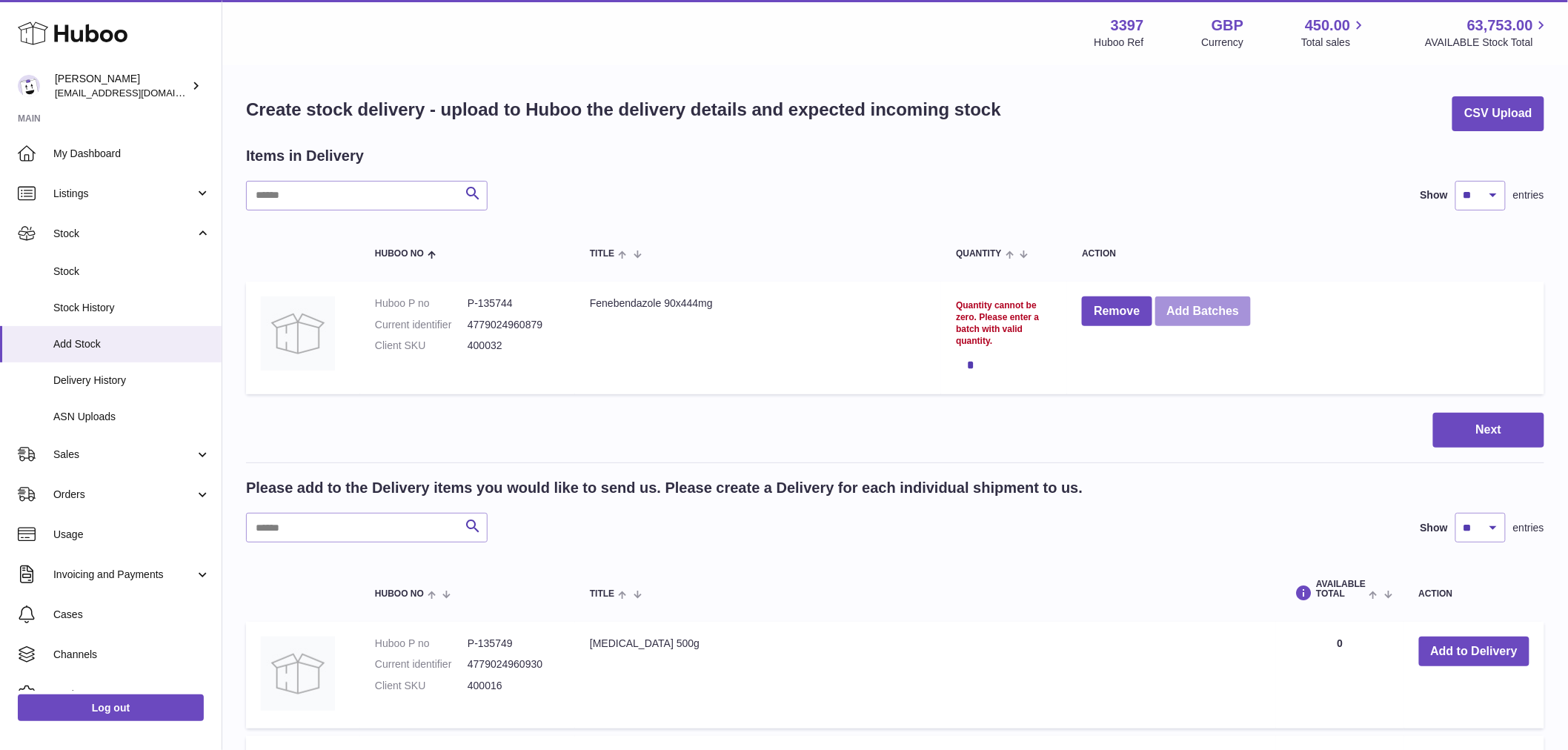
click at [1225, 314] on button "Add Batches" at bounding box center [1203, 311] width 97 height 31
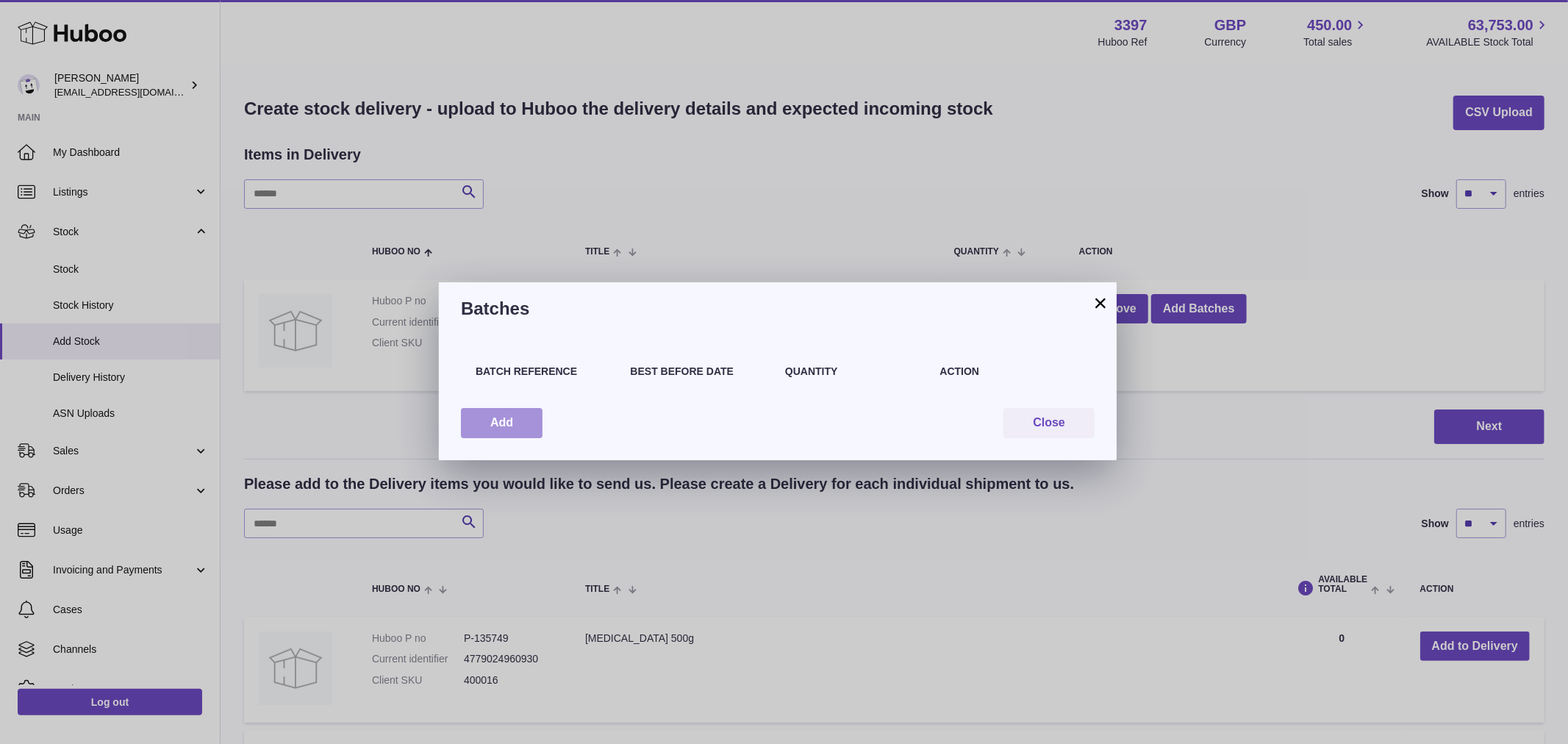
click at [522, 417] on button "Add" at bounding box center [501, 423] width 82 height 30
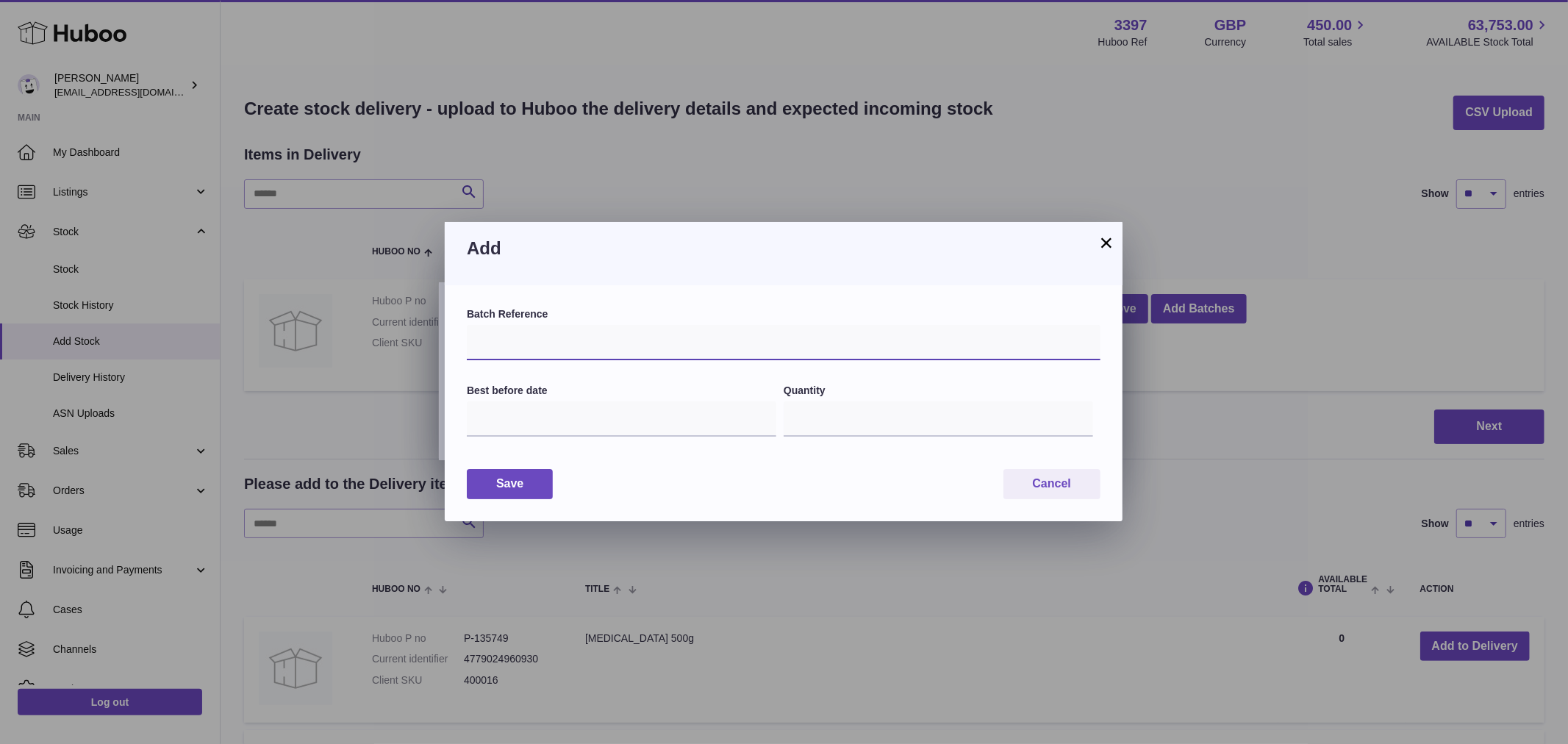
click at [582, 335] on input "text" at bounding box center [784, 342] width 634 height 35
type input "********"
click at [893, 425] on input "*" at bounding box center [938, 419] width 310 height 35
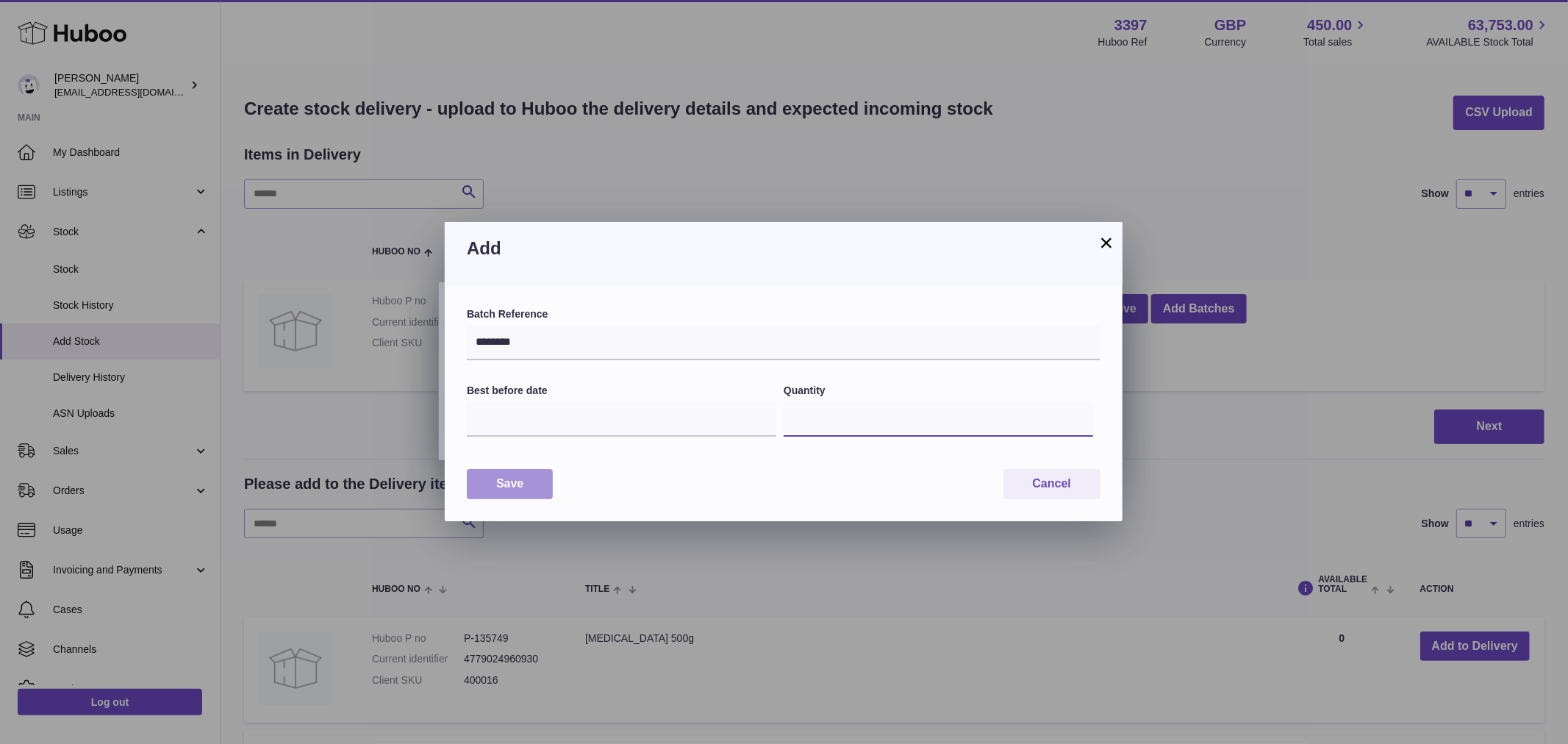
type input "***"
click at [529, 482] on button "Save" at bounding box center [510, 484] width 86 height 30
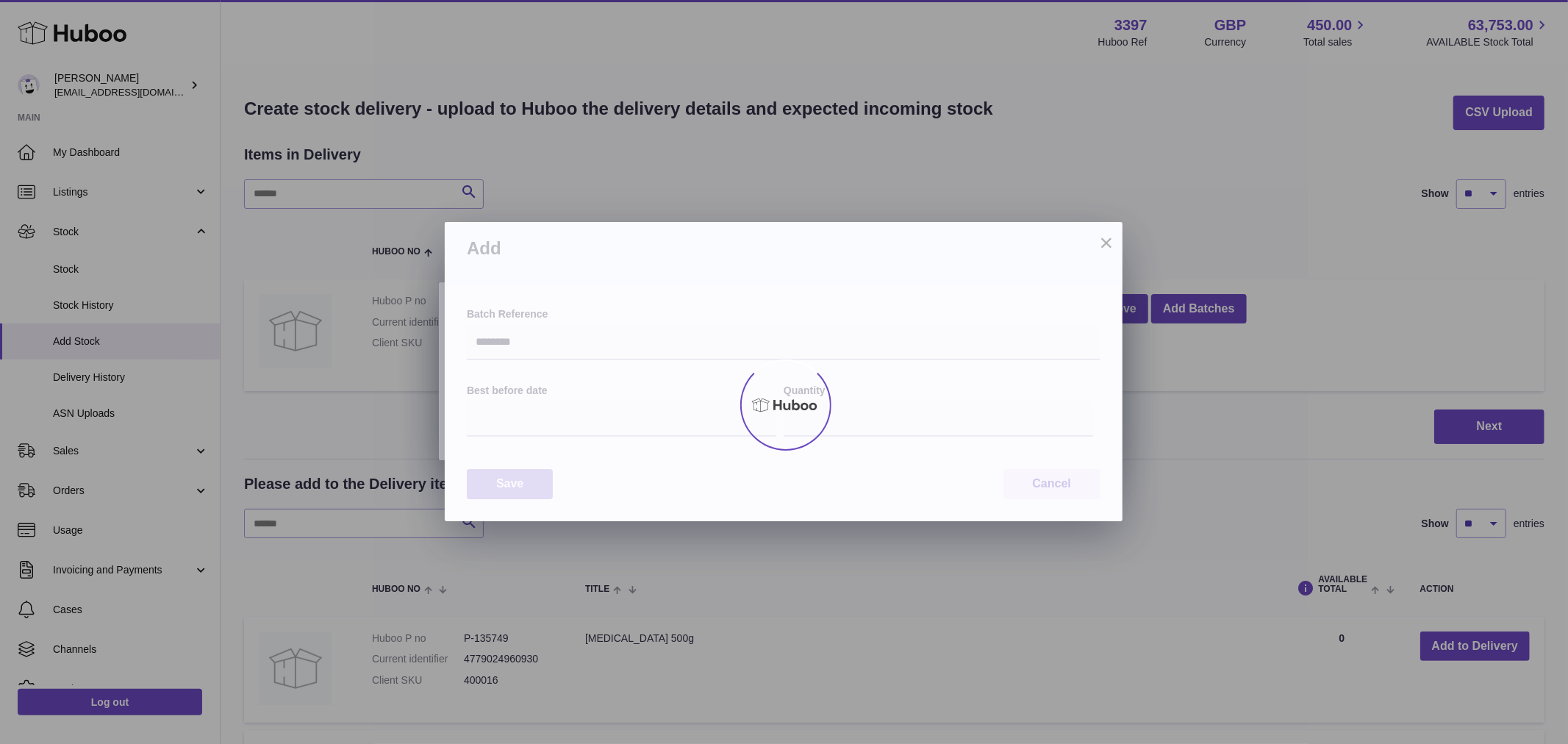
type input "***"
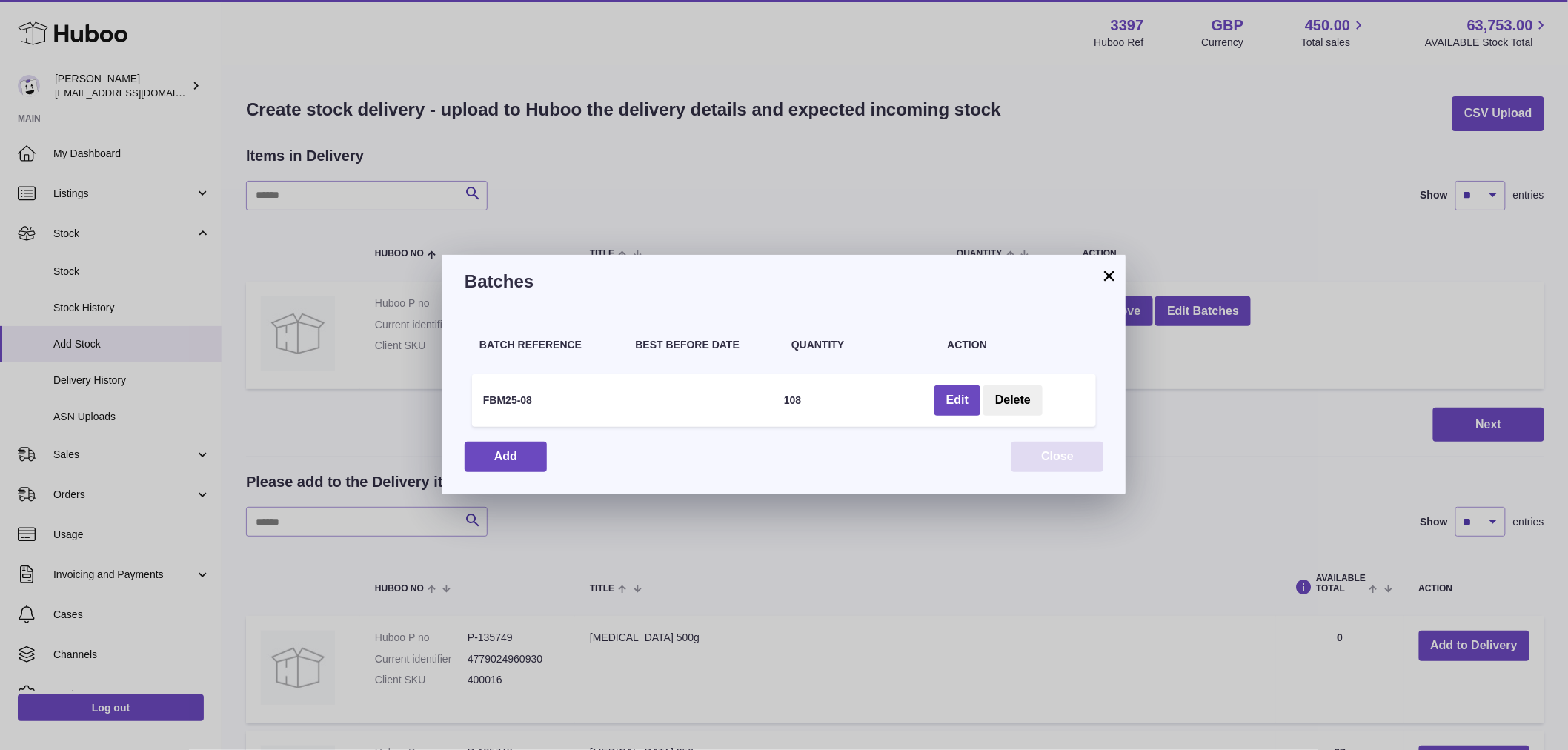
click at [1078, 454] on button "Close" at bounding box center [1057, 457] width 92 height 31
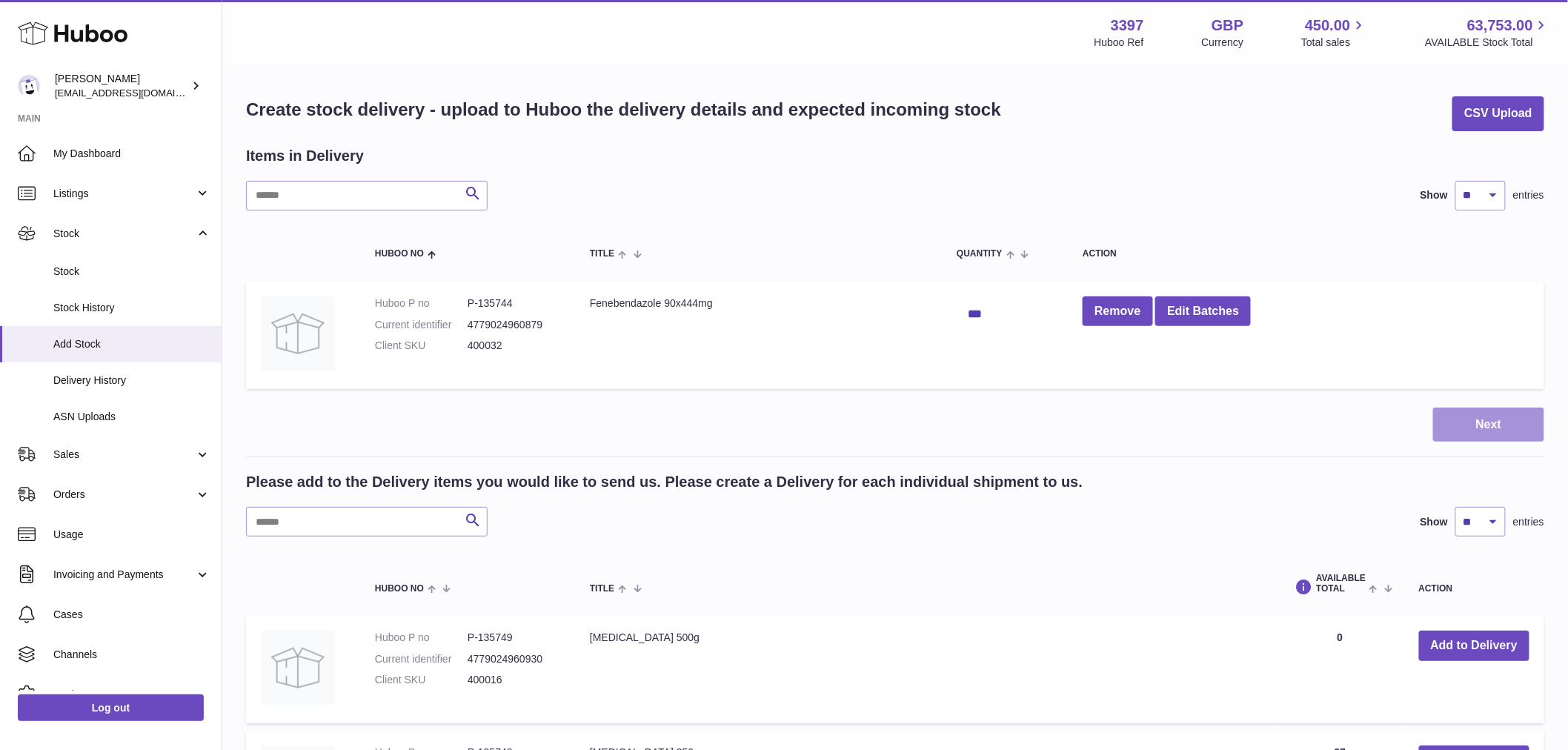
click at [1446, 425] on button "Next" at bounding box center [1488, 425] width 111 height 35
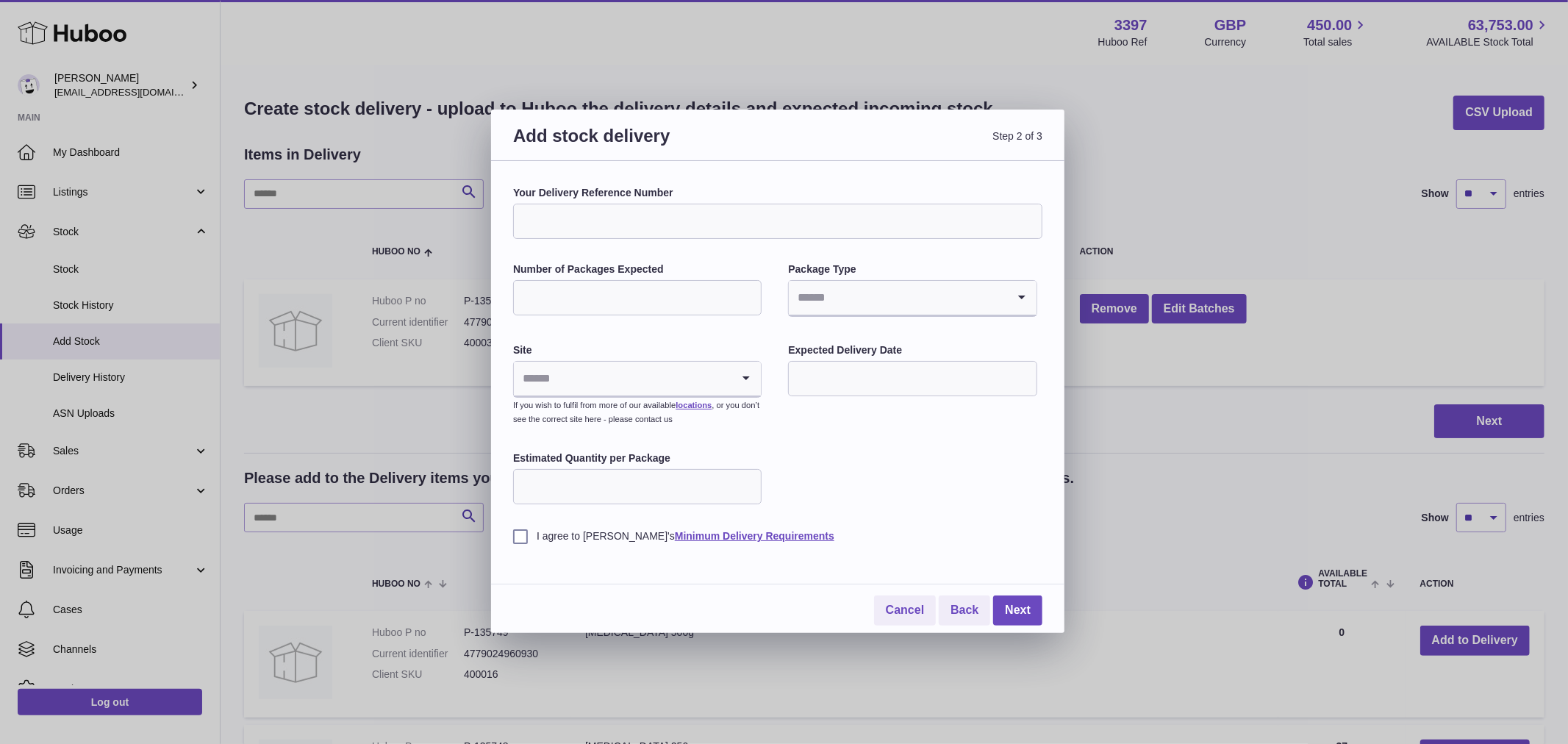
click at [657, 226] on input "Your Delivery Reference Number" at bounding box center [777, 221] width 529 height 35
click at [574, 218] on input "**********" at bounding box center [777, 221] width 529 height 35
type input "**********"
click at [665, 287] on input "Number of Packages Expected" at bounding box center [637, 297] width 249 height 35
type input "*"
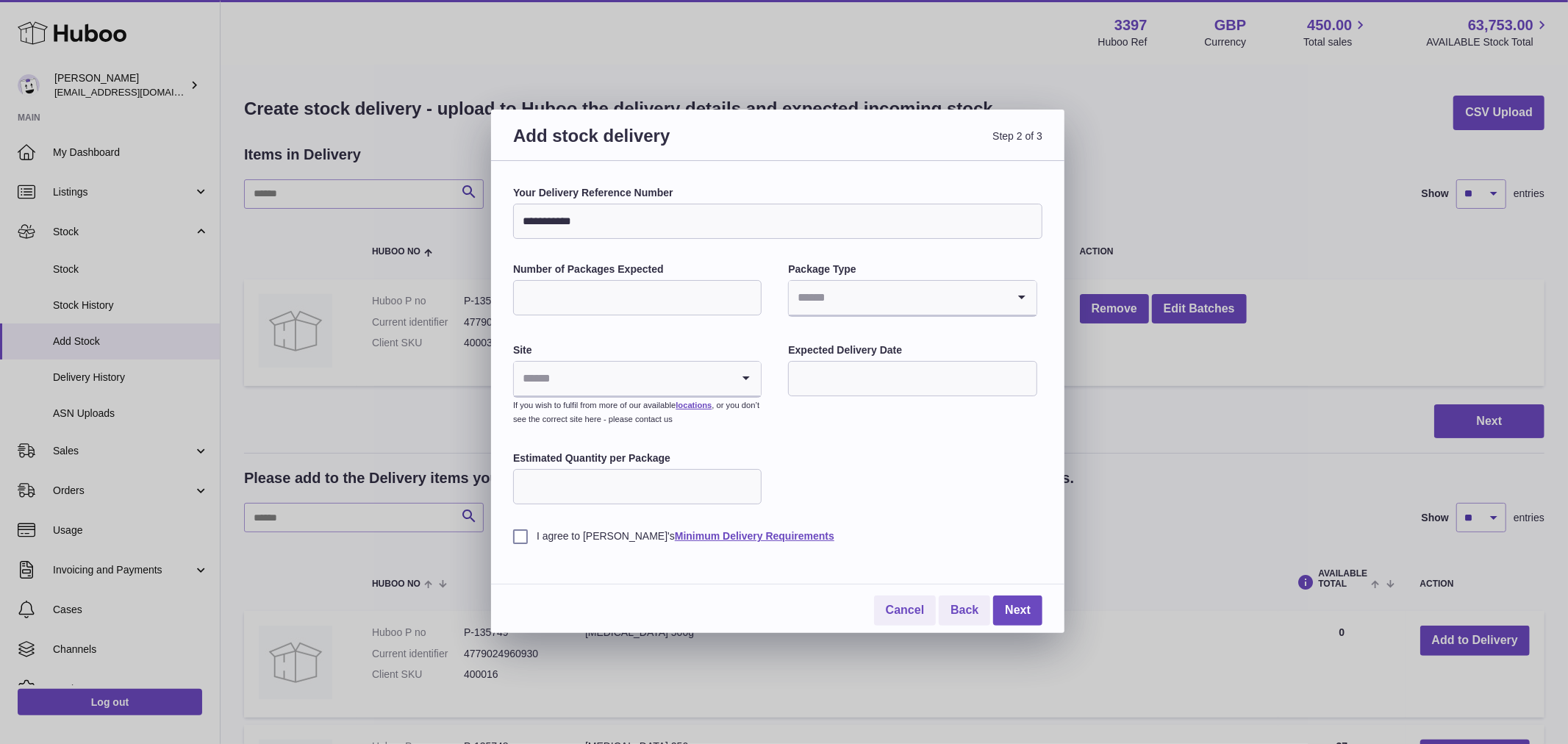
click at [890, 287] on input "Search for option" at bounding box center [897, 297] width 218 height 34
click at [821, 388] on li "Boxes" at bounding box center [911, 396] width 246 height 30
click at [713, 391] on input "Search for option" at bounding box center [622, 378] width 218 height 34
click at [679, 421] on li "🇬🇧 | Unit 2 More Plus [GEOGRAPHIC_DATA]" at bounding box center [637, 418] width 246 height 30
click at [907, 384] on input "text" at bounding box center [911, 378] width 249 height 35
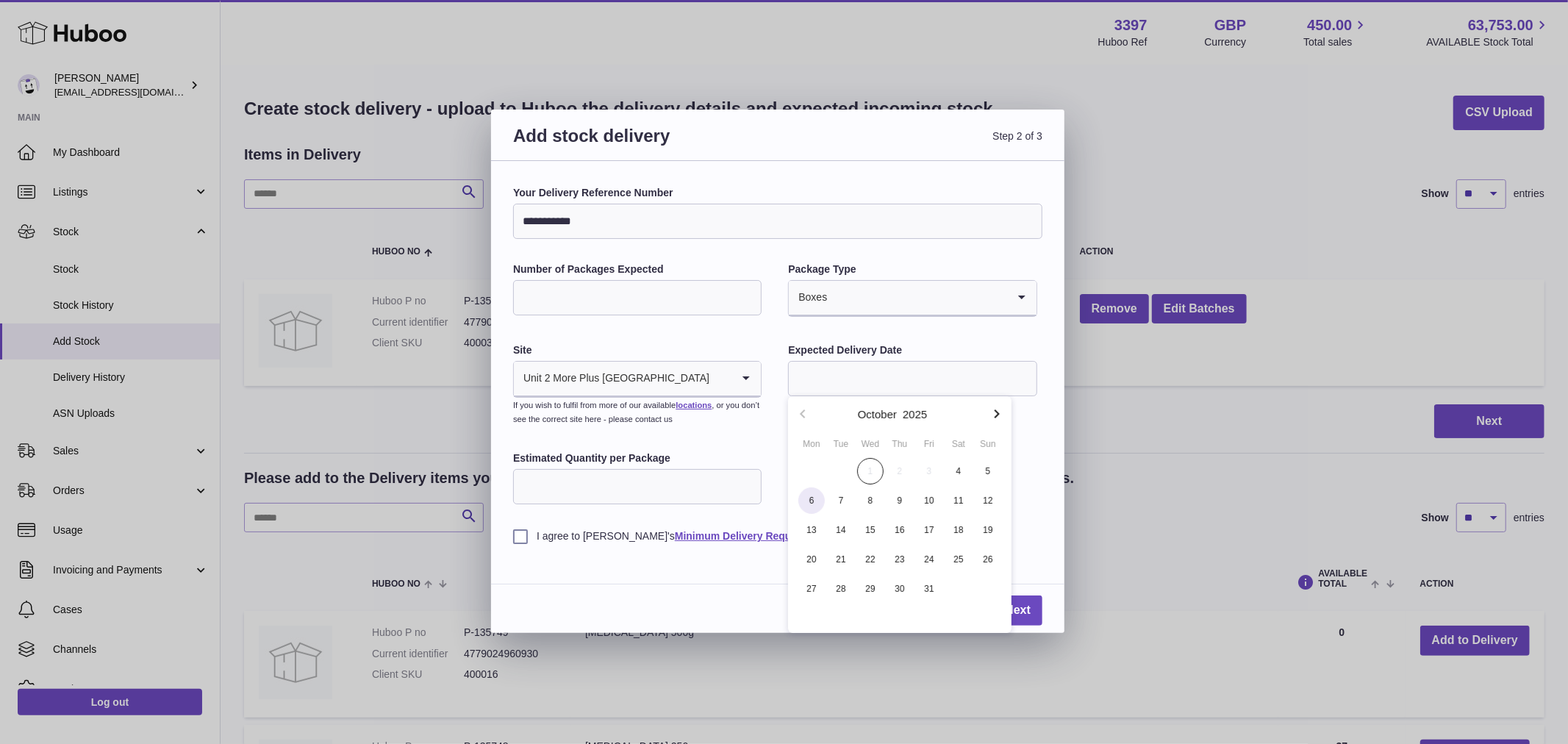
click at [805, 500] on span "6" at bounding box center [812, 501] width 27 height 27
type input "**********"
click at [647, 482] on input "Estimated Quantity per Package" at bounding box center [637, 486] width 249 height 35
type input "***"
click at [524, 539] on label "I agree to [PERSON_NAME]'s Minimum Delivery Requirements" at bounding box center [777, 537] width 529 height 14
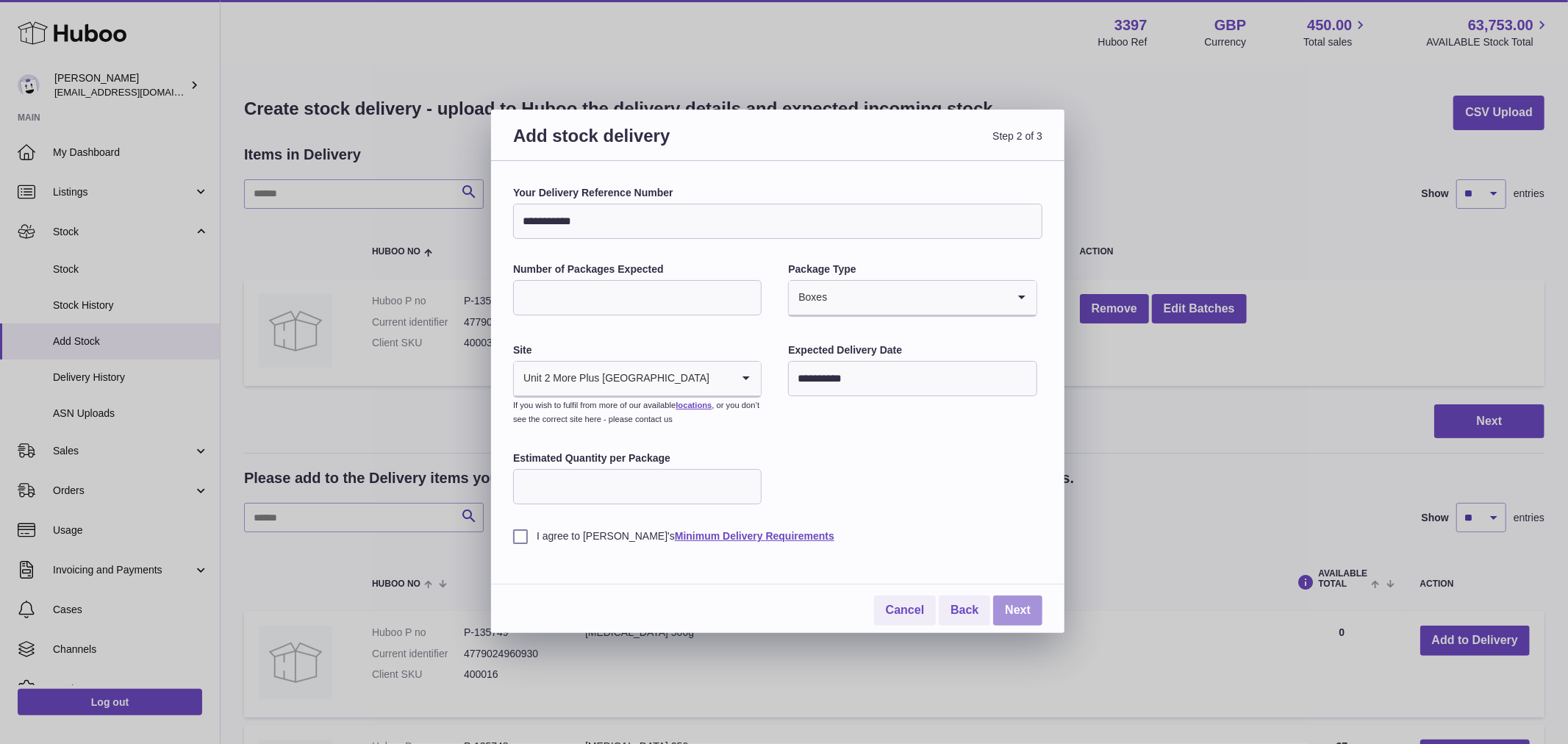
click at [1016, 614] on link "Next" at bounding box center [1017, 610] width 49 height 30
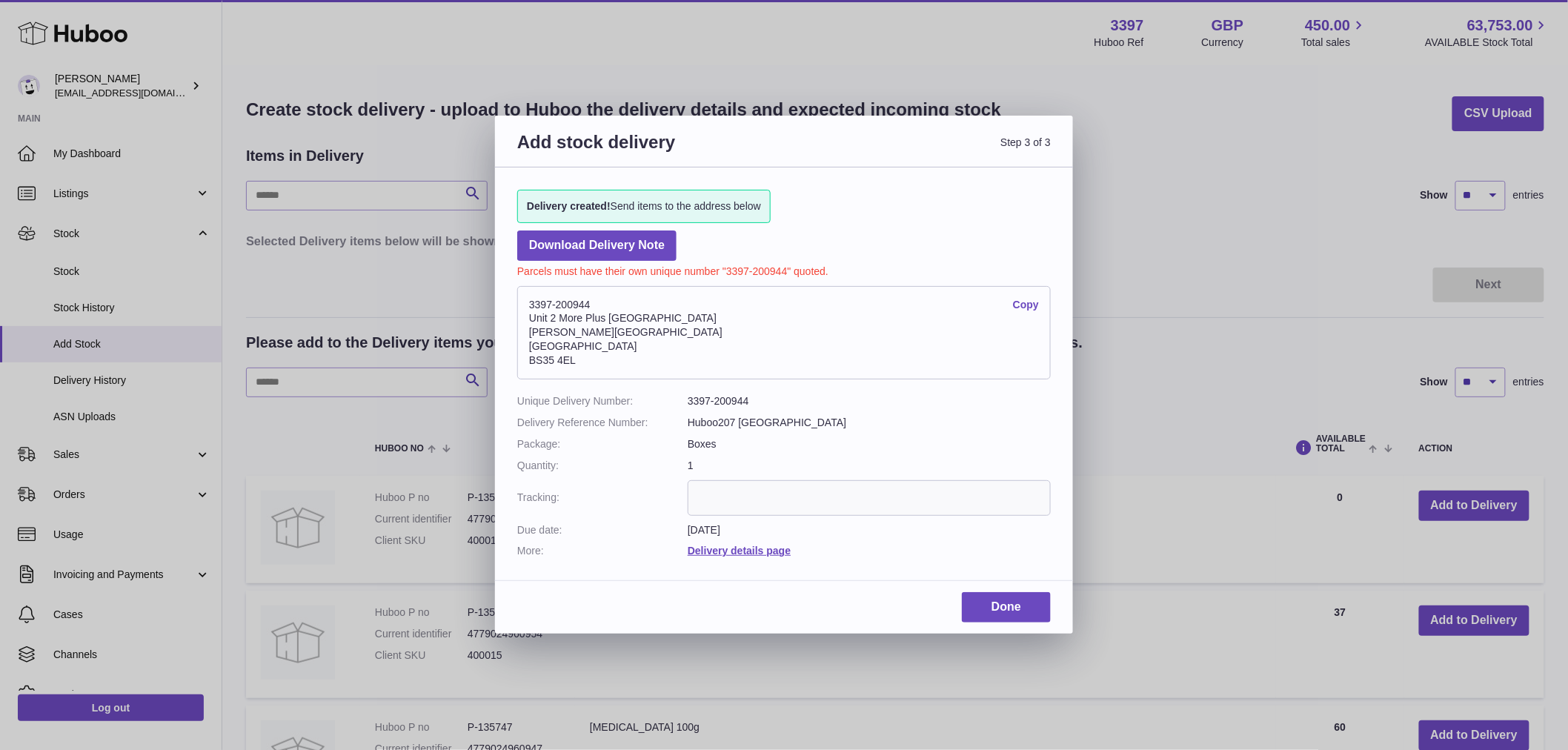
click at [573, 303] on address "3397-200944 Copy Unit 2 More Plus Central Park Hudson Ave Severn Beach BS35 4EL" at bounding box center [784, 333] width 534 height 94
click at [535, 303] on address "3397-200944 Copy Unit 2 More Plus Central Park Hudson Ave Severn Beach BS35 4EL" at bounding box center [784, 333] width 534 height 94
copy address "3397-200944"
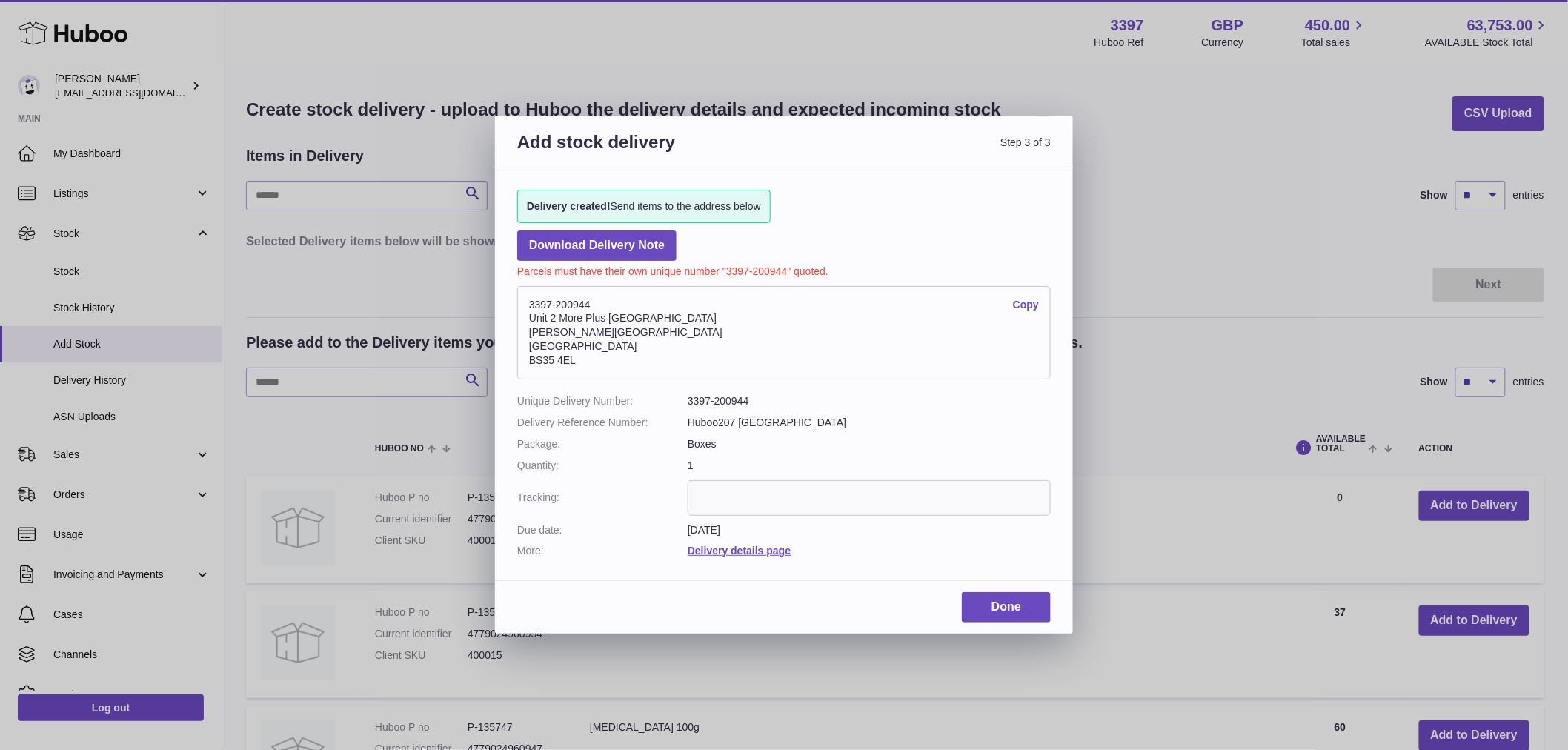
click at [773, 497] on input "text" at bounding box center [869, 498] width 363 height 35
paste input "*********"
type input "*********"
click at [1004, 605] on link "Done" at bounding box center [1005, 607] width 89 height 31
